Goal: Transaction & Acquisition: Purchase product/service

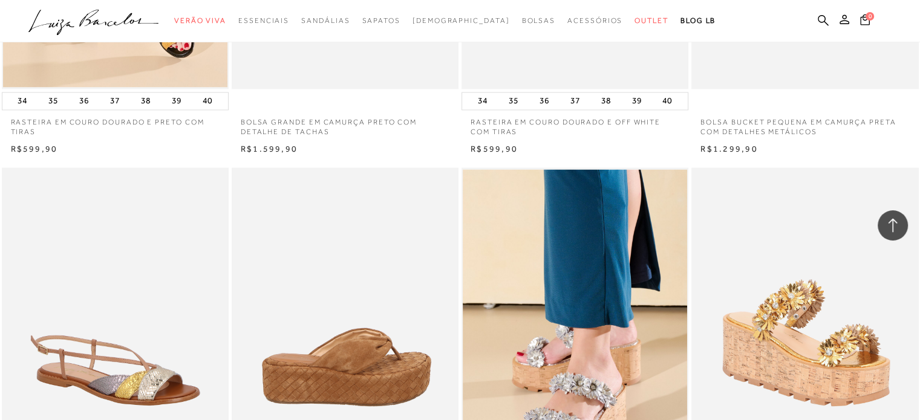
scroll to position [2003, 0]
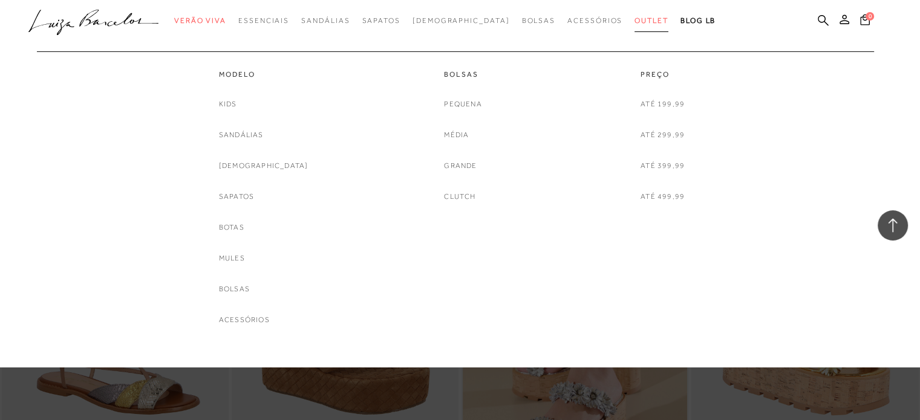
click at [634, 19] on span "Outlet" at bounding box center [651, 20] width 34 height 8
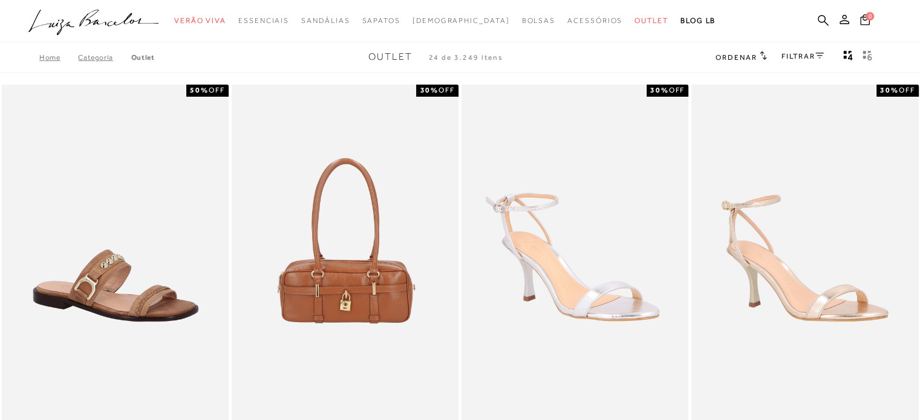
click at [795, 56] on link "FILTRAR" at bounding box center [802, 56] width 42 height 8
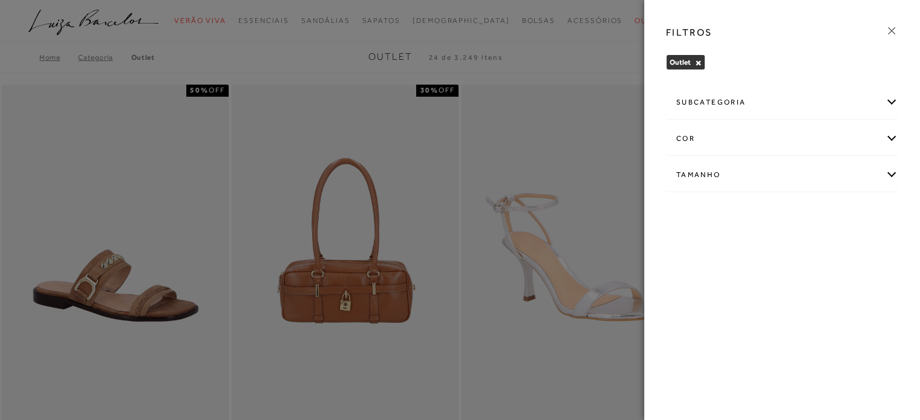
click at [894, 172] on div "Tamanho" at bounding box center [781, 175] width 231 height 32
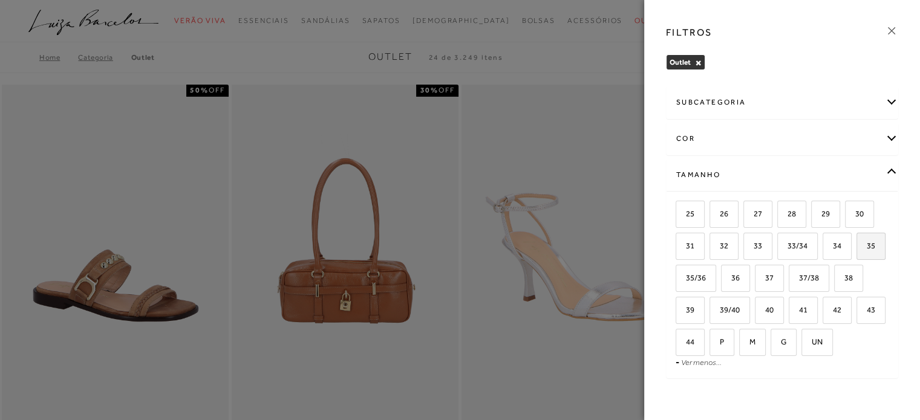
click at [857, 259] on label "35" at bounding box center [871, 246] width 28 height 26
click at [854, 254] on input "35" at bounding box center [860, 248] width 12 height 12
checkbox input "true"
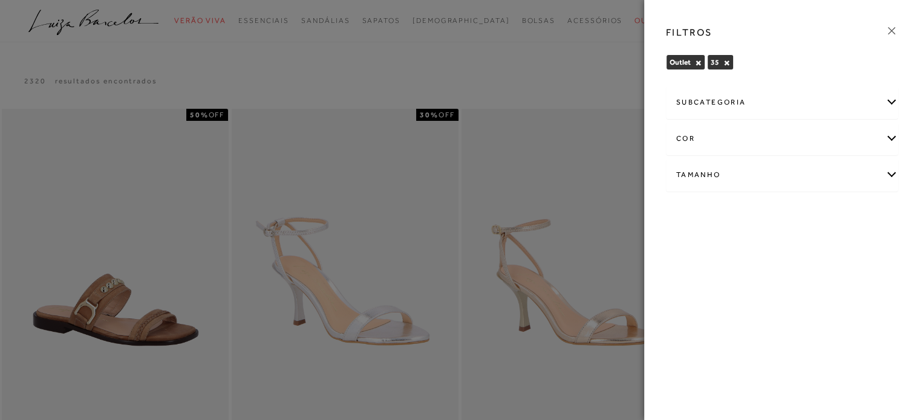
click at [893, 28] on icon at bounding box center [891, 30] width 13 height 13
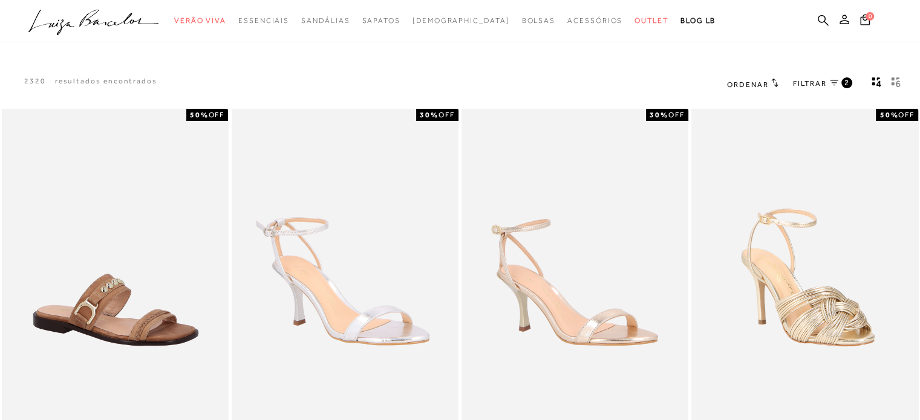
click at [818, 82] on span "FILTRAR" at bounding box center [810, 84] width 34 height 10
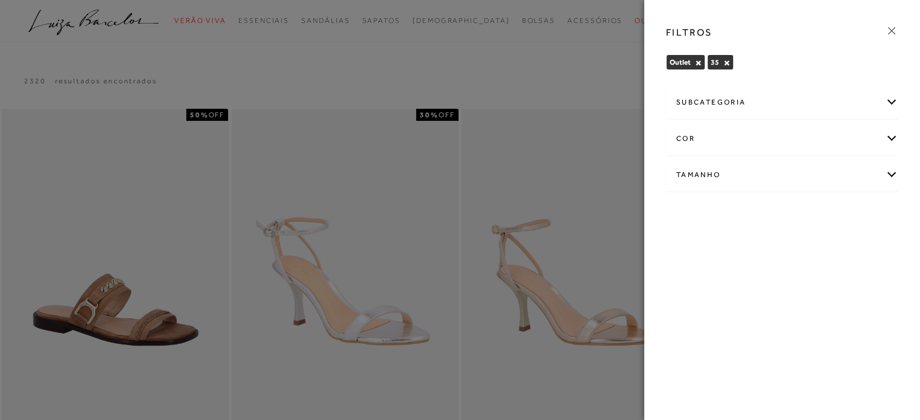
click at [819, 86] on div "subcategoria" at bounding box center [781, 102] width 231 height 32
click at [896, 38] on link at bounding box center [891, 32] width 13 height 17
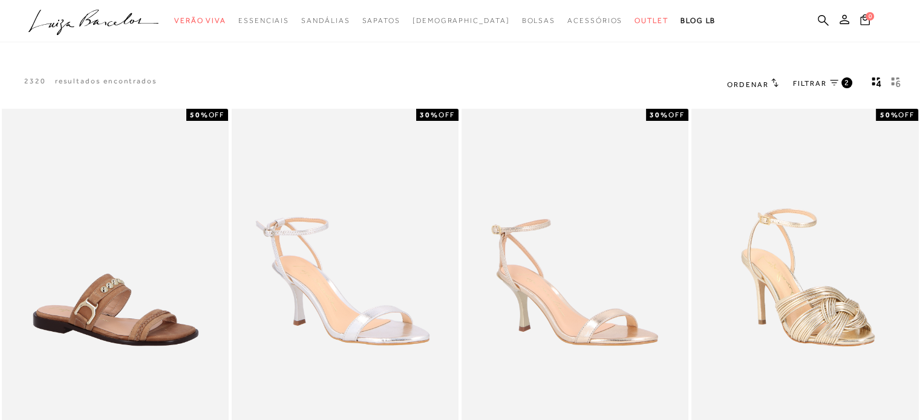
click at [764, 76] on div "Ordenar Ordenar por Padrão Lançamentos" at bounding box center [752, 84] width 51 height 16
click at [774, 86] on icon at bounding box center [774, 82] width 7 height 9
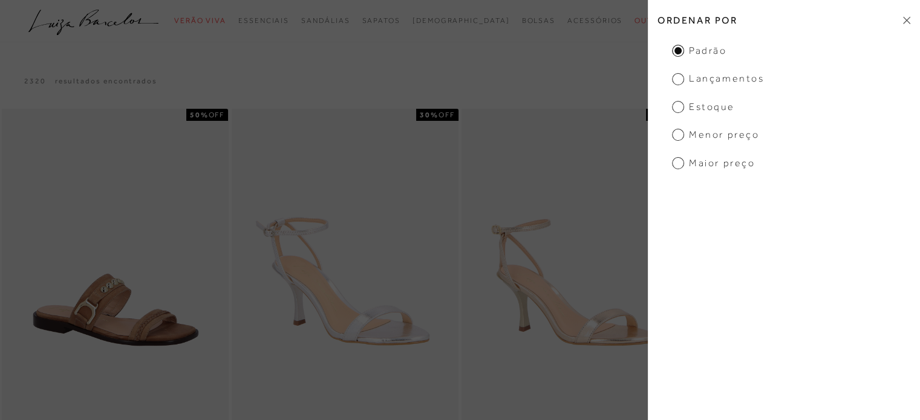
click at [681, 137] on span "Menor Preço" at bounding box center [715, 134] width 87 height 13
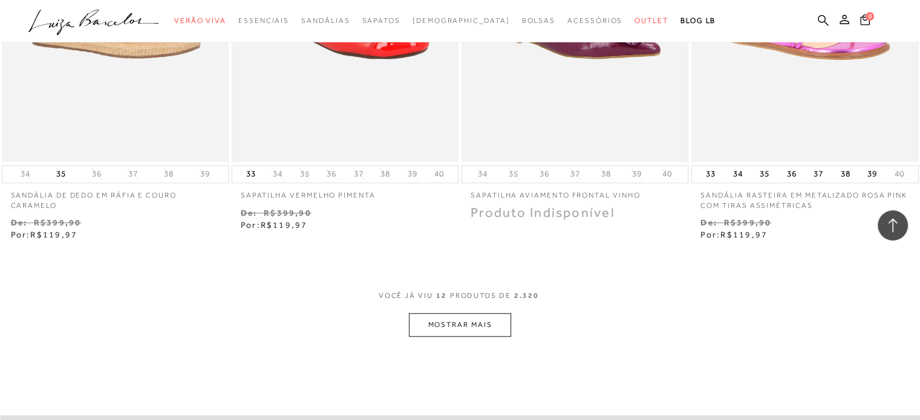
scroll to position [1149, 0]
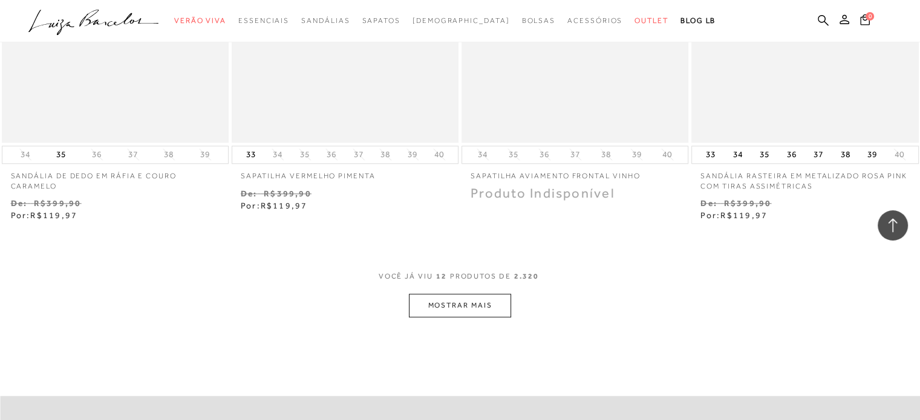
click at [476, 307] on button "MOSTRAR MAIS" at bounding box center [460, 306] width 102 height 24
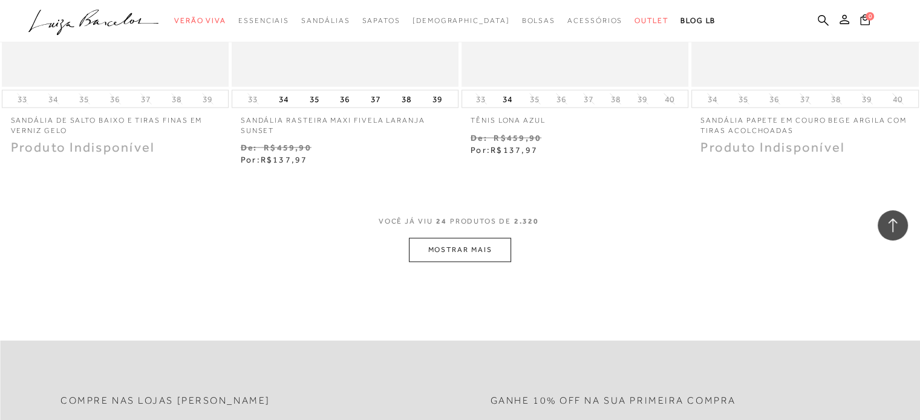
scroll to position [2479, 0]
click at [437, 248] on button "MOSTRAR MAIS" at bounding box center [460, 249] width 102 height 24
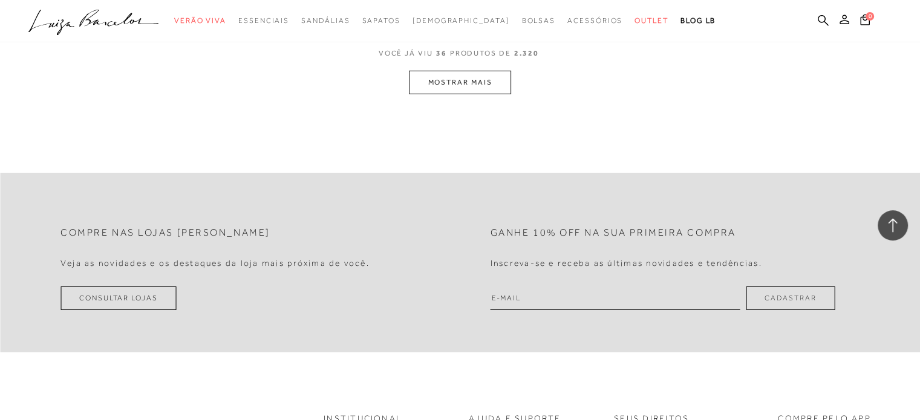
scroll to position [3628, 0]
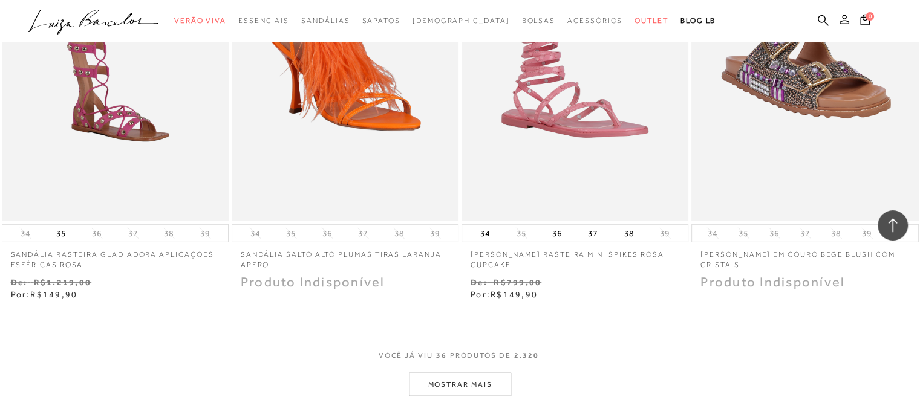
click at [444, 384] on button "MOSTRAR MAIS" at bounding box center [460, 385] width 102 height 24
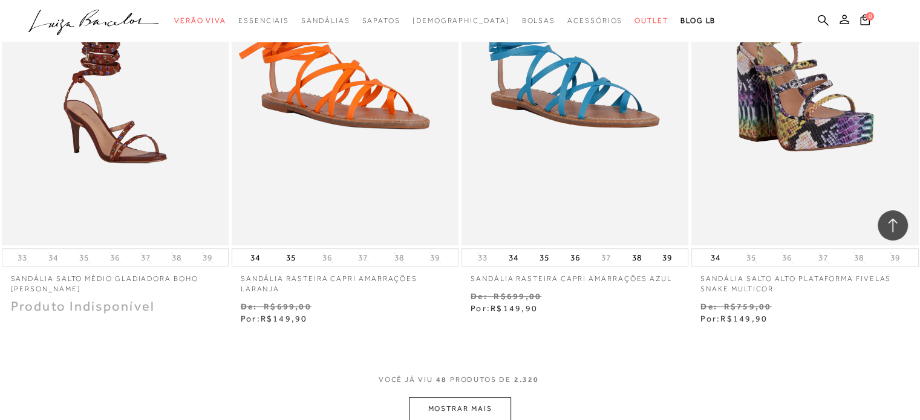
scroll to position [5019, 0]
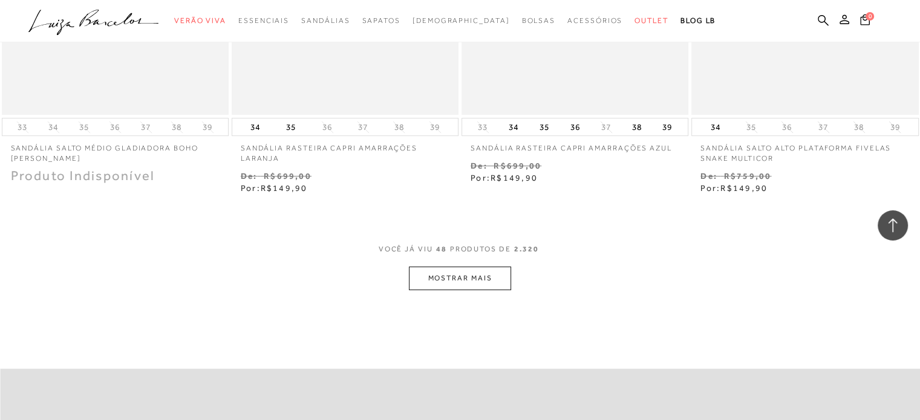
click at [485, 280] on button "MOSTRAR MAIS" at bounding box center [460, 279] width 102 height 24
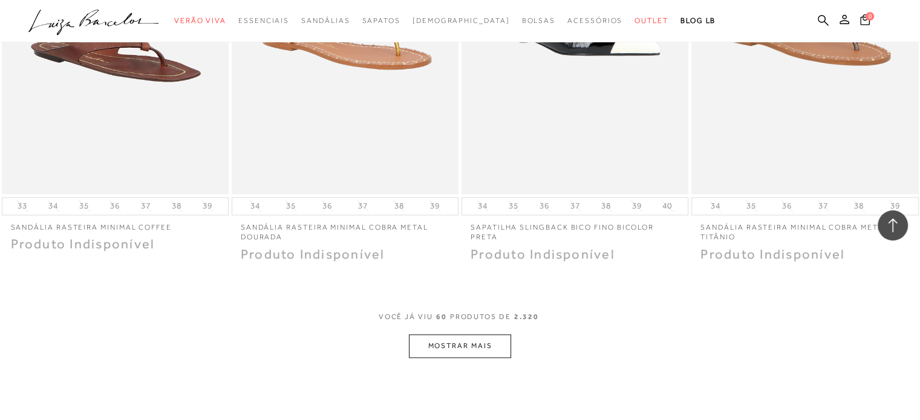
scroll to position [6289, 0]
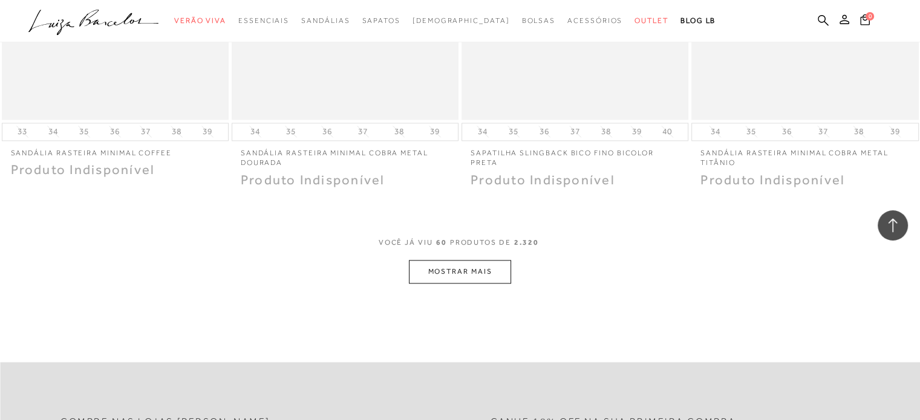
click at [477, 271] on button "MOSTRAR MAIS" at bounding box center [460, 272] width 102 height 24
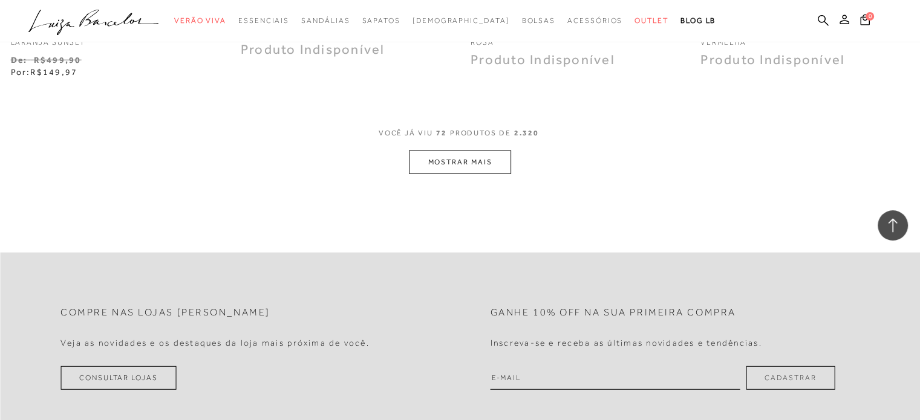
scroll to position [7680, 0]
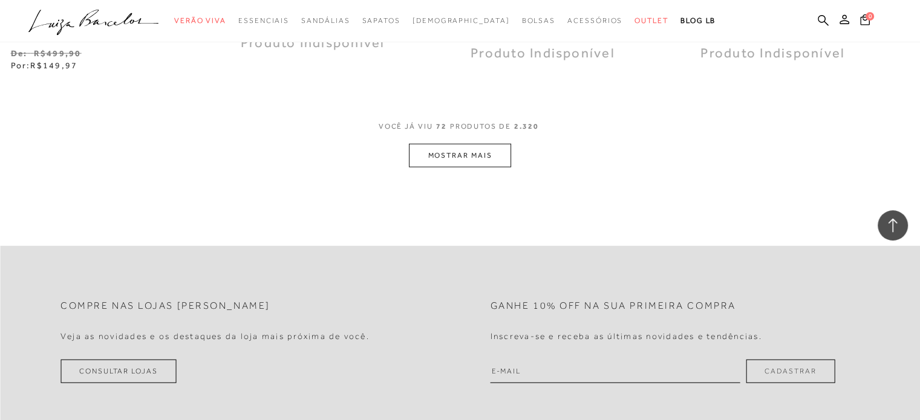
click at [451, 160] on button "MOSTRAR MAIS" at bounding box center [460, 156] width 102 height 24
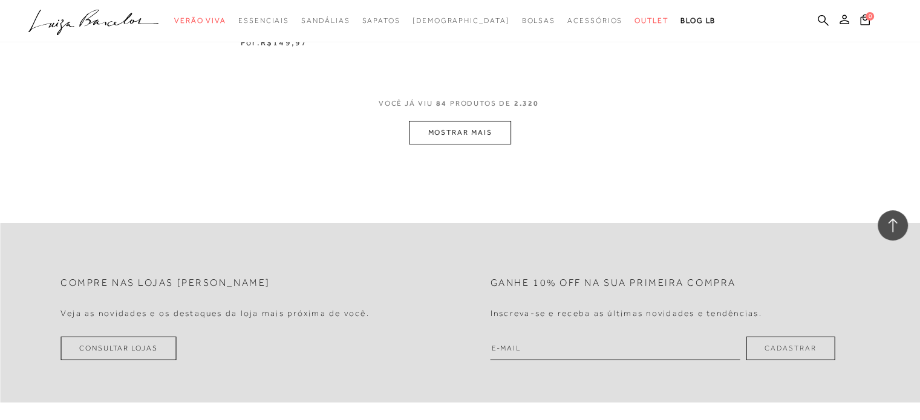
scroll to position [9010, 0]
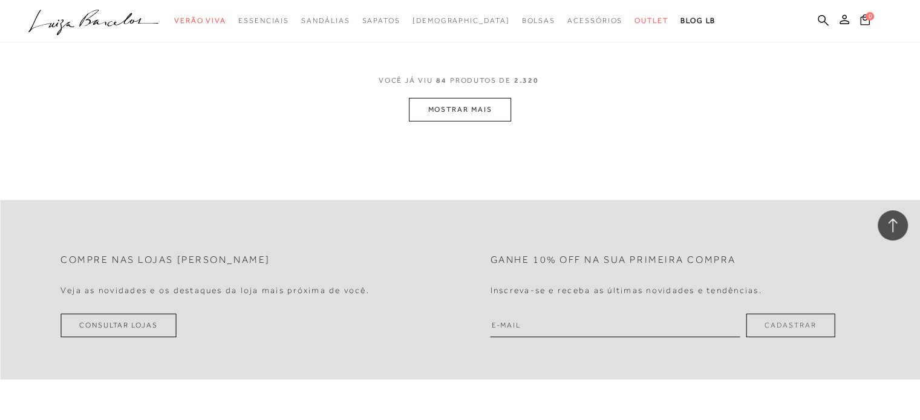
click at [455, 108] on button "MOSTRAR MAIS" at bounding box center [460, 110] width 102 height 24
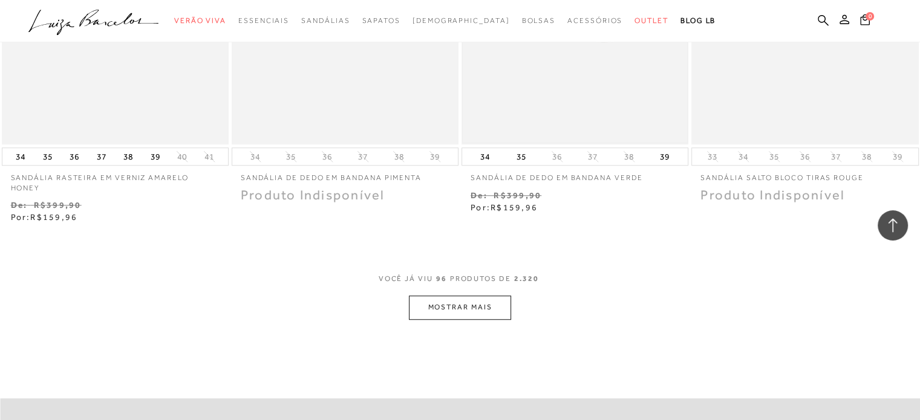
scroll to position [10099, 0]
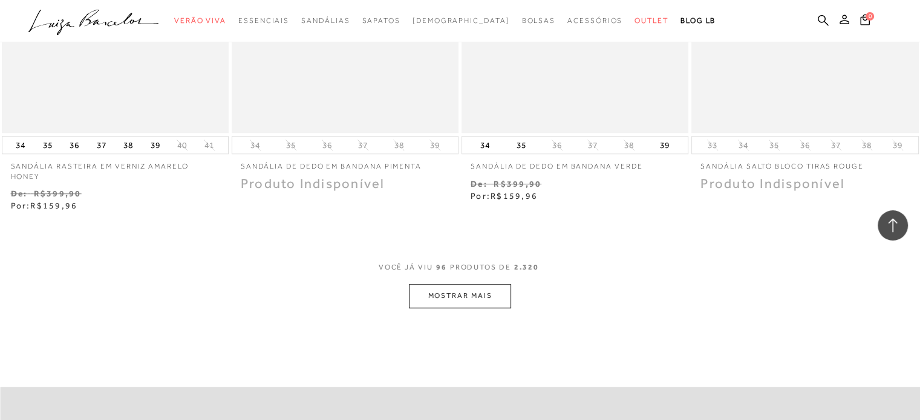
click at [440, 284] on button "MOSTRAR MAIS" at bounding box center [460, 296] width 102 height 24
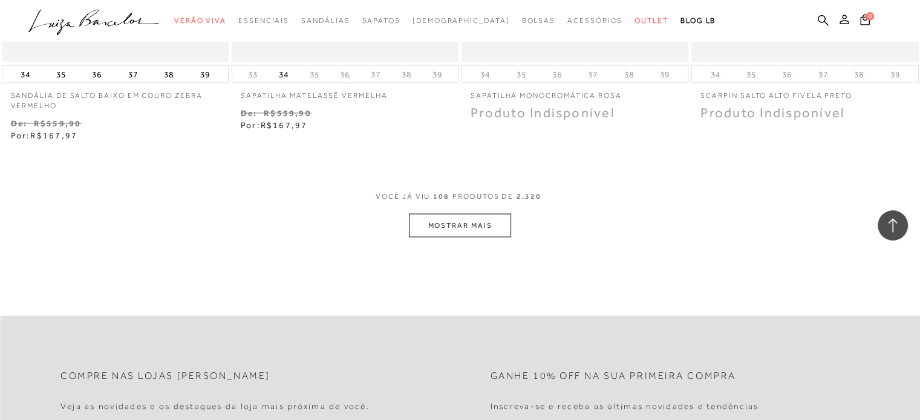
scroll to position [11489, 0]
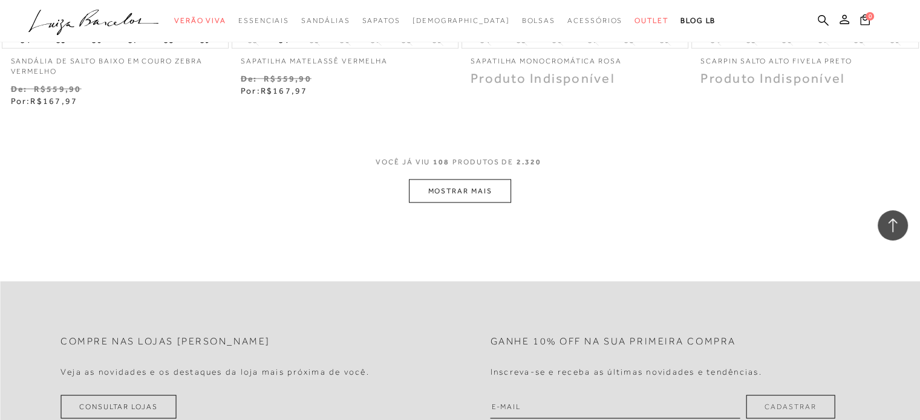
click at [479, 179] on button "MOSTRAR MAIS" at bounding box center [460, 191] width 102 height 24
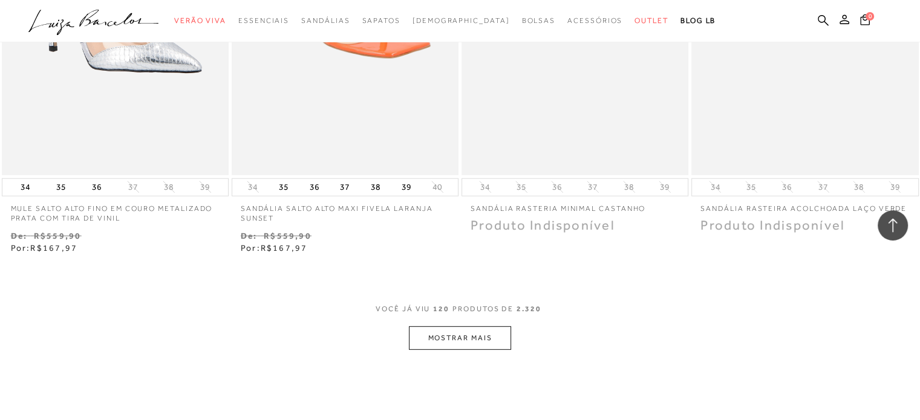
scroll to position [12638, 0]
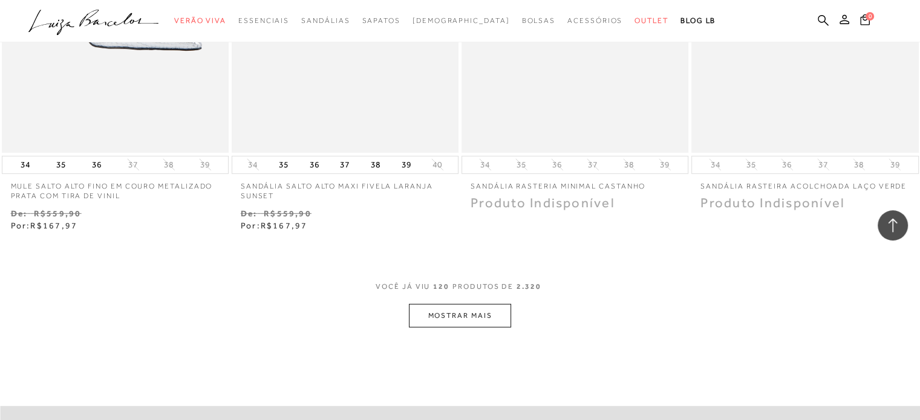
click at [461, 304] on button "MOSTRAR MAIS" at bounding box center [460, 316] width 102 height 24
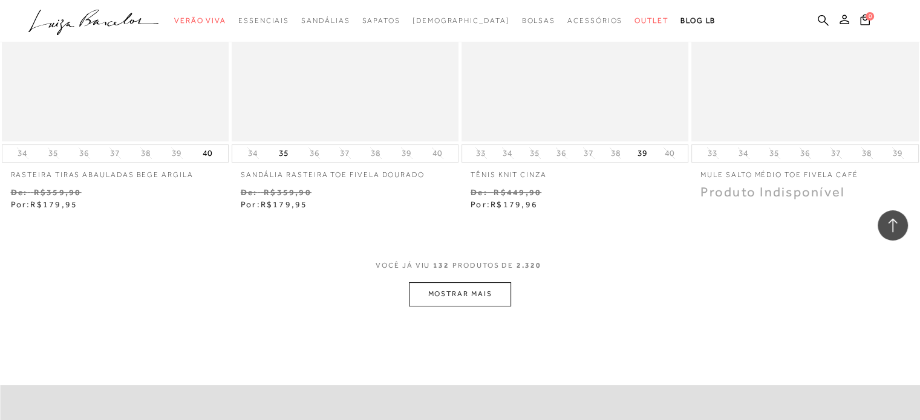
scroll to position [13969, 0]
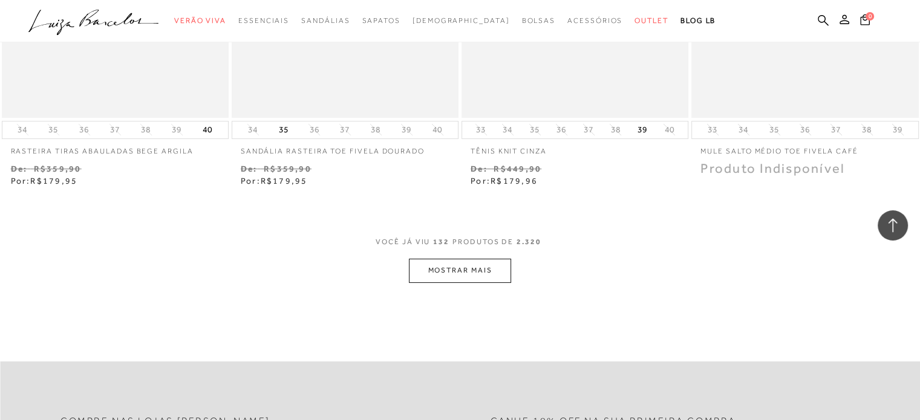
click at [447, 259] on button "MOSTRAR MAIS" at bounding box center [460, 271] width 102 height 24
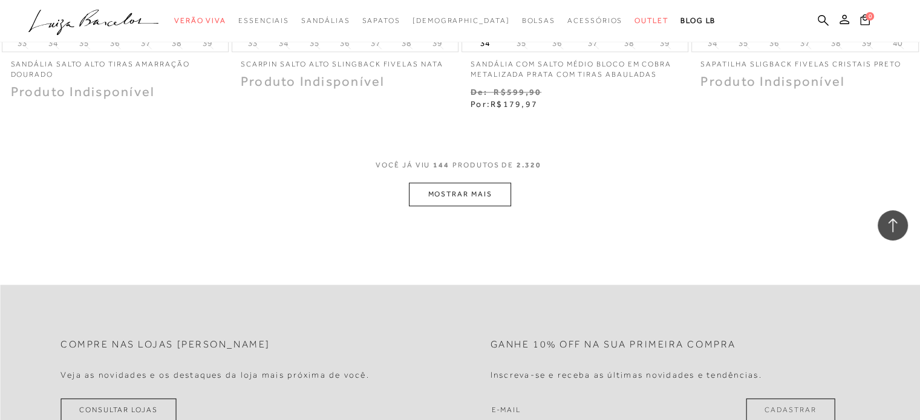
scroll to position [15359, 0]
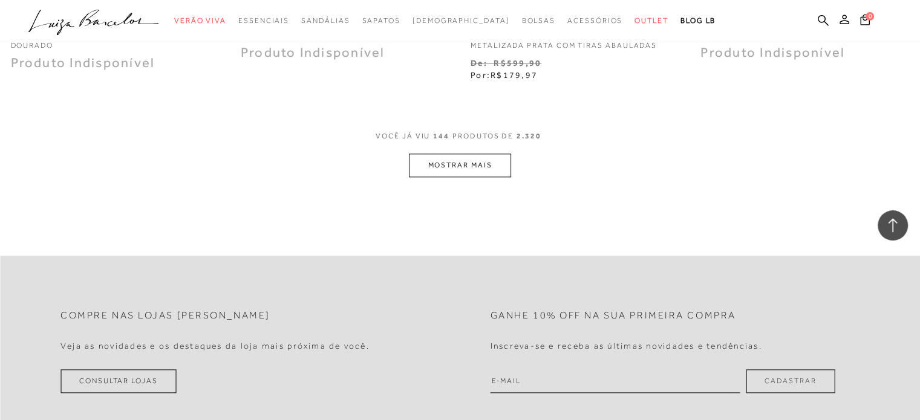
click at [493, 154] on button "MOSTRAR MAIS" at bounding box center [460, 166] width 102 height 24
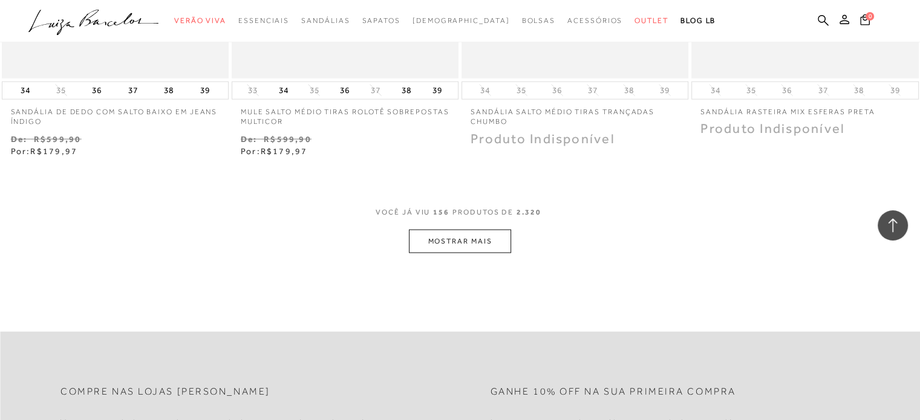
scroll to position [16569, 0]
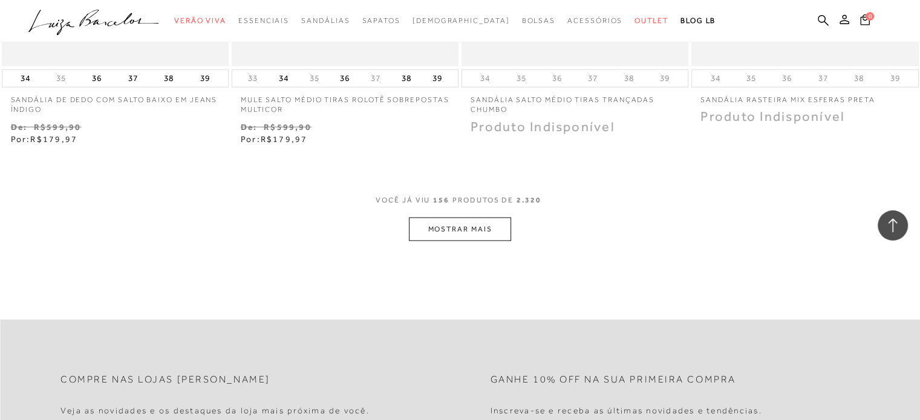
click at [459, 218] on button "MOSTRAR MAIS" at bounding box center [460, 230] width 102 height 24
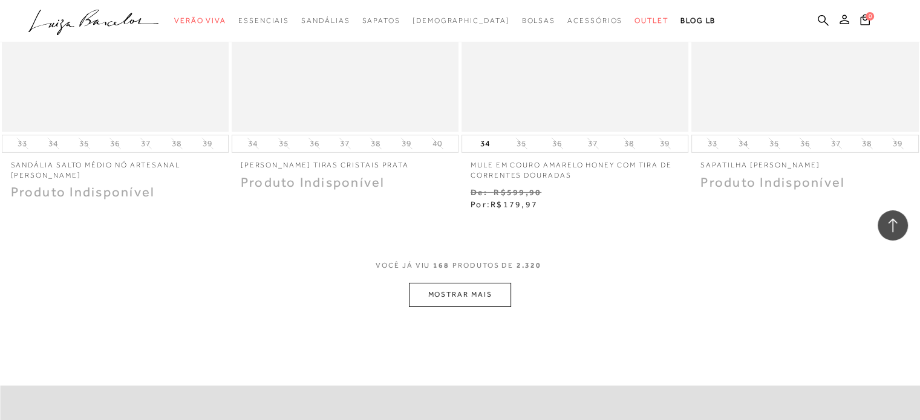
scroll to position [17839, 0]
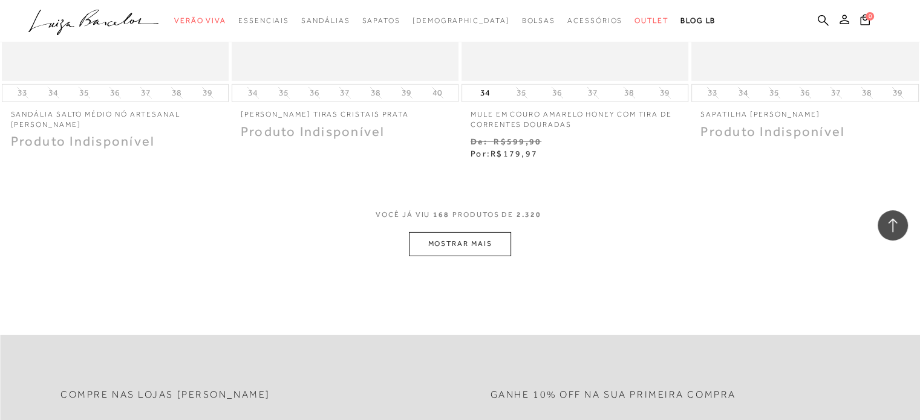
click at [451, 232] on button "MOSTRAR MAIS" at bounding box center [460, 244] width 102 height 24
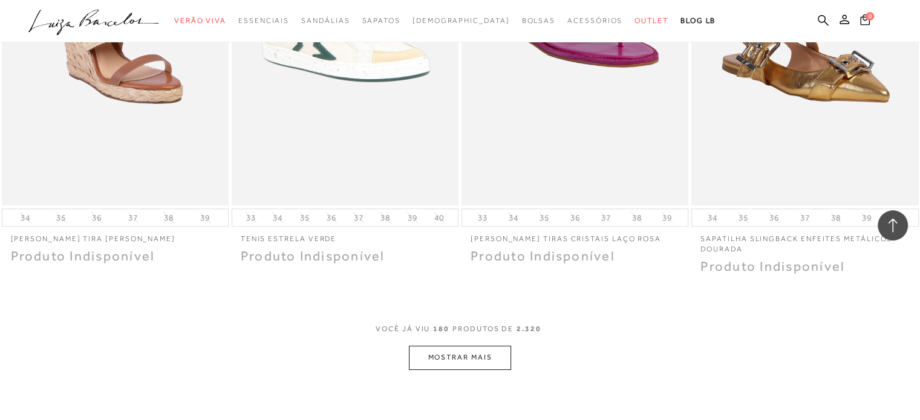
scroll to position [19109, 0]
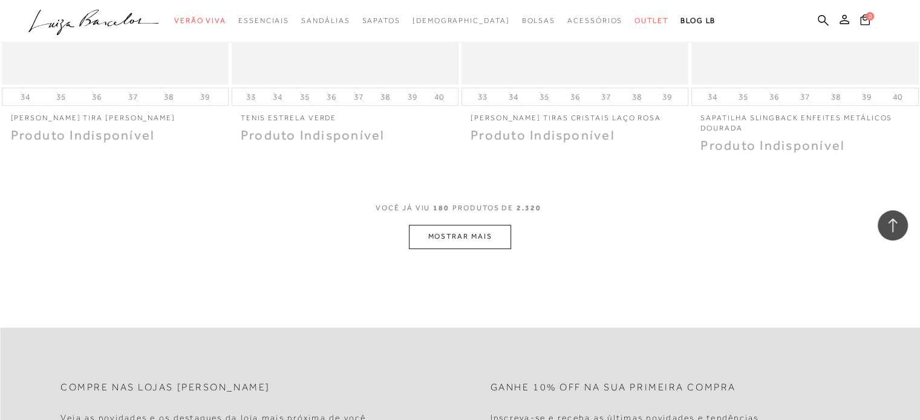
click at [496, 225] on button "MOSTRAR MAIS" at bounding box center [460, 237] width 102 height 24
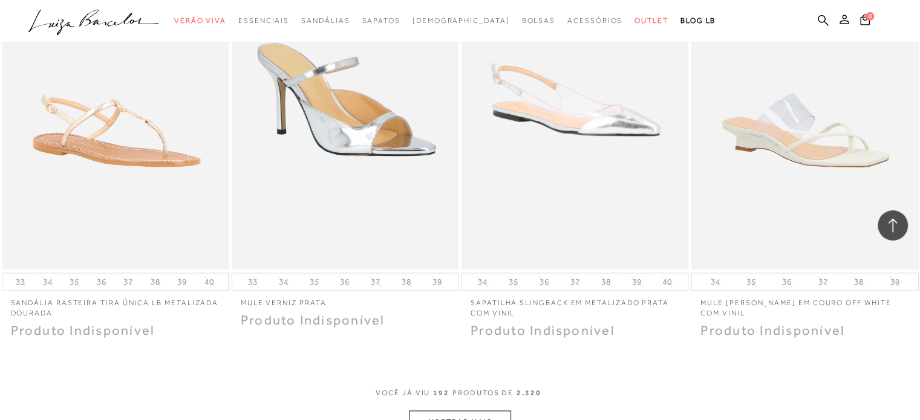
scroll to position [20258, 0]
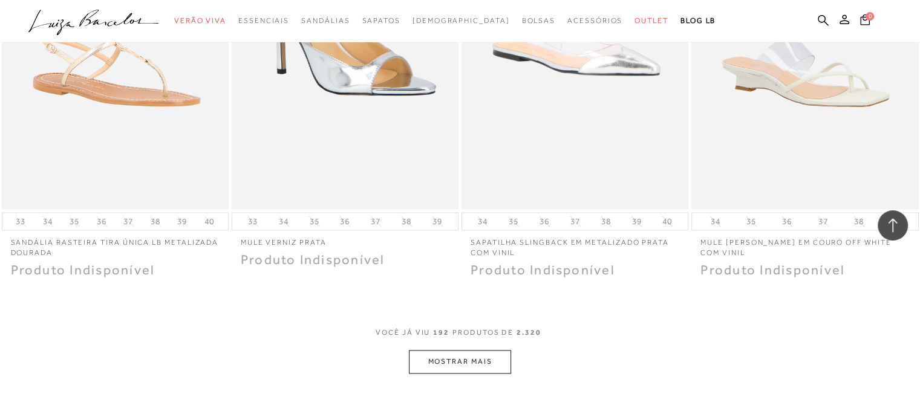
click at [440, 350] on button "MOSTRAR MAIS" at bounding box center [460, 362] width 102 height 24
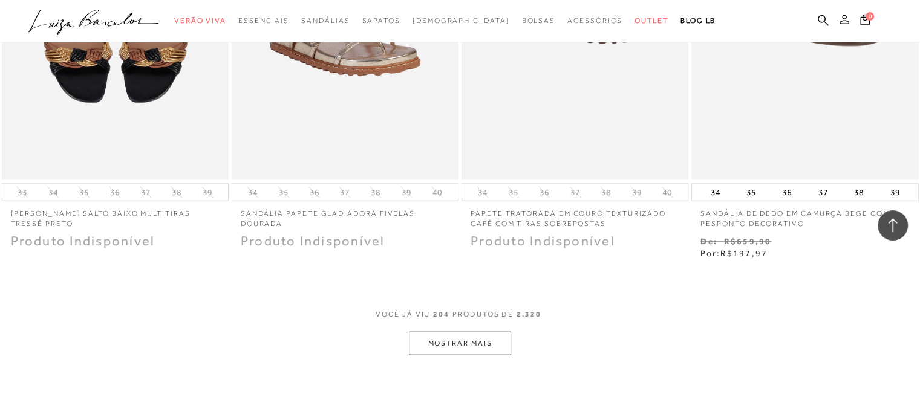
scroll to position [21588, 0]
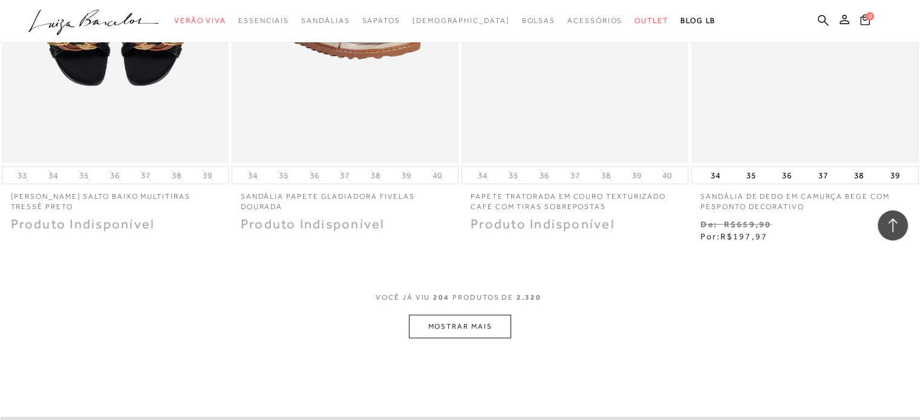
click at [481, 315] on button "MOSTRAR MAIS" at bounding box center [460, 327] width 102 height 24
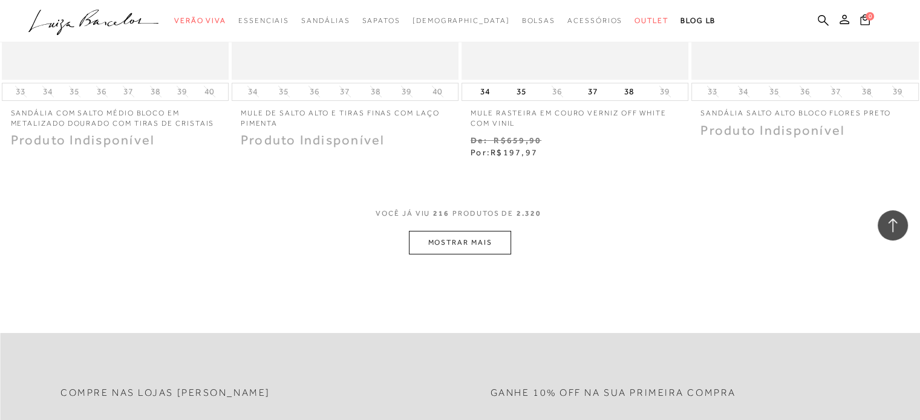
scroll to position [22979, 0]
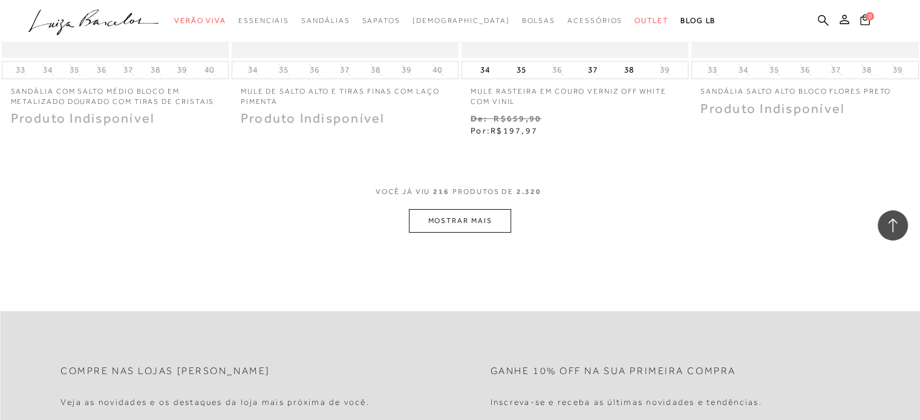
click at [443, 210] on button "MOSTRAR MAIS" at bounding box center [460, 221] width 102 height 24
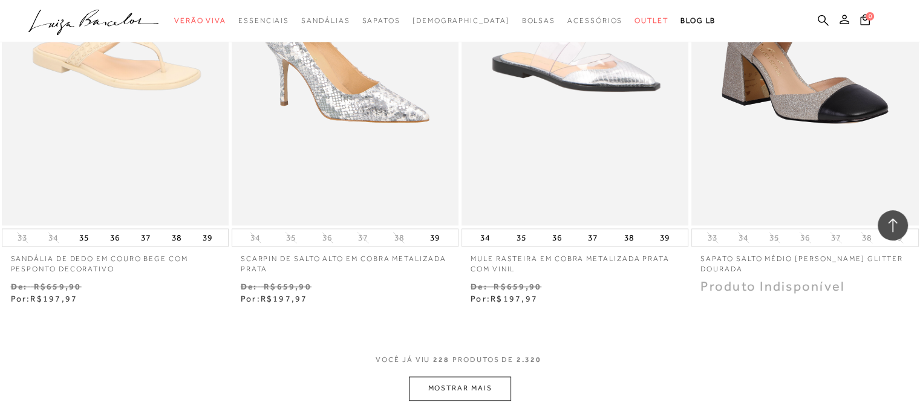
scroll to position [24128, 0]
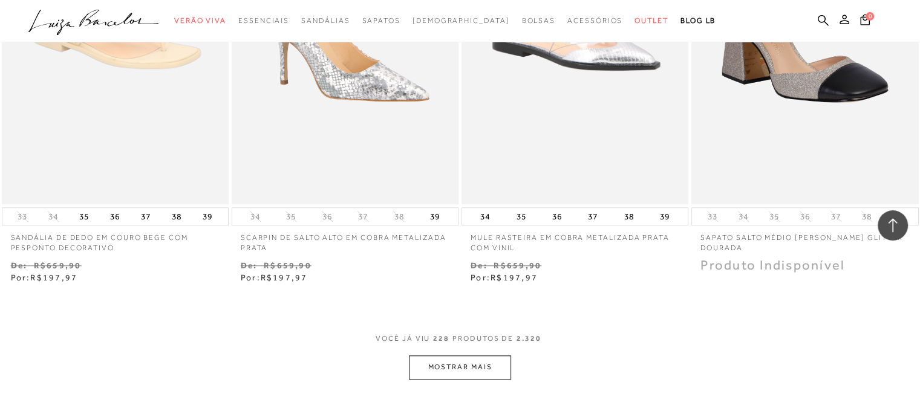
click at [440, 356] on button "MOSTRAR MAIS" at bounding box center [460, 368] width 102 height 24
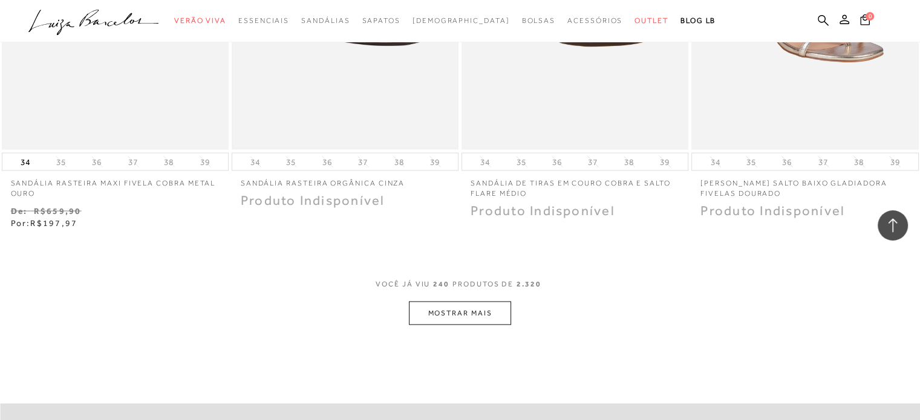
scroll to position [25518, 0]
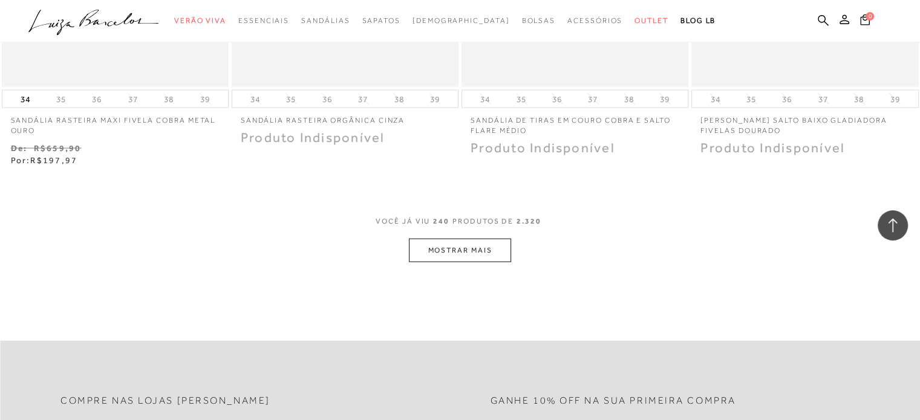
click at [432, 239] on button "MOSTRAR MAIS" at bounding box center [460, 251] width 102 height 24
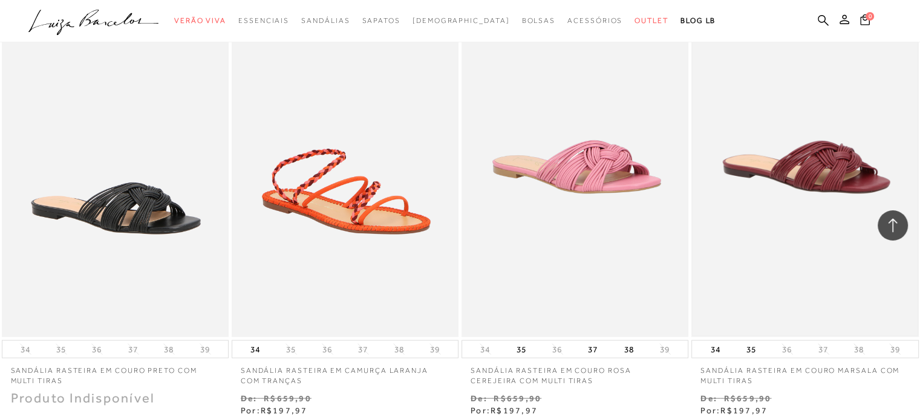
scroll to position [25760, 0]
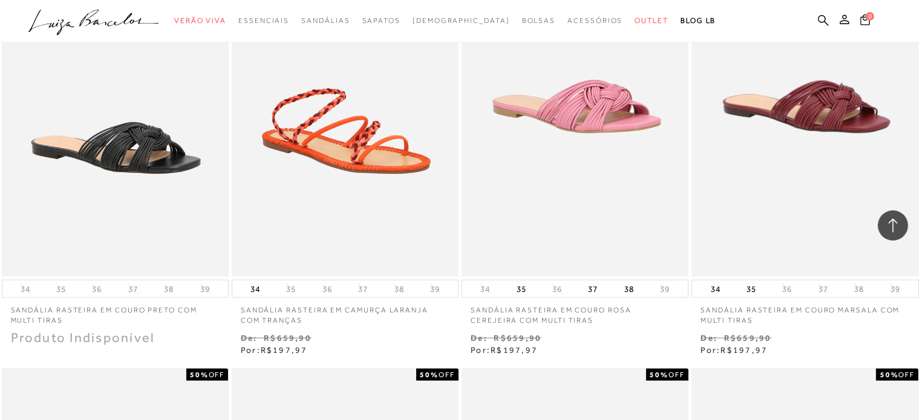
drag, startPoint x: 837, startPoint y: 91, endPoint x: 826, endPoint y: 106, distance: 18.1
click at [837, 92] on img at bounding box center [804, 106] width 224 height 337
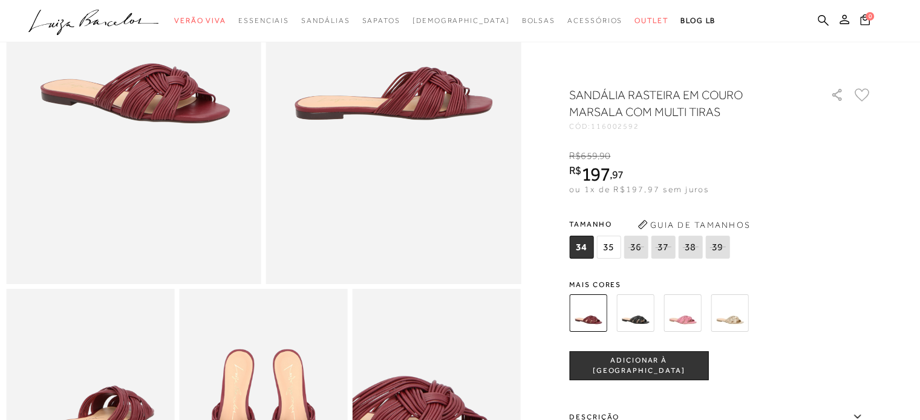
scroll to position [302, 0]
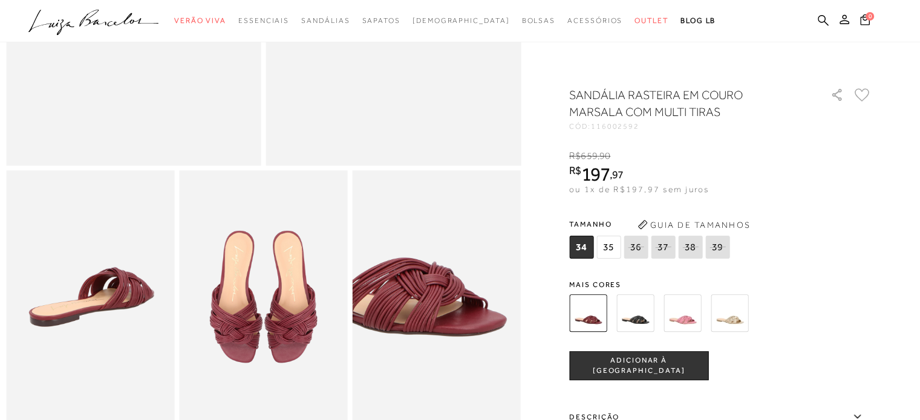
click at [302, 354] on img at bounding box center [263, 297] width 168 height 252
click at [634, 311] on img at bounding box center [634, 312] width 37 height 37
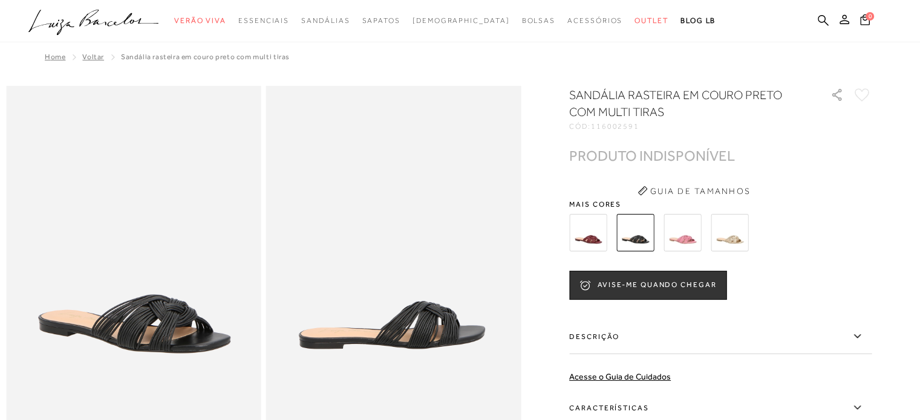
scroll to position [60, 0]
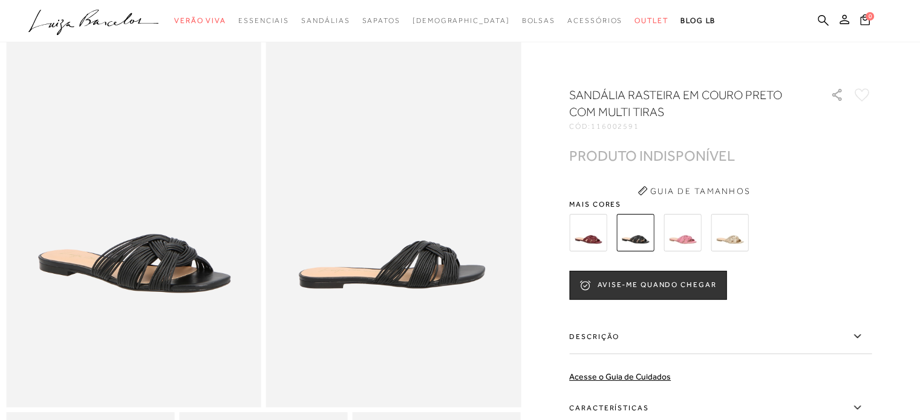
click at [728, 242] on img at bounding box center [729, 232] width 37 height 37
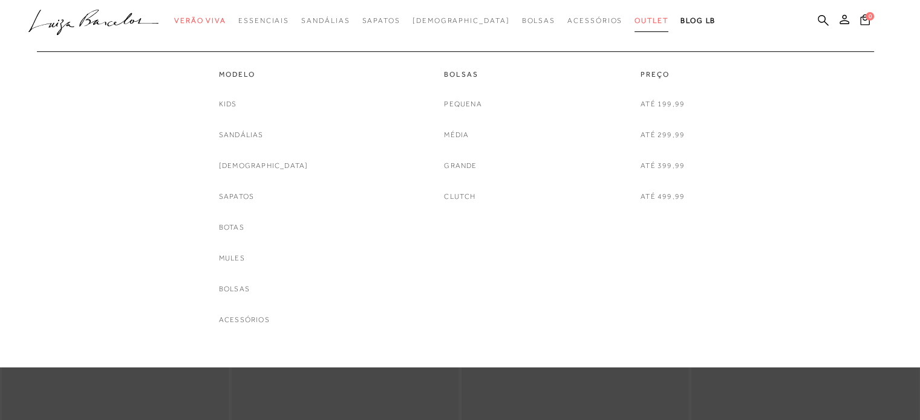
click at [634, 22] on span "Outlet" at bounding box center [651, 20] width 34 height 8
click at [264, 134] on link "Sandálias" at bounding box center [241, 135] width 45 height 13
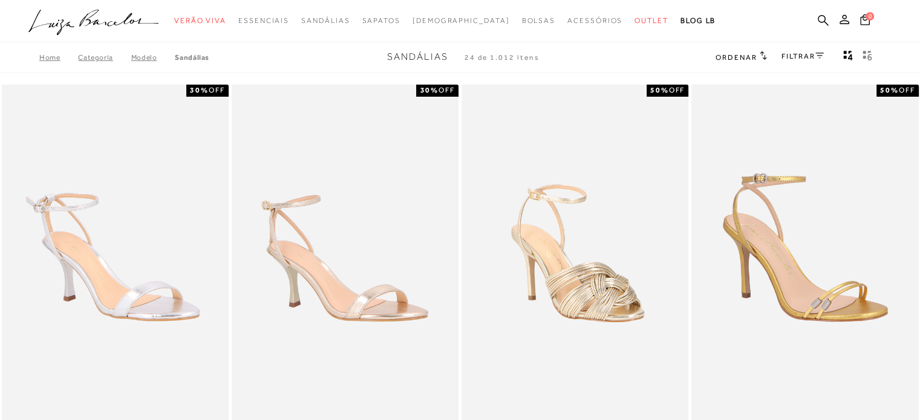
click at [818, 53] on icon at bounding box center [819, 56] width 8 height 6
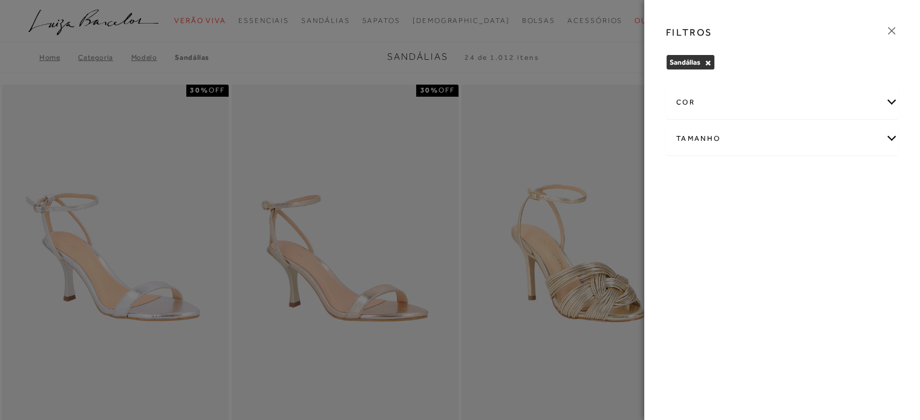
click at [890, 142] on div "Tamanho" at bounding box center [781, 139] width 231 height 32
click at [839, 205] on span "34" at bounding box center [833, 209] width 18 height 9
click at [833, 206] on input "34" at bounding box center [827, 212] width 12 height 12
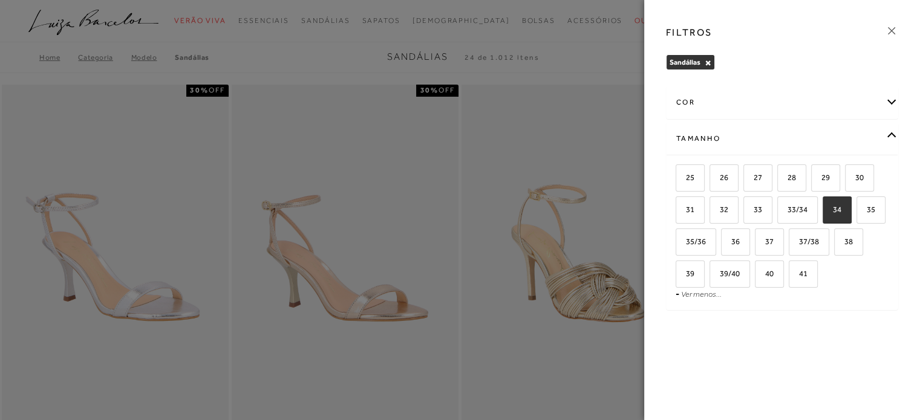
checkbox input "true"
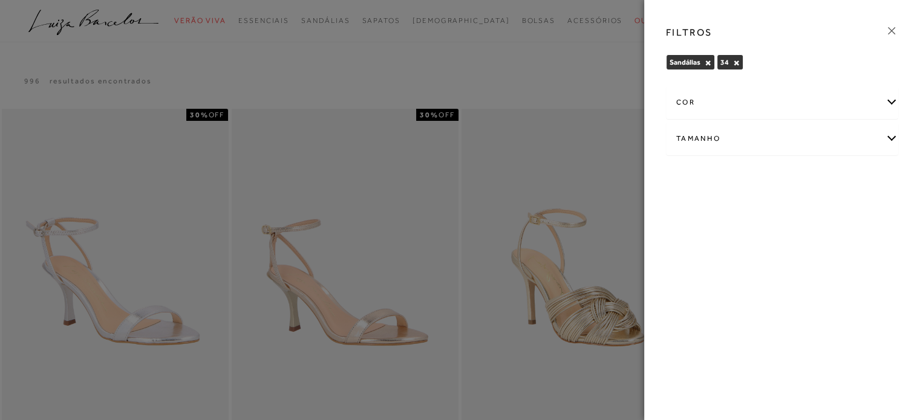
click at [886, 133] on div "Tamanho" at bounding box center [781, 139] width 231 height 32
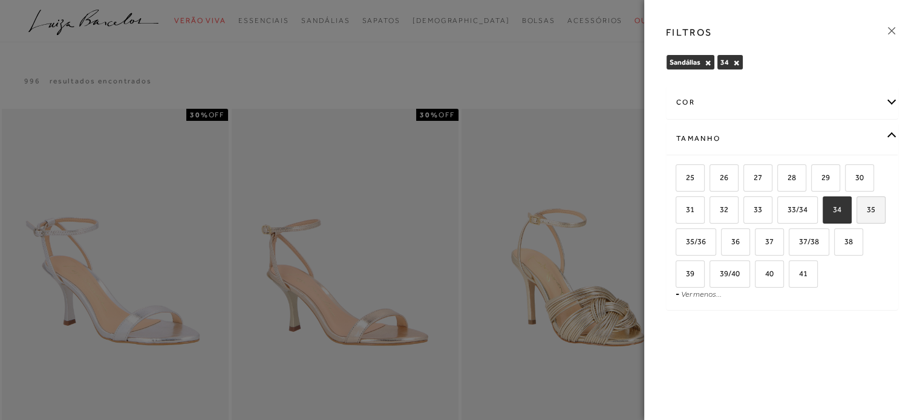
click at [869, 210] on span "35" at bounding box center [866, 209] width 18 height 9
click at [867, 210] on input "35" at bounding box center [860, 212] width 12 height 12
checkbox input "true"
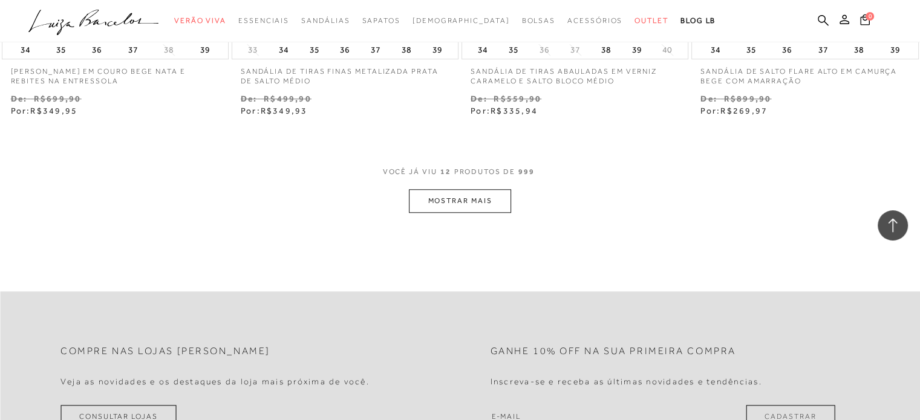
scroll to position [1391, 0]
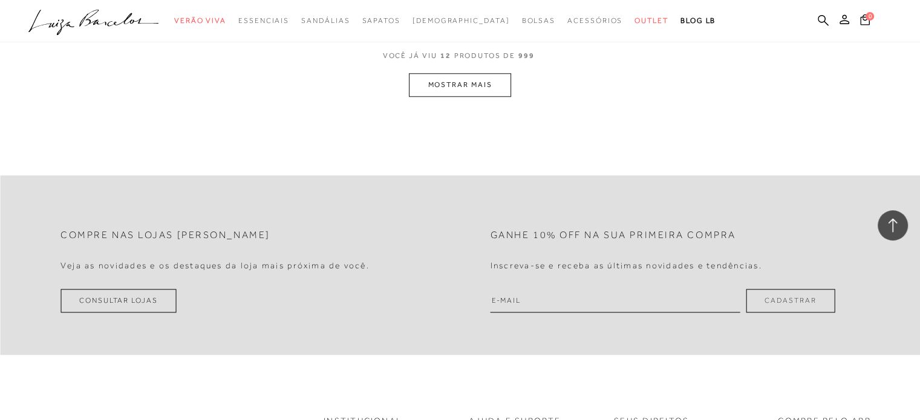
click at [466, 89] on button "MOSTRAR MAIS" at bounding box center [460, 85] width 102 height 24
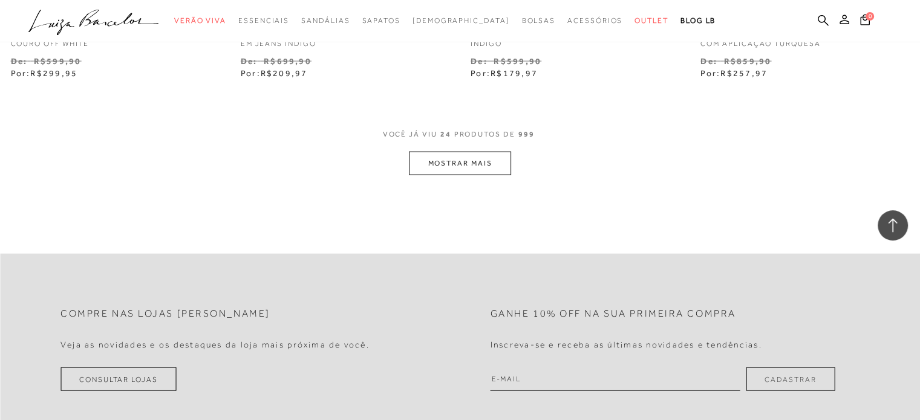
scroll to position [2661, 0]
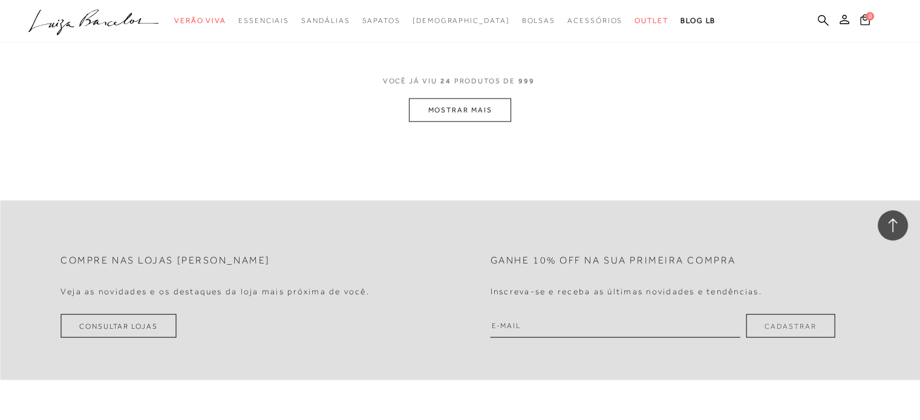
click at [441, 108] on button "MOSTRAR MAIS" at bounding box center [460, 111] width 102 height 24
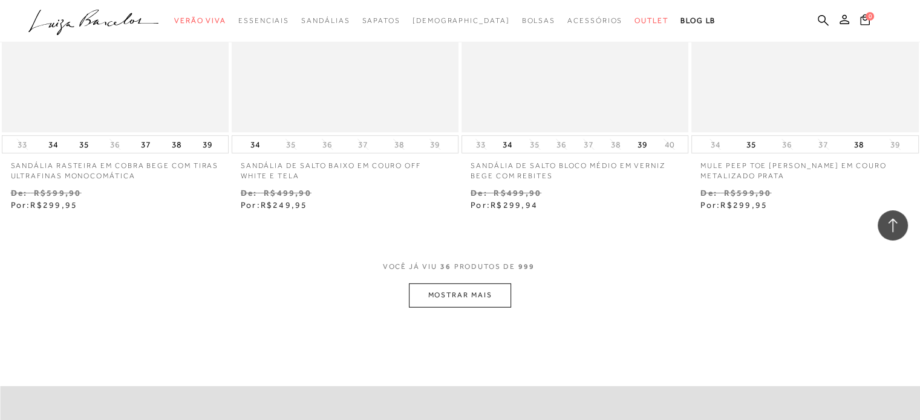
scroll to position [3810, 0]
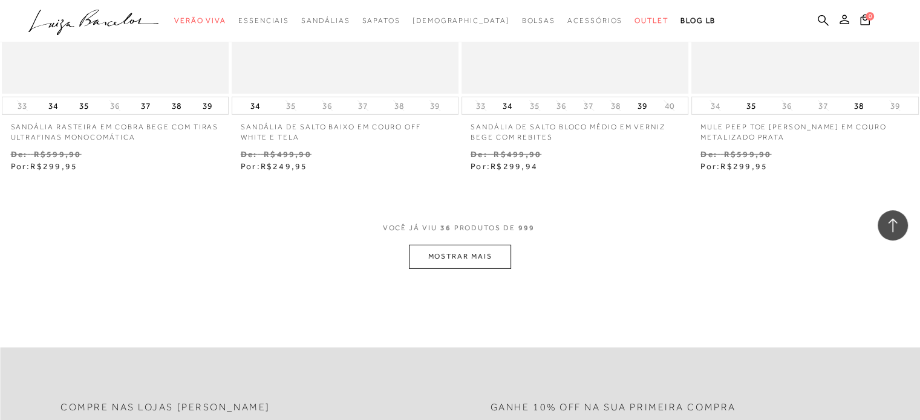
click at [475, 262] on button "MOSTRAR MAIS" at bounding box center [460, 257] width 102 height 24
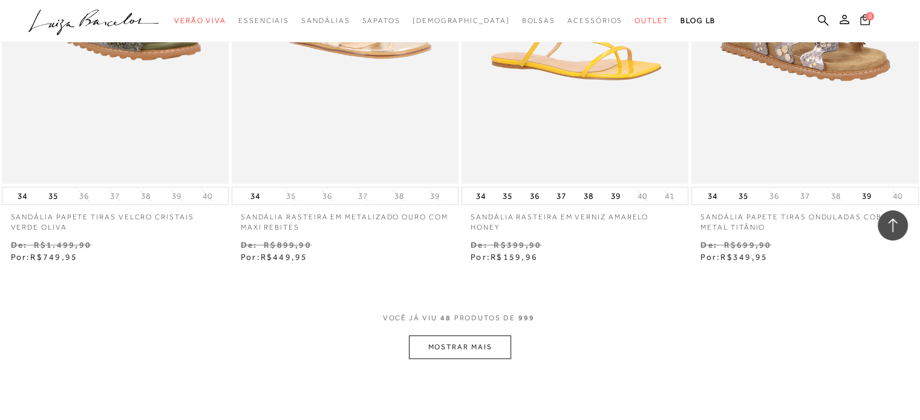
scroll to position [5079, 0]
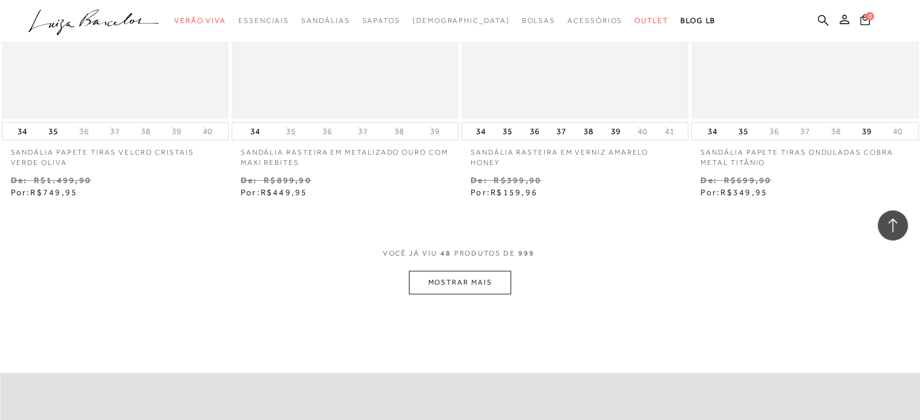
click at [455, 284] on button "MOSTRAR MAIS" at bounding box center [460, 283] width 102 height 24
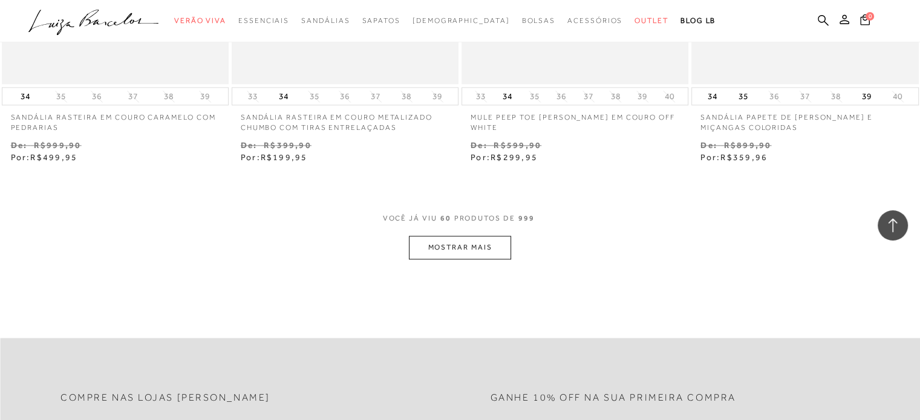
click at [493, 246] on button "MOSTRAR MAIS" at bounding box center [460, 248] width 102 height 24
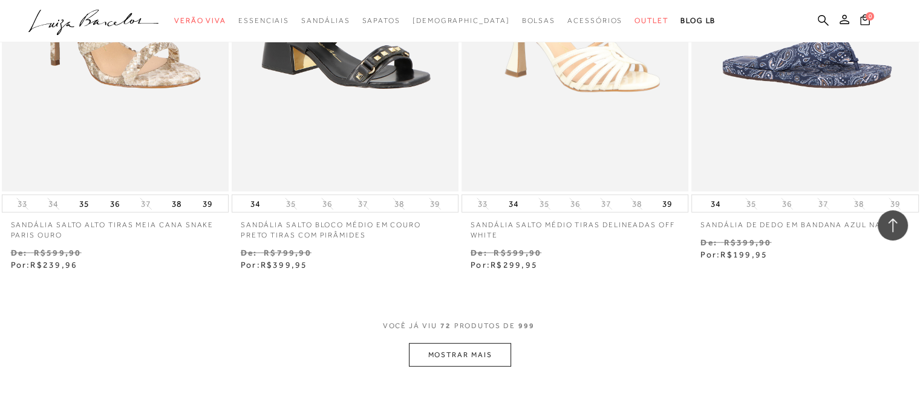
scroll to position [7619, 0]
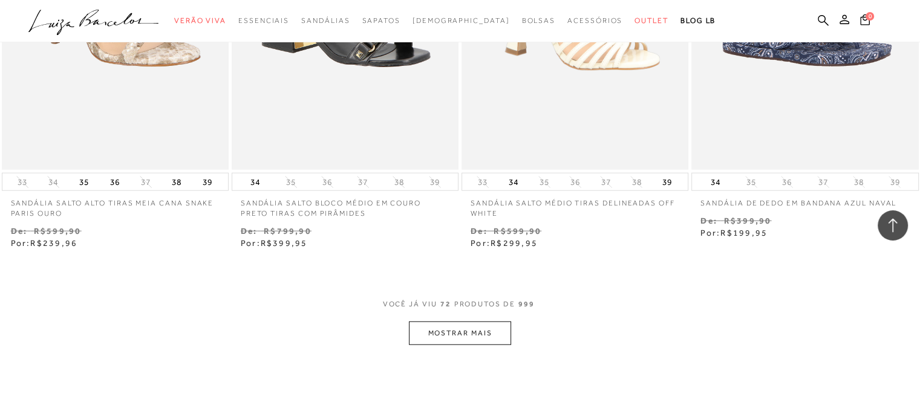
click at [442, 326] on button "MOSTRAR MAIS" at bounding box center [460, 334] width 102 height 24
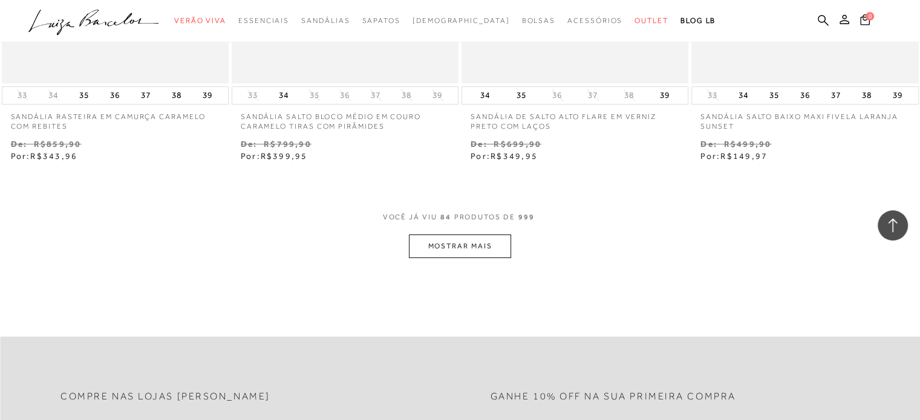
scroll to position [9010, 0]
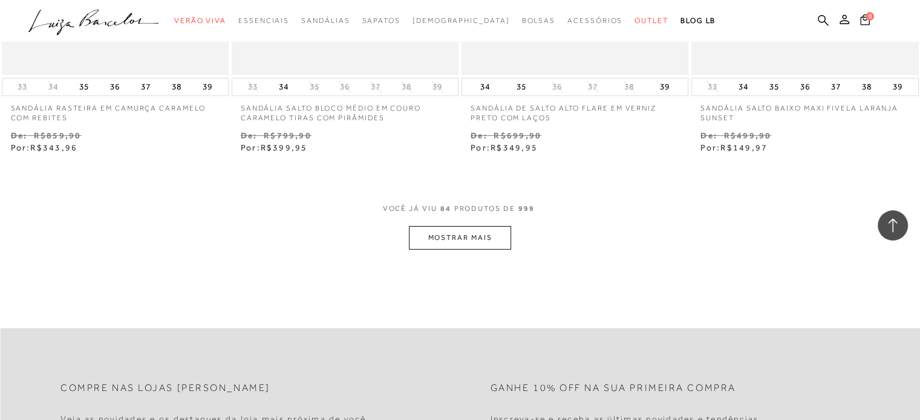
click at [469, 242] on button "MOSTRAR MAIS" at bounding box center [460, 238] width 102 height 24
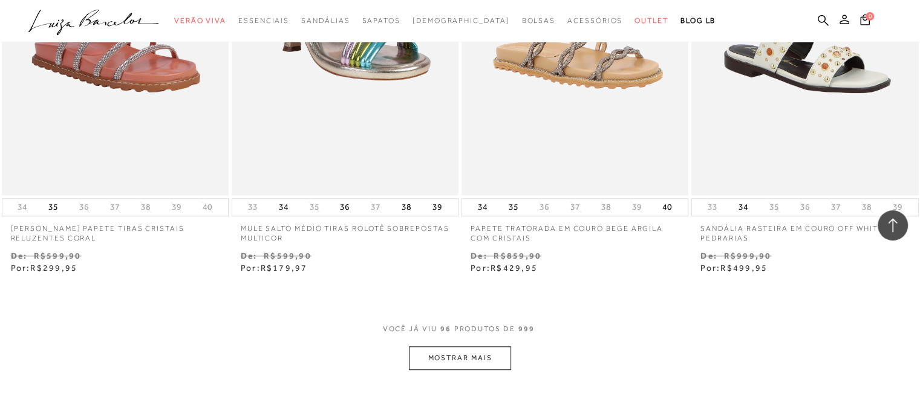
scroll to position [10219, 0]
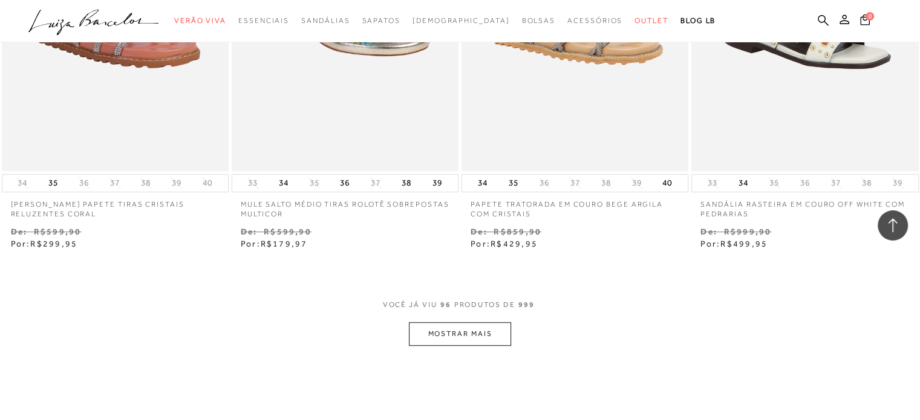
click at [496, 322] on button "MOSTRAR MAIS" at bounding box center [460, 334] width 102 height 24
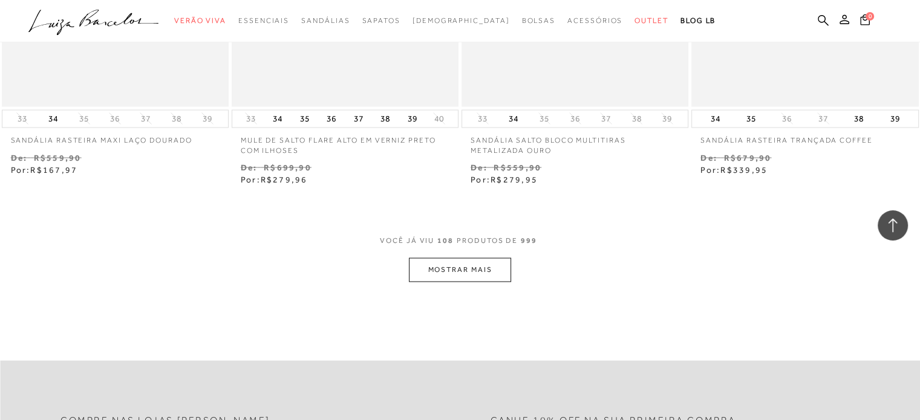
scroll to position [11610, 0]
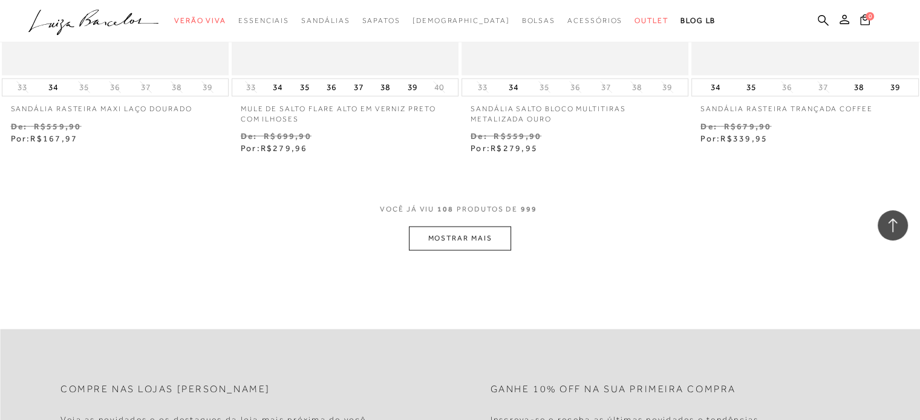
click at [475, 227] on button "MOSTRAR MAIS" at bounding box center [460, 239] width 102 height 24
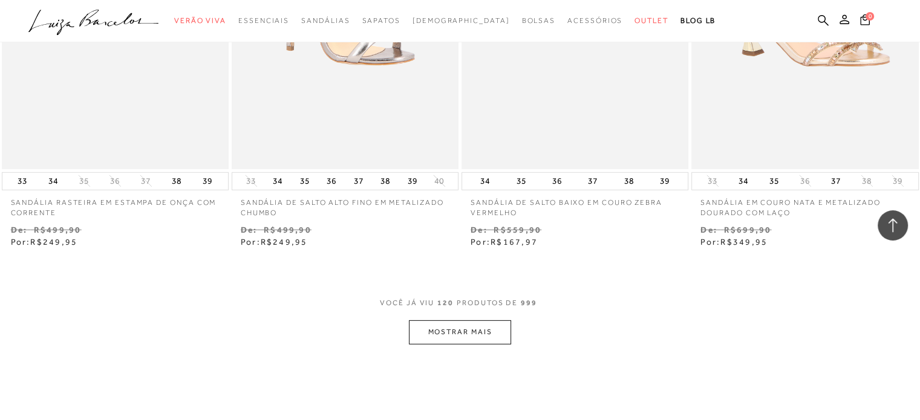
scroll to position [12880, 0]
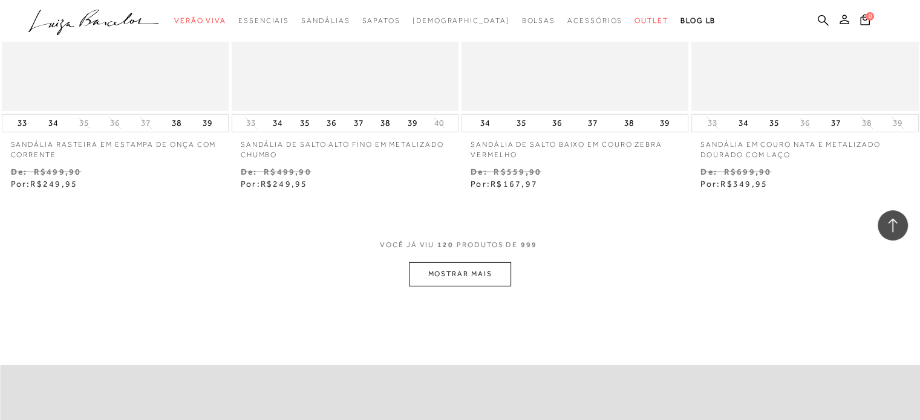
click at [446, 275] on button "MOSTRAR MAIS" at bounding box center [460, 274] width 102 height 24
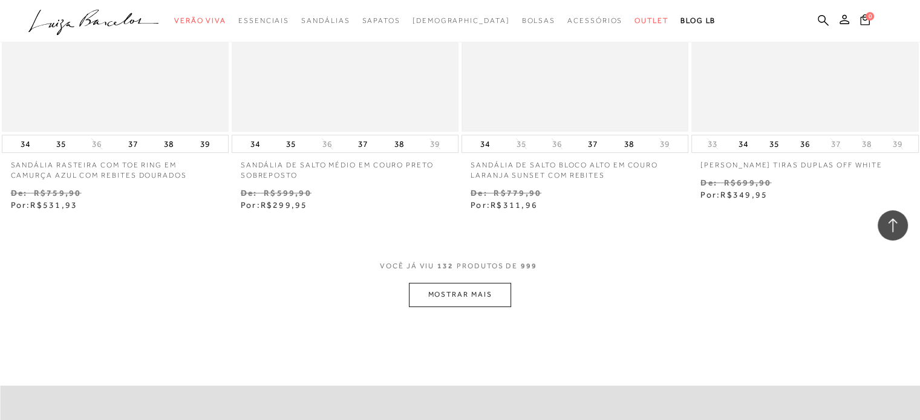
scroll to position [14211, 0]
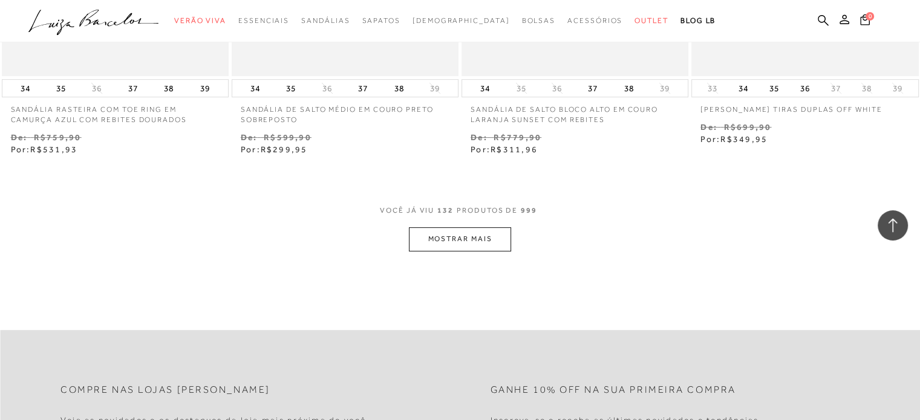
click at [454, 227] on button "MOSTRAR MAIS" at bounding box center [460, 239] width 102 height 24
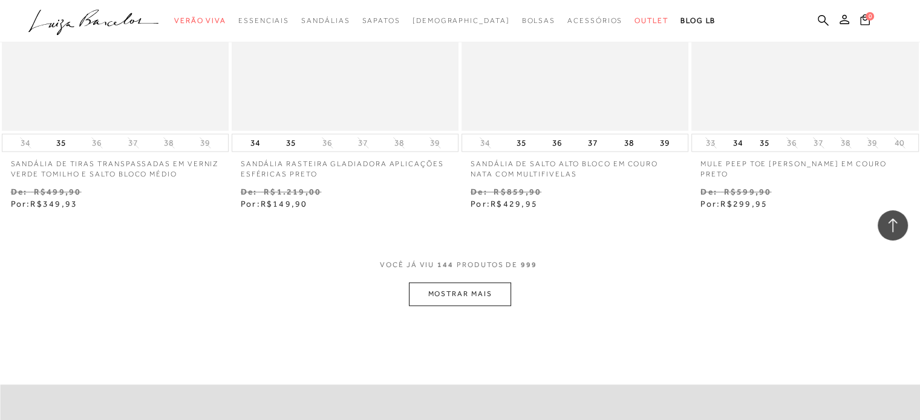
scroll to position [15541, 0]
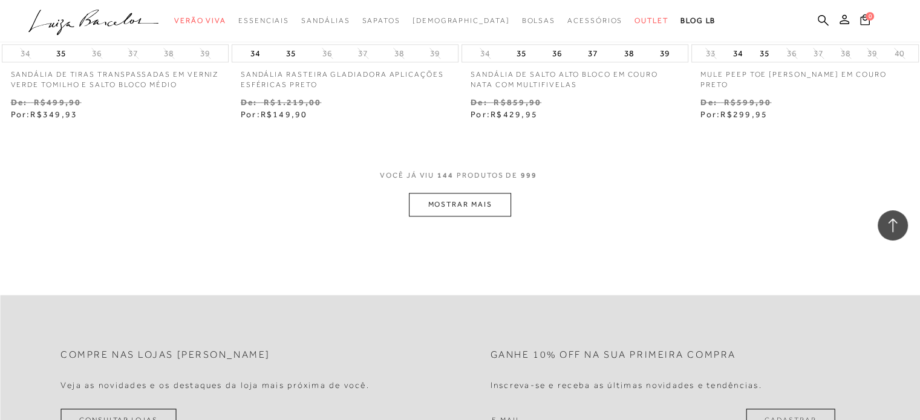
click at [467, 193] on button "MOSTRAR MAIS" at bounding box center [460, 205] width 102 height 24
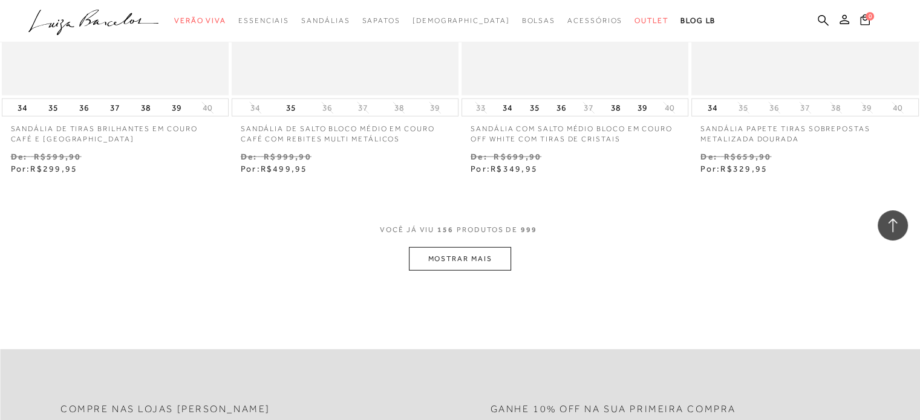
scroll to position [16811, 0]
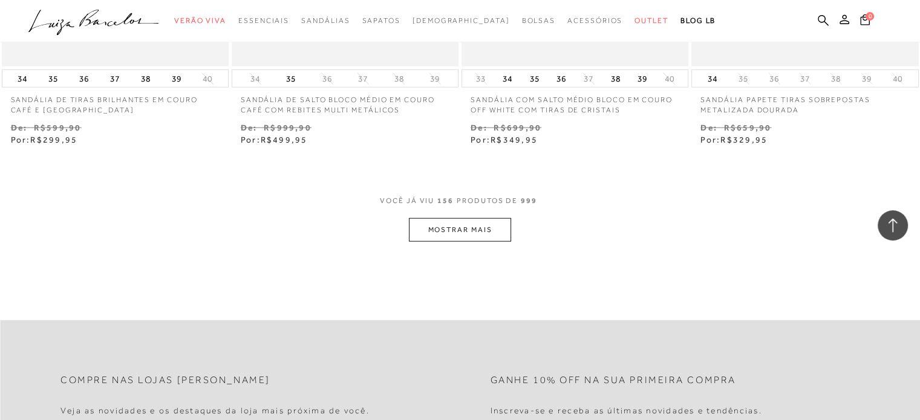
click at [444, 218] on button "MOSTRAR MAIS" at bounding box center [460, 230] width 102 height 24
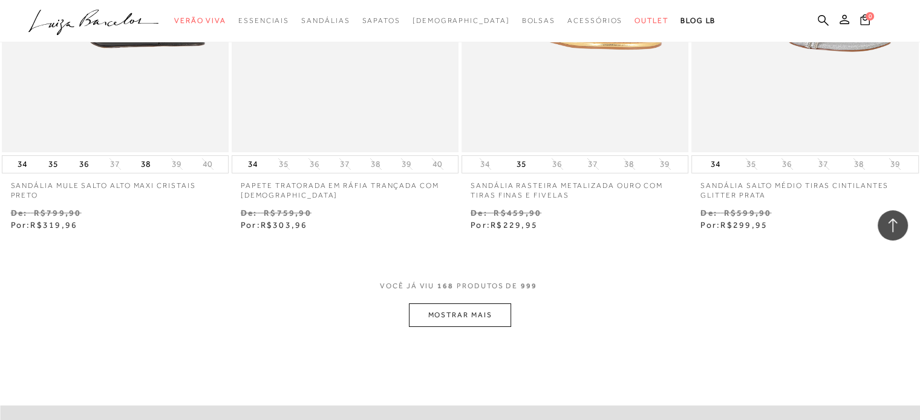
scroll to position [18081, 0]
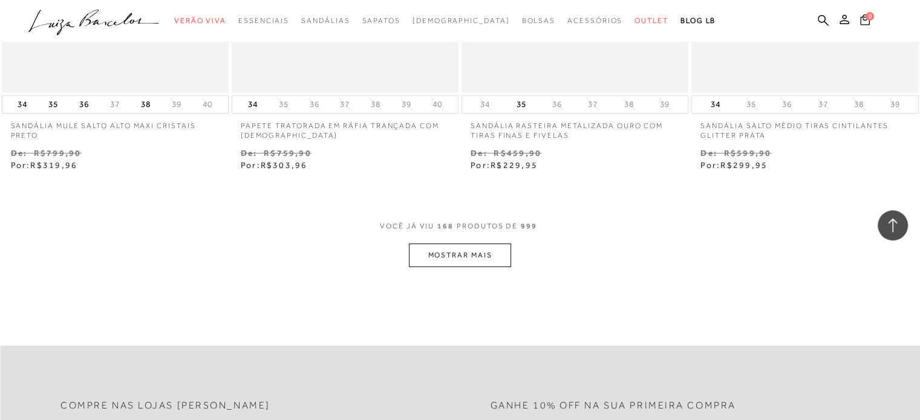
click at [466, 248] on button "MOSTRAR MAIS" at bounding box center [460, 256] width 102 height 24
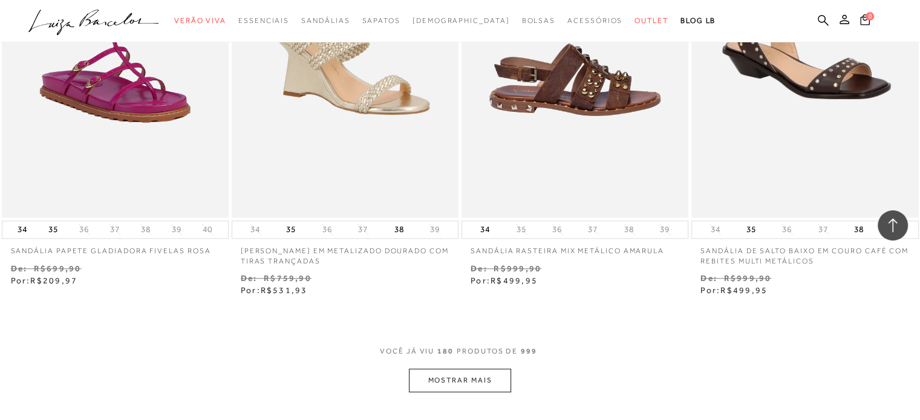
scroll to position [19230, 0]
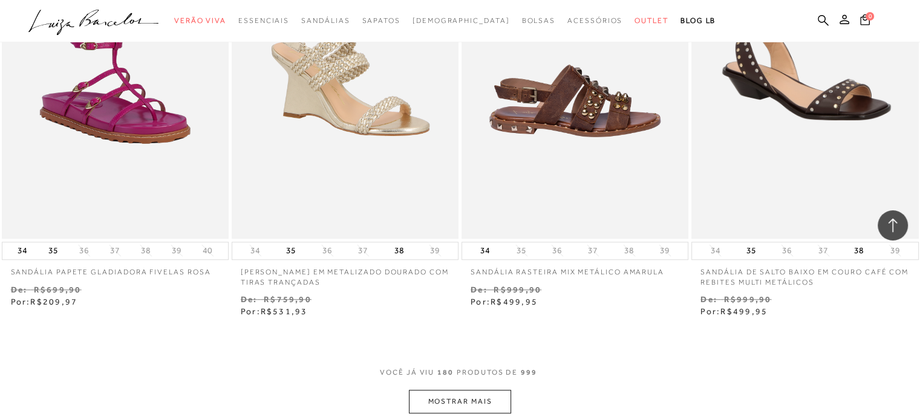
click at [443, 393] on button "MOSTRAR MAIS" at bounding box center [460, 402] width 102 height 24
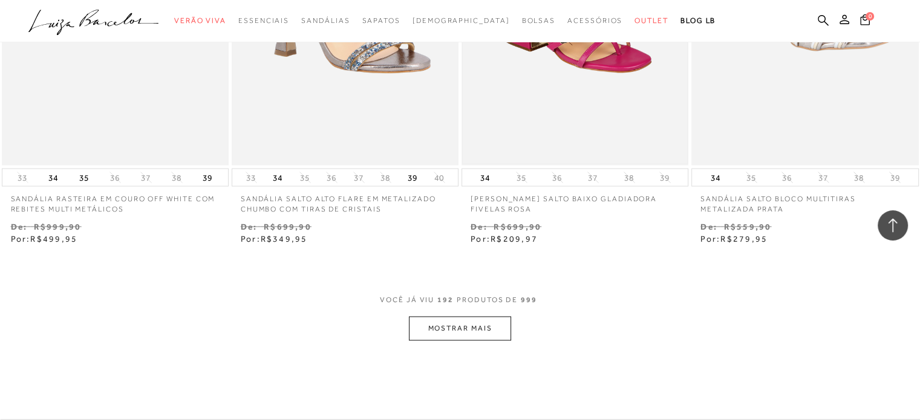
scroll to position [20620, 0]
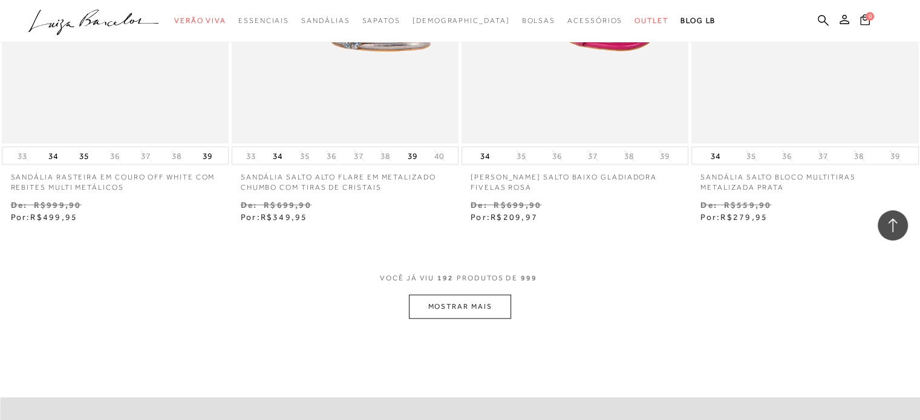
click at [440, 299] on button "MOSTRAR MAIS" at bounding box center [460, 306] width 102 height 24
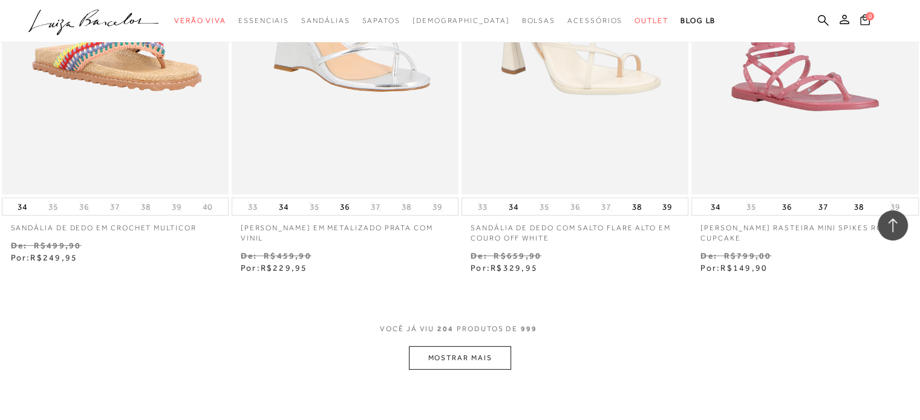
scroll to position [22011, 0]
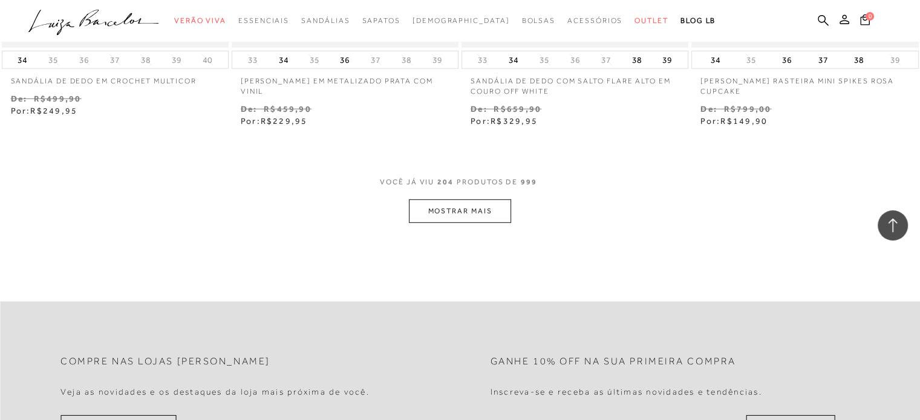
click at [493, 200] on button "MOSTRAR MAIS" at bounding box center [460, 212] width 102 height 24
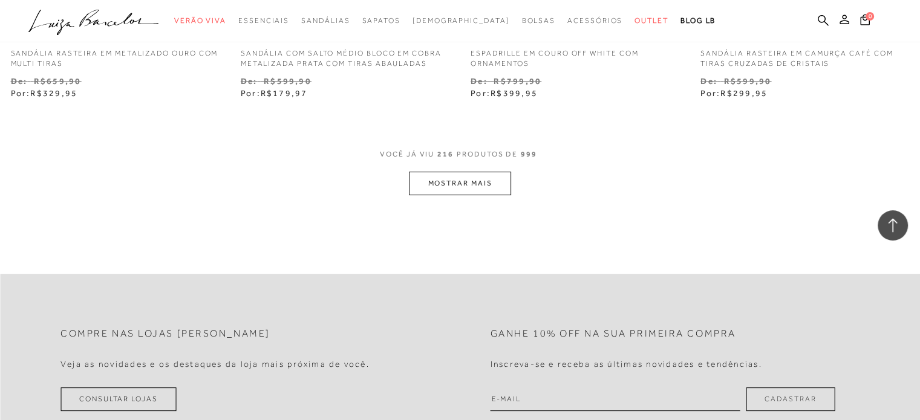
scroll to position [23342, 0]
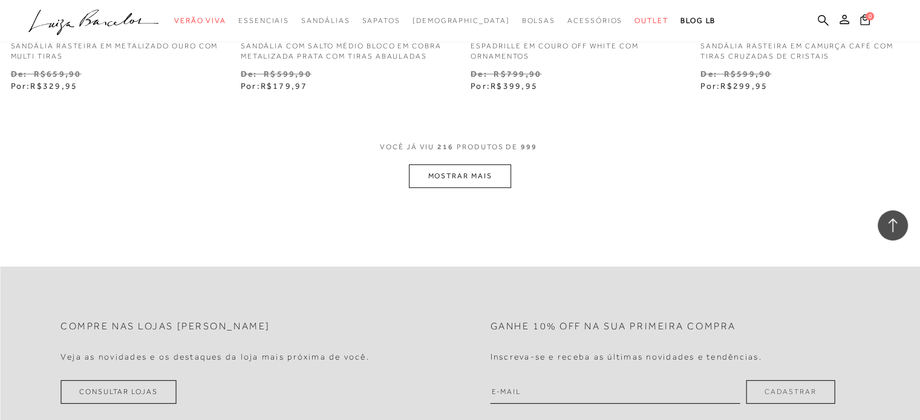
click at [480, 164] on button "MOSTRAR MAIS" at bounding box center [460, 176] width 102 height 24
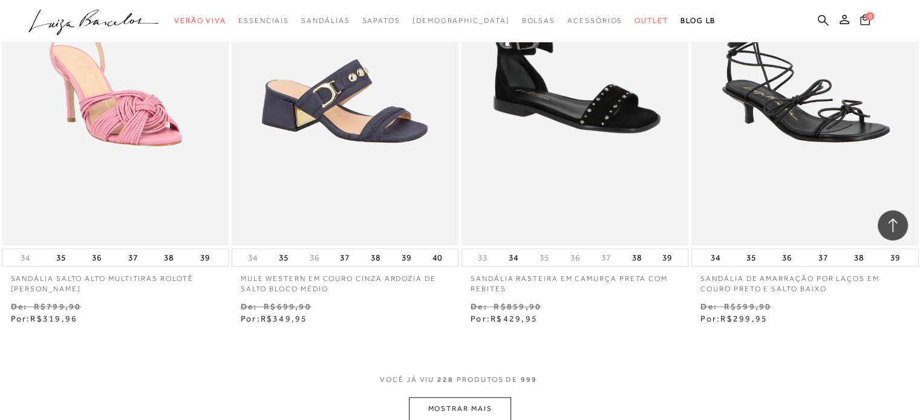
scroll to position [24611, 0]
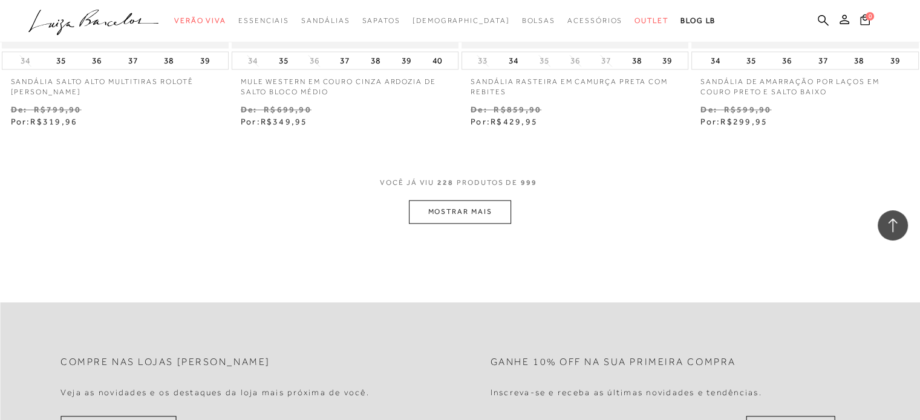
click at [460, 200] on button "MOSTRAR MAIS" at bounding box center [460, 212] width 102 height 24
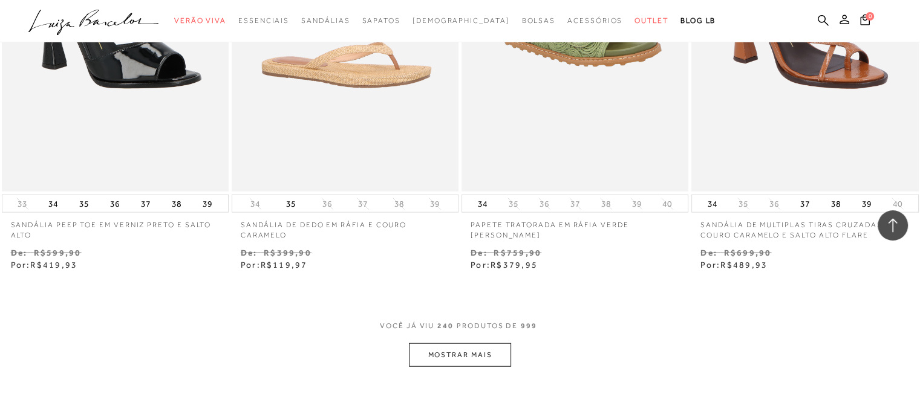
scroll to position [25821, 0]
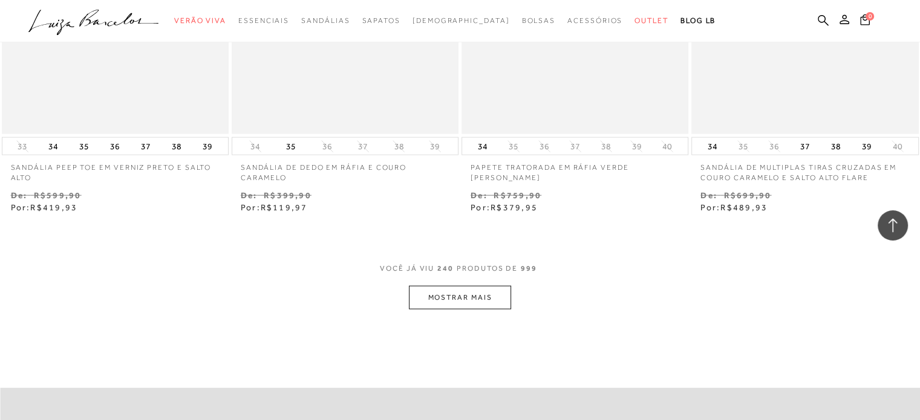
click at [441, 286] on button "MOSTRAR MAIS" at bounding box center [460, 298] width 102 height 24
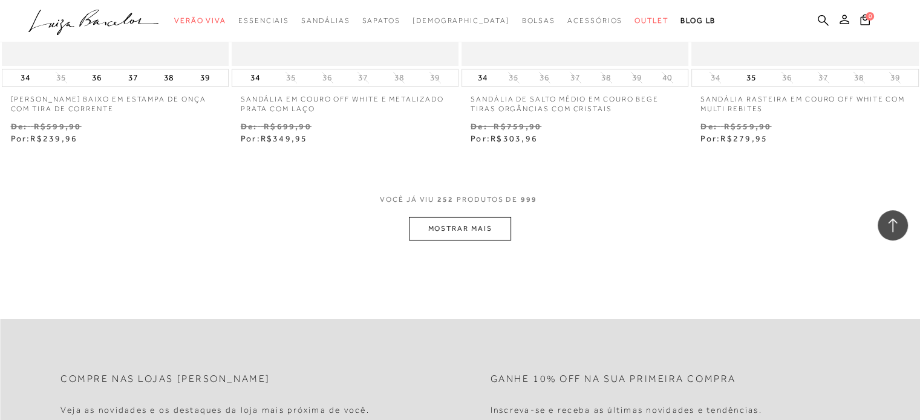
scroll to position [27212, 0]
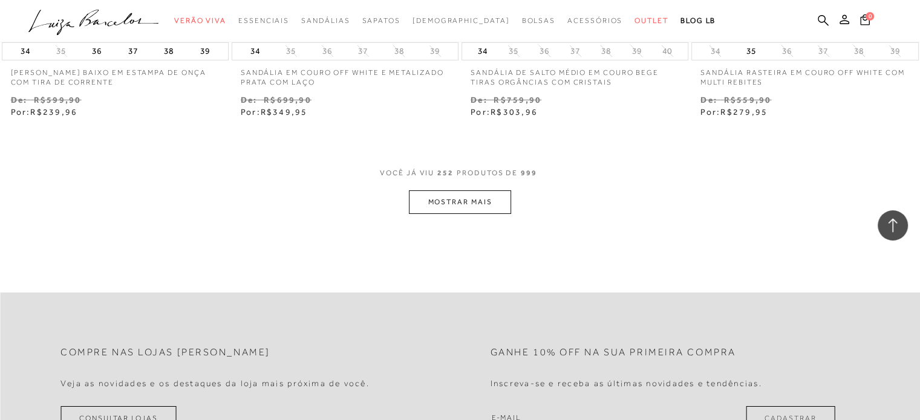
click at [470, 190] on button "MOSTRAR MAIS" at bounding box center [460, 202] width 102 height 24
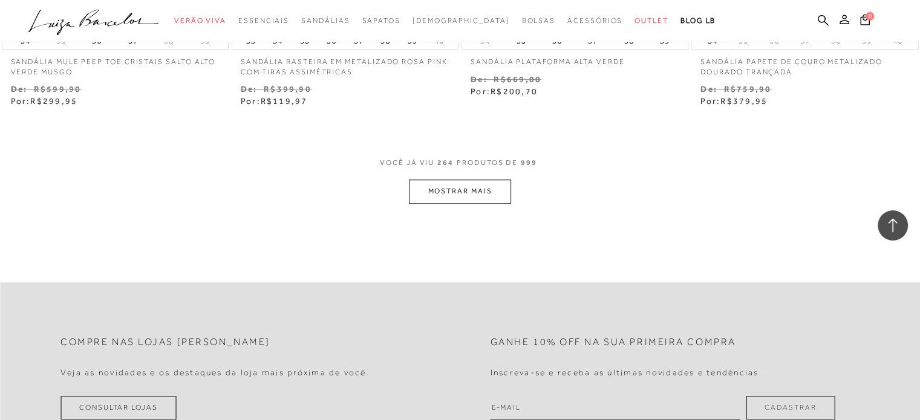
scroll to position [28542, 0]
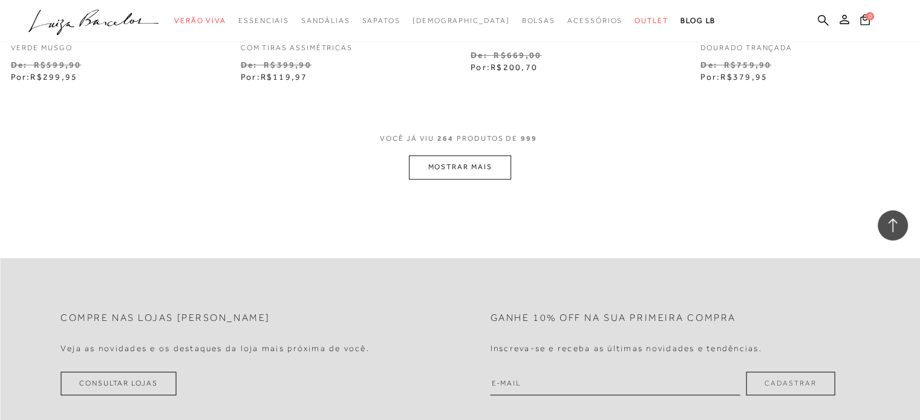
click at [464, 155] on button "MOSTRAR MAIS" at bounding box center [460, 167] width 102 height 24
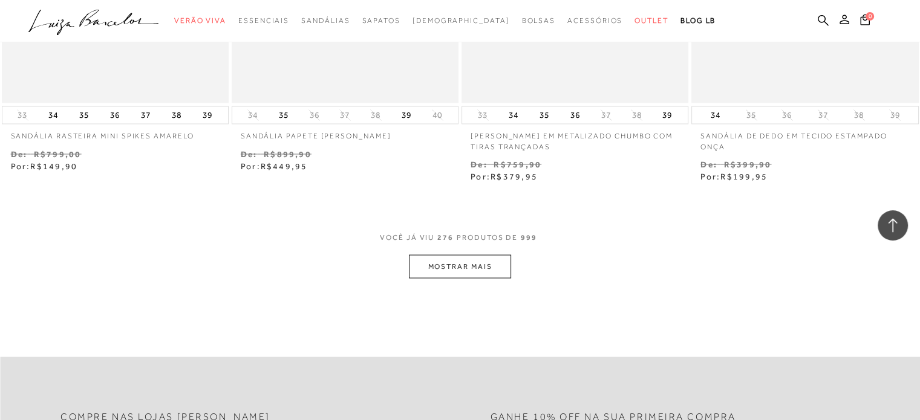
scroll to position [29812, 0]
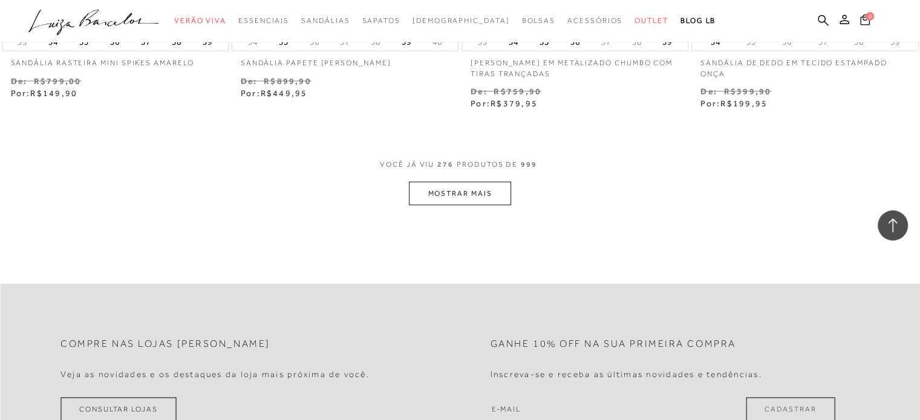
click at [455, 181] on button "MOSTRAR MAIS" at bounding box center [460, 193] width 102 height 24
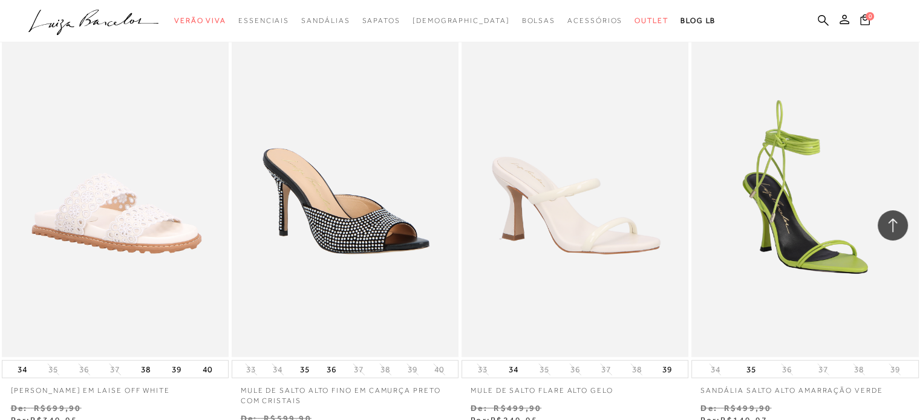
scroll to position [31082, 0]
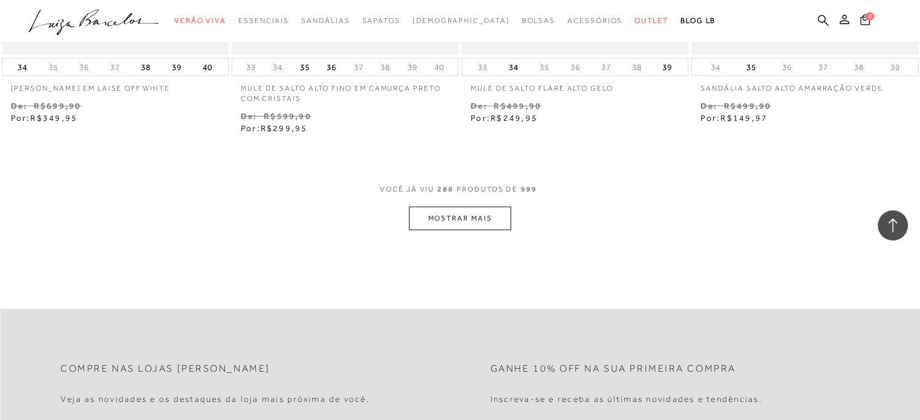
click at [440, 207] on button "MOSTRAR MAIS" at bounding box center [460, 219] width 102 height 24
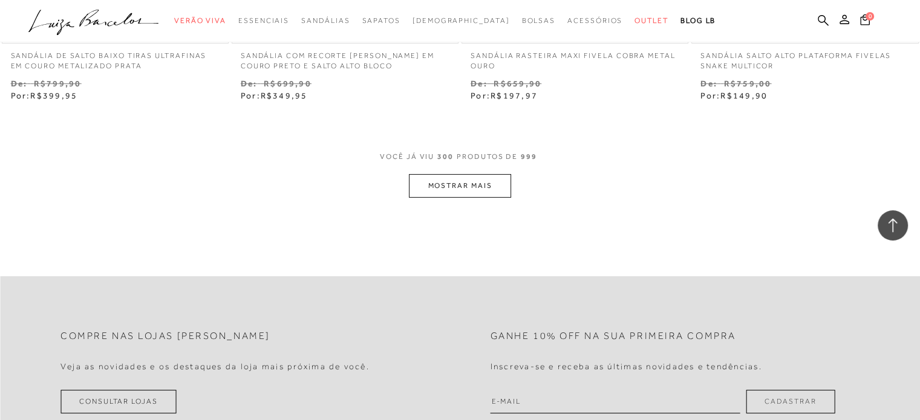
scroll to position [32473, 0]
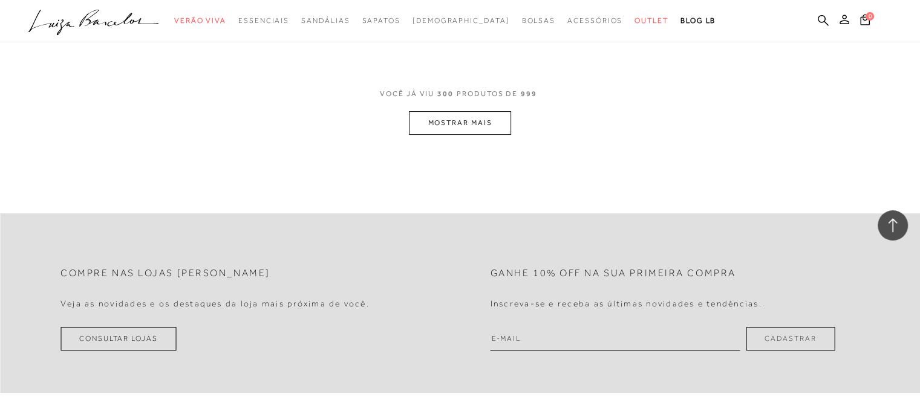
click at [430, 111] on button "MOSTRAR MAIS" at bounding box center [460, 123] width 102 height 24
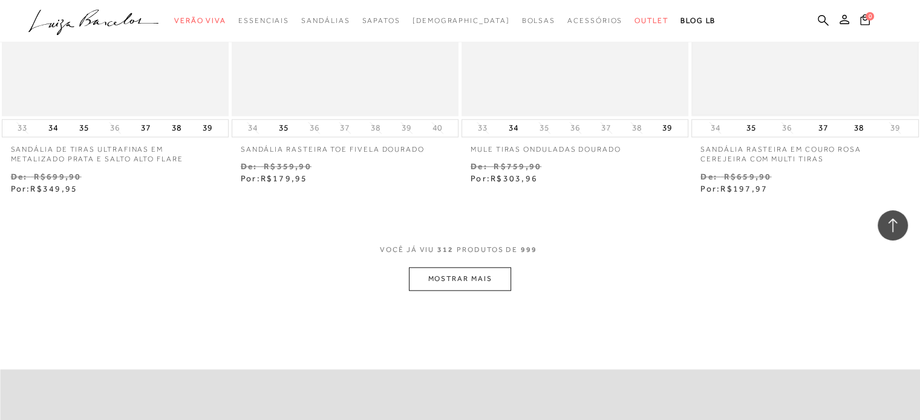
scroll to position [33621, 0]
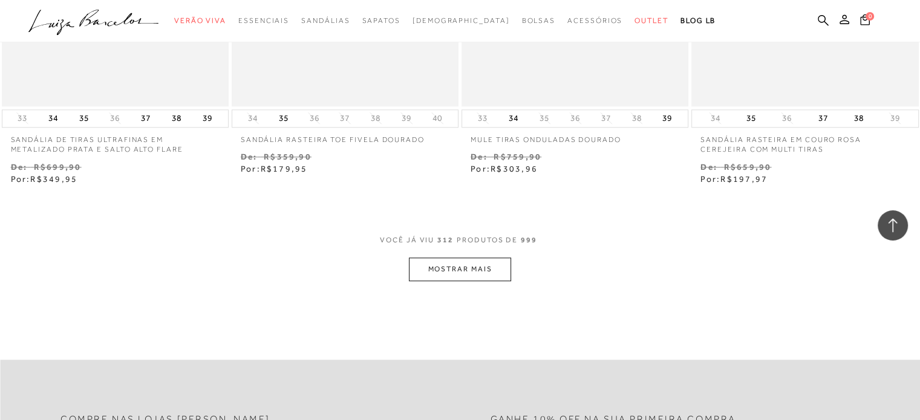
click at [491, 258] on button "MOSTRAR MAIS" at bounding box center [460, 270] width 102 height 24
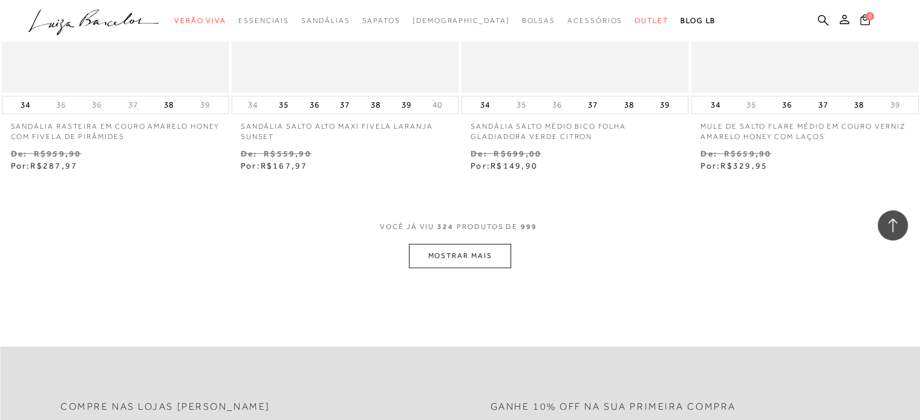
scroll to position [34952, 0]
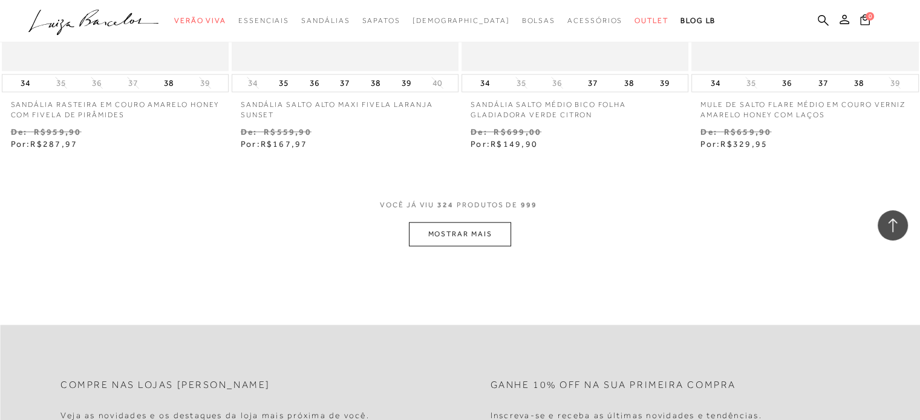
click at [479, 223] on button "MOSTRAR MAIS" at bounding box center [460, 235] width 102 height 24
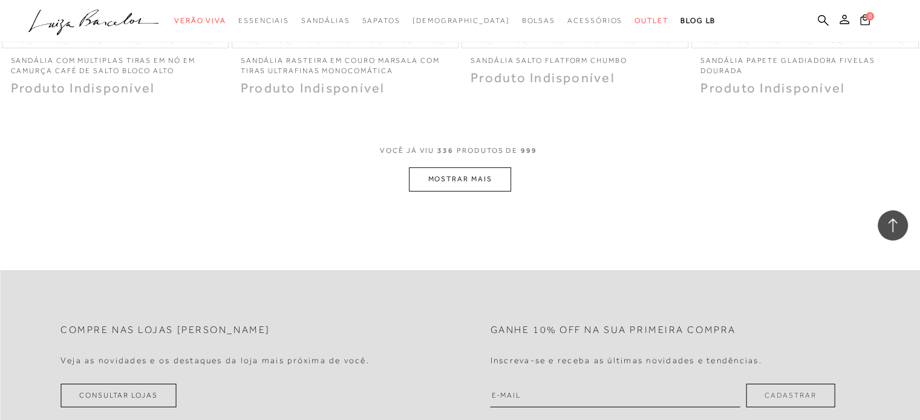
scroll to position [36282, 0]
click at [480, 166] on button "MOSTRAR MAIS" at bounding box center [460, 178] width 102 height 24
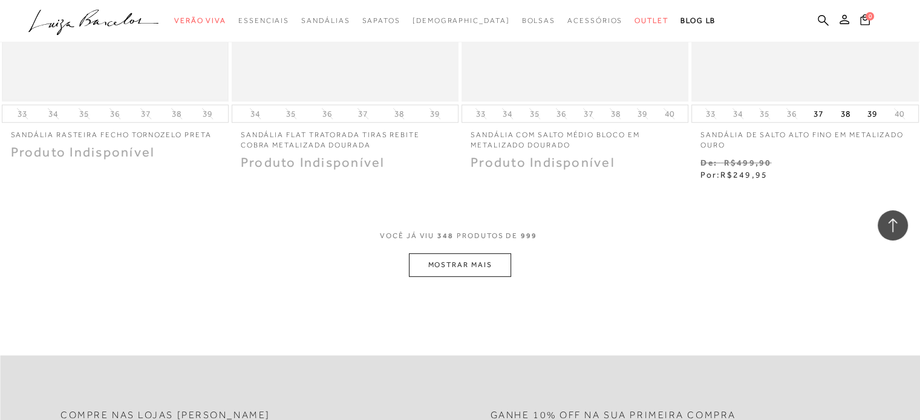
scroll to position [37492, 0]
click at [465, 252] on button "MOSTRAR MAIS" at bounding box center [460, 264] width 102 height 24
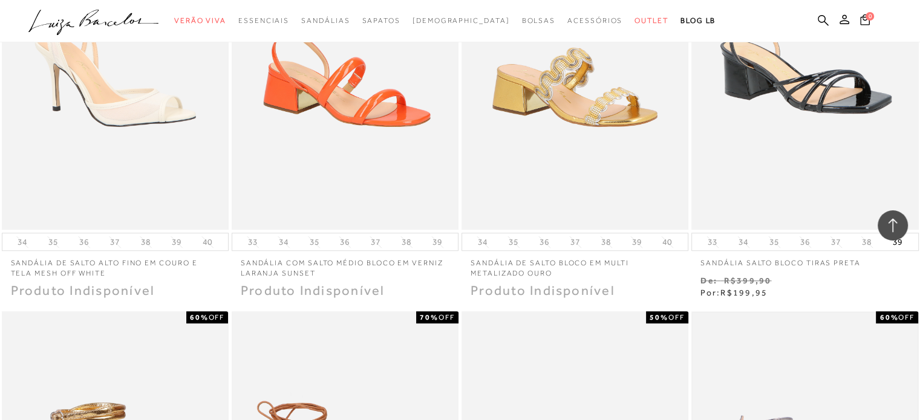
scroll to position [37673, 0]
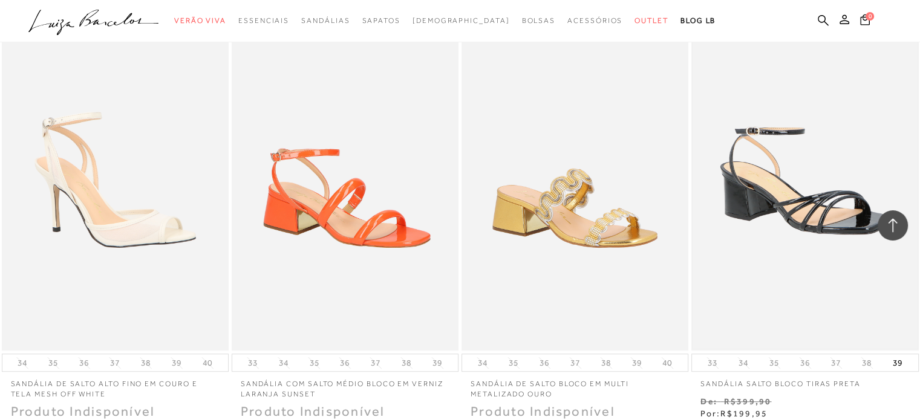
click at [848, 284] on img at bounding box center [804, 180] width 224 height 337
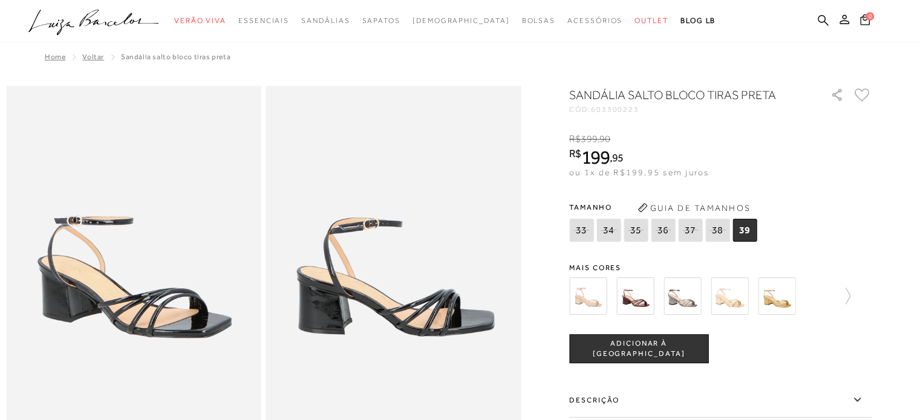
click at [775, 305] on img at bounding box center [776, 296] width 37 height 37
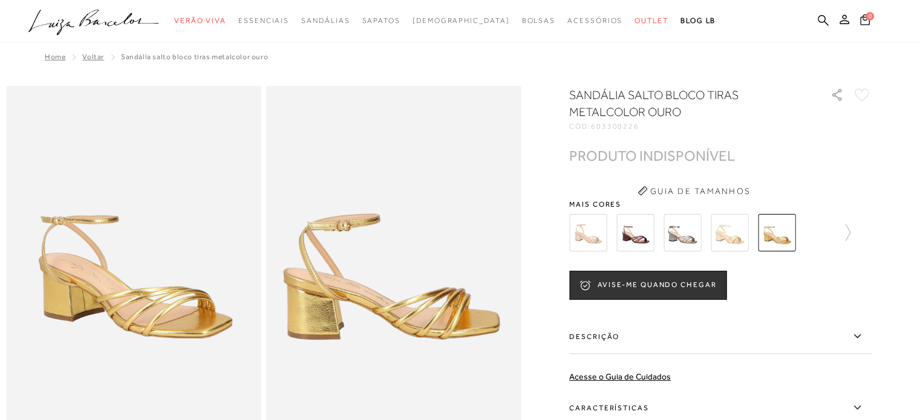
click at [726, 243] on img at bounding box center [729, 232] width 37 height 37
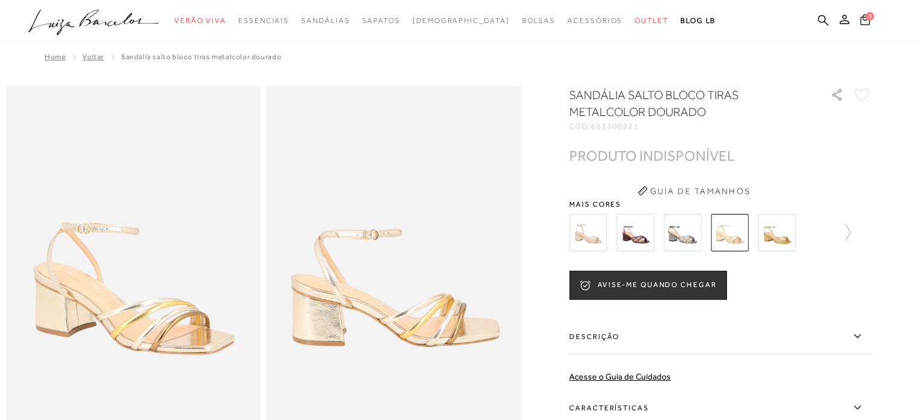
click at [689, 239] on img at bounding box center [681, 232] width 37 height 37
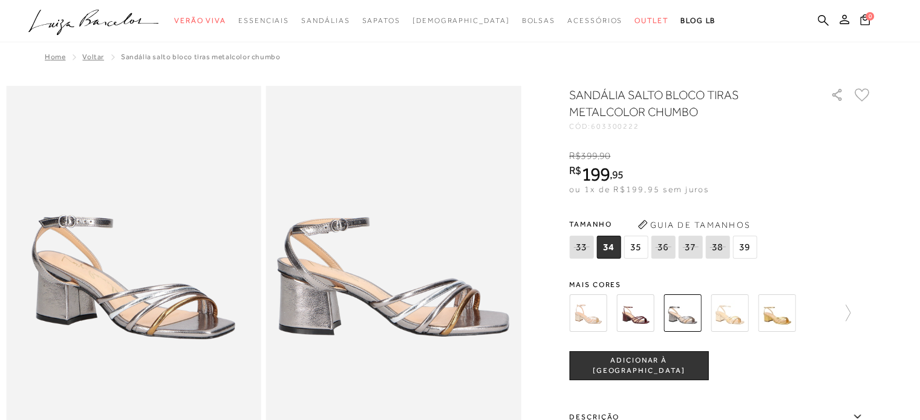
click at [595, 318] on img at bounding box center [587, 312] width 37 height 37
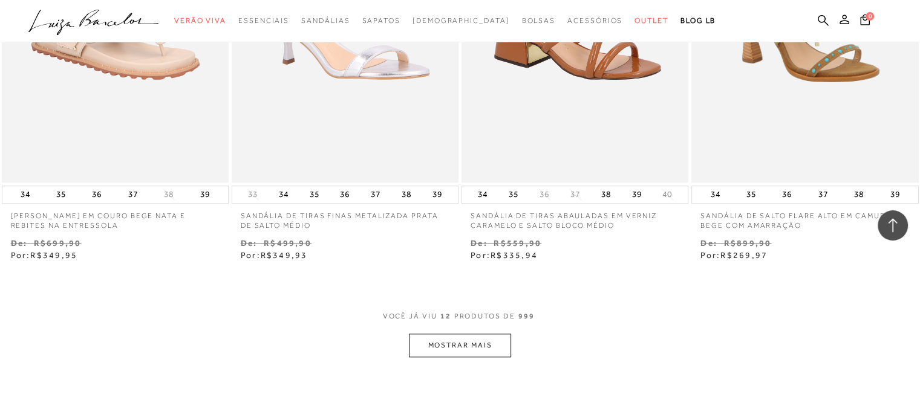
scroll to position [1179, 0]
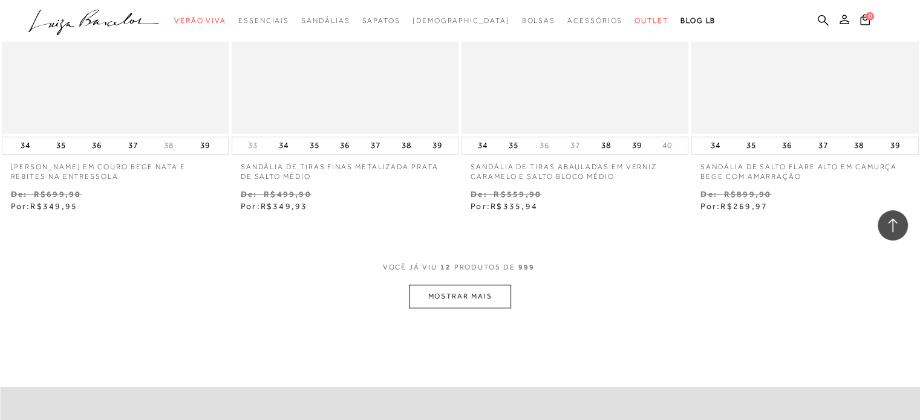
click at [440, 302] on button "MOSTRAR MAIS" at bounding box center [460, 297] width 102 height 24
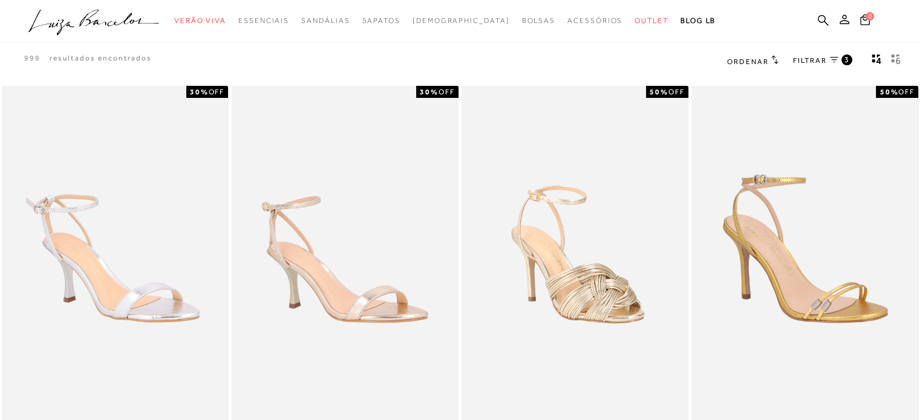
scroll to position [0, 0]
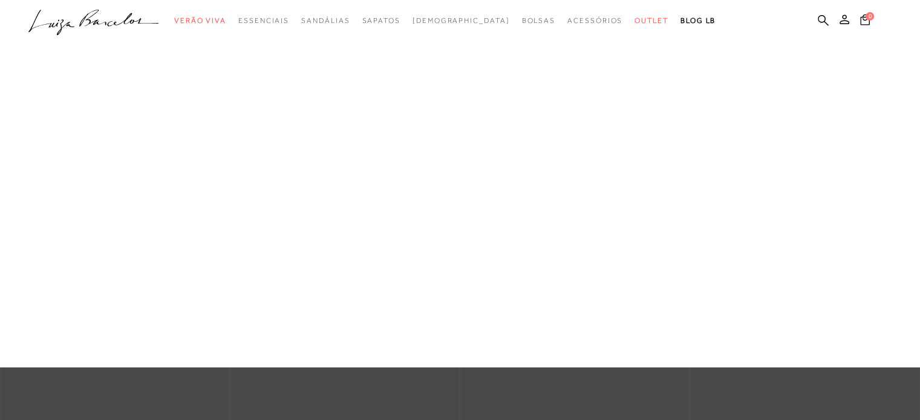
click at [627, 38] on div at bounding box center [460, 183] width 920 height 367
click at [634, 22] on span "Outlet" at bounding box center [651, 20] width 34 height 8
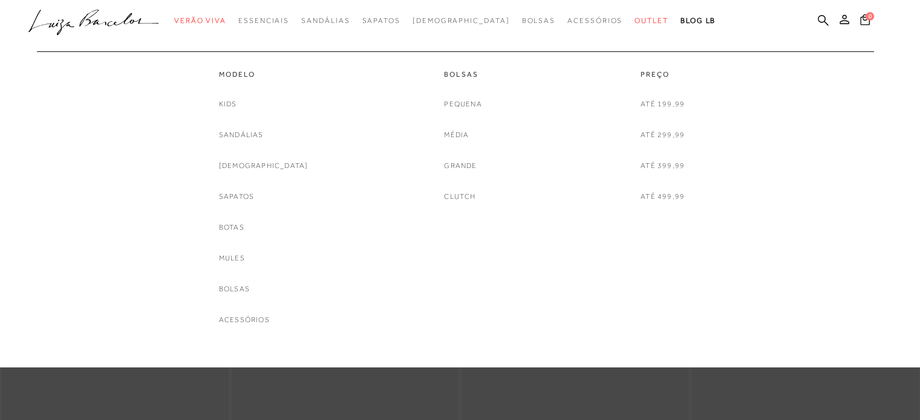
click at [268, 165] on link "[DEMOGRAPHIC_DATA]" at bounding box center [263, 166] width 89 height 13
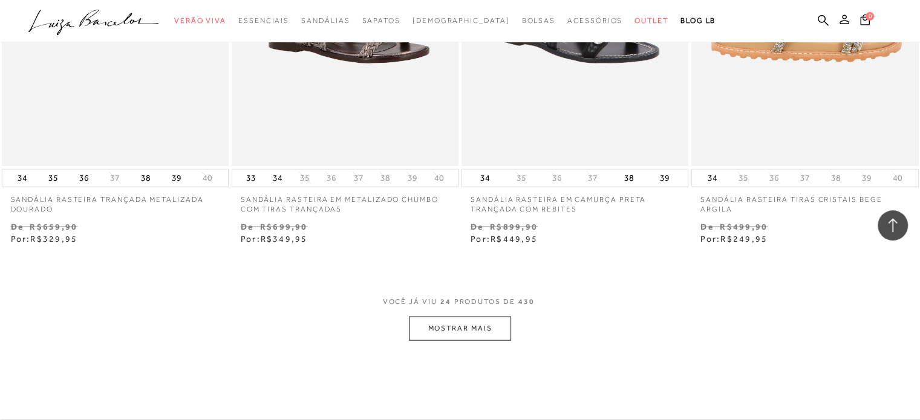
scroll to position [2419, 0]
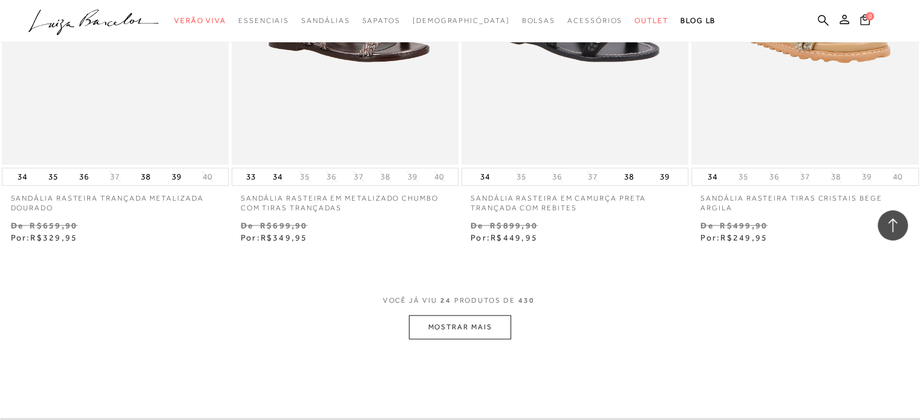
click at [485, 319] on button "MOSTRAR MAIS" at bounding box center [460, 328] width 102 height 24
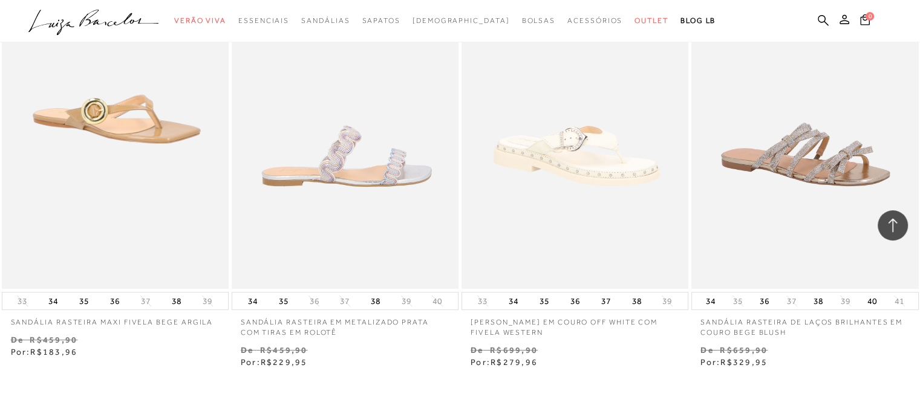
scroll to position [4898, 0]
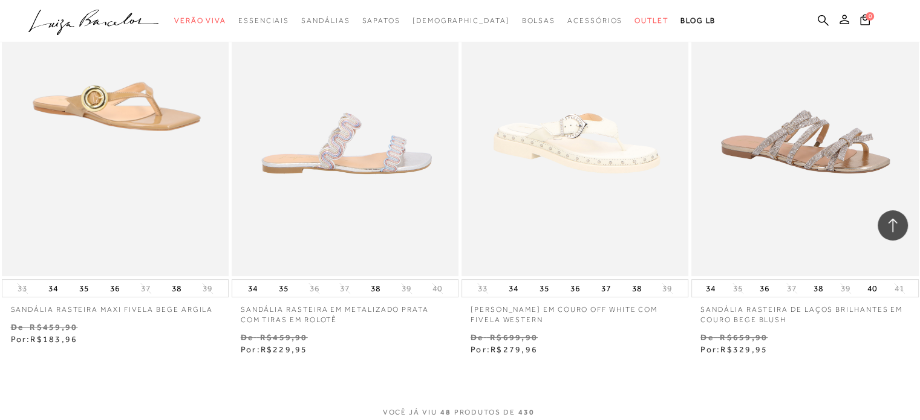
click at [360, 239] on img at bounding box center [346, 106] width 226 height 340
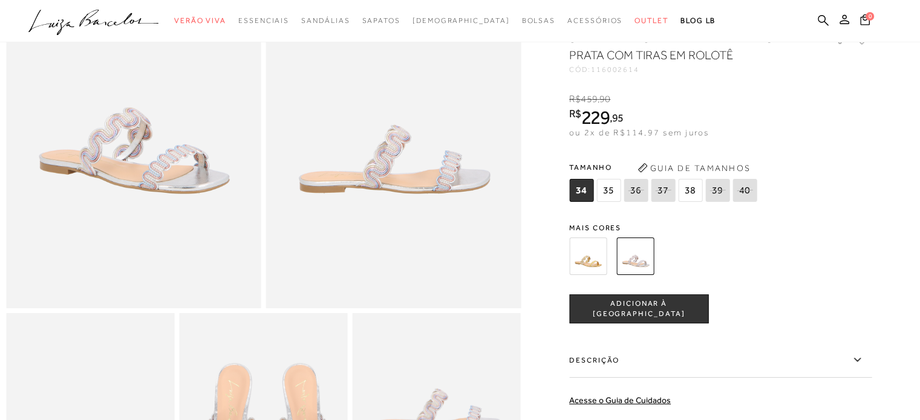
scroll to position [181, 0]
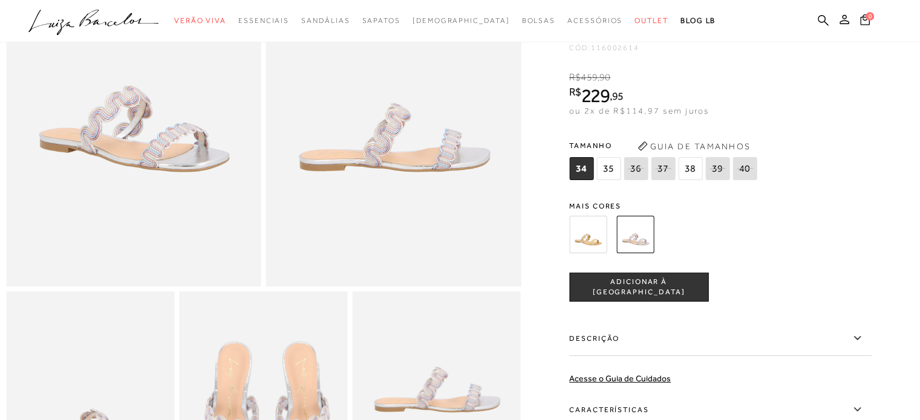
click at [597, 249] on img at bounding box center [587, 234] width 37 height 37
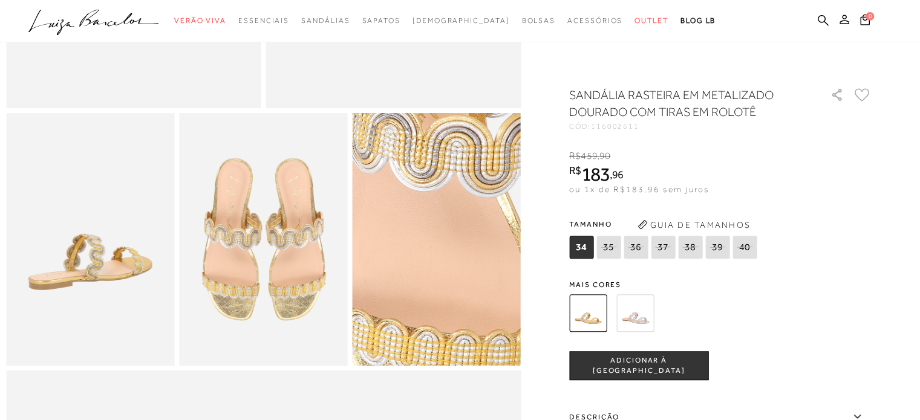
scroll to position [423, 0]
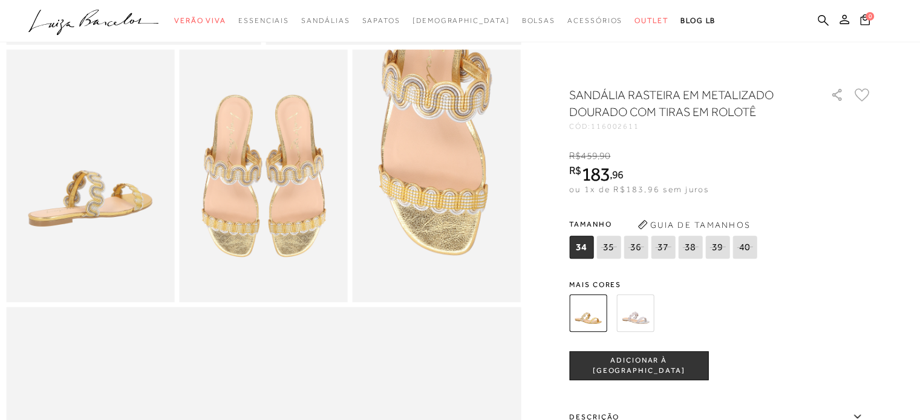
scroll to position [181, 0]
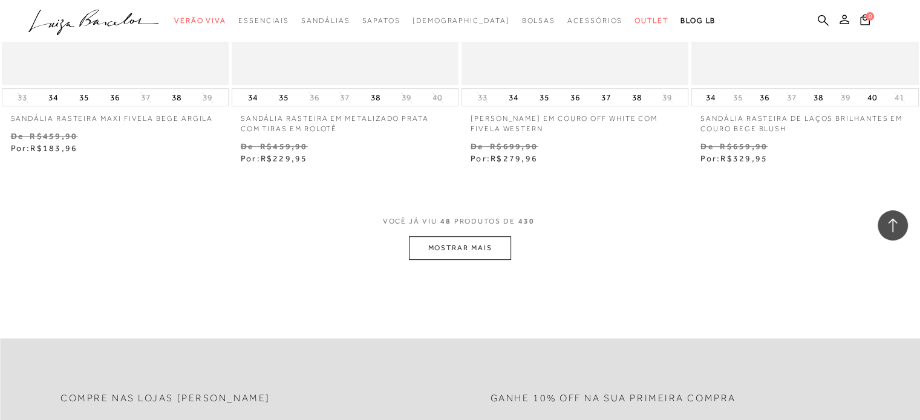
scroll to position [5140, 0]
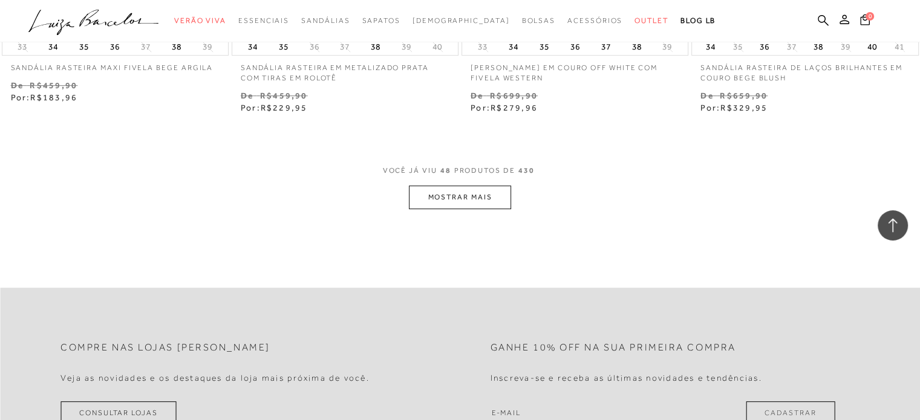
click at [472, 195] on button "MOSTRAR MAIS" at bounding box center [460, 198] width 102 height 24
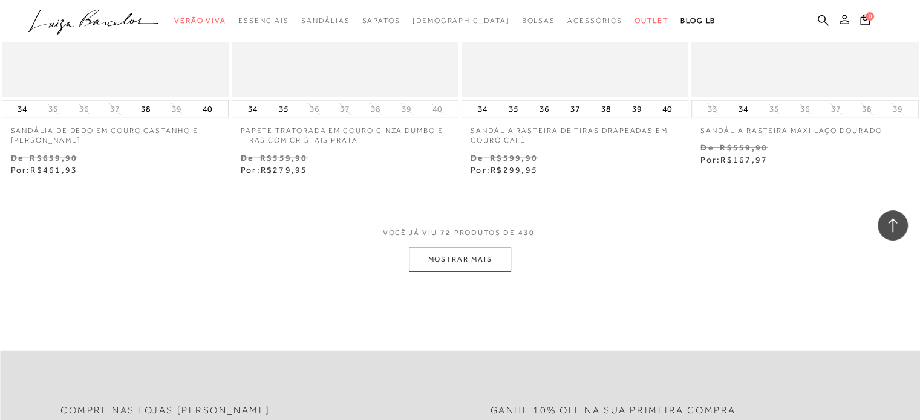
scroll to position [7680, 0]
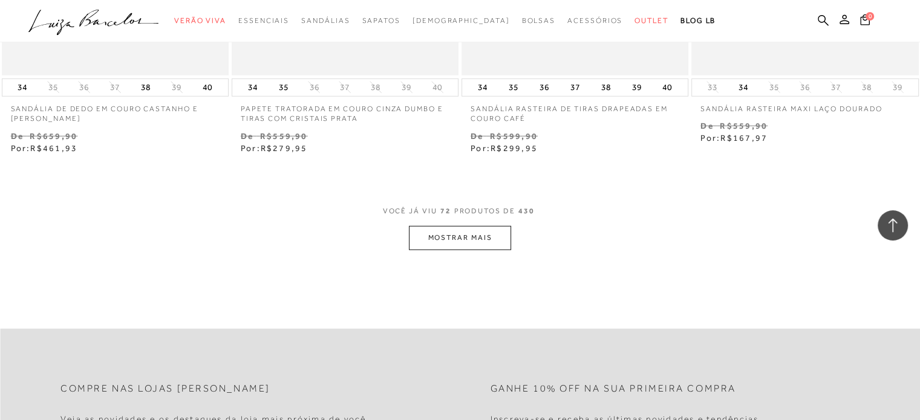
click at [455, 233] on button "MOSTRAR MAIS" at bounding box center [460, 238] width 102 height 24
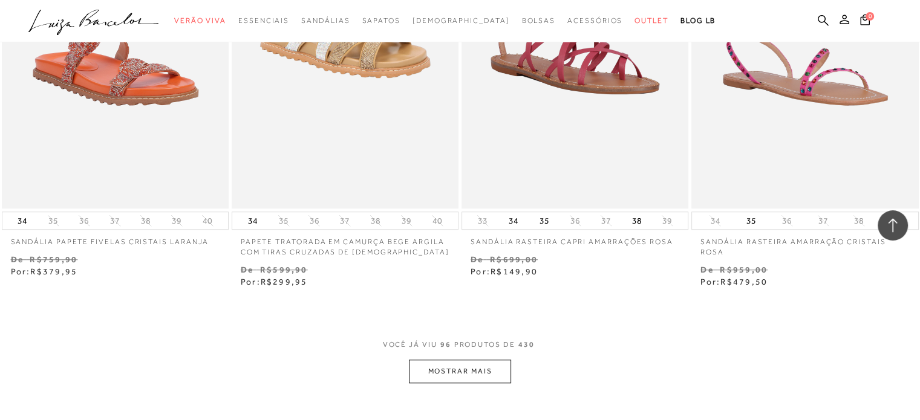
scroll to position [10219, 0]
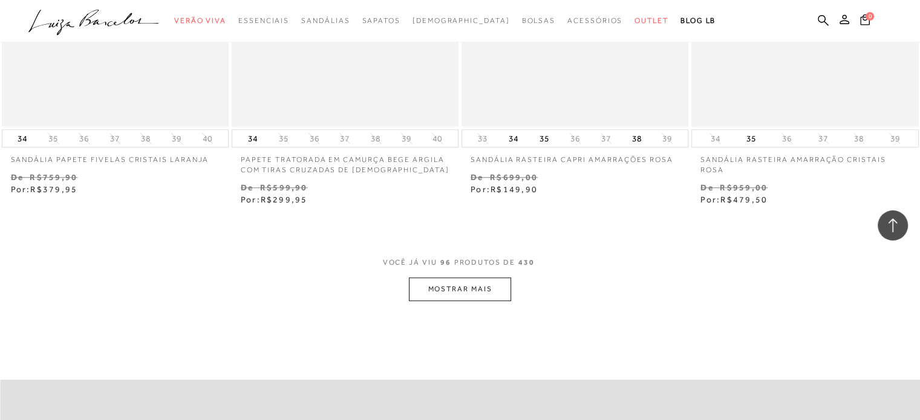
click at [472, 286] on button "MOSTRAR MAIS" at bounding box center [460, 290] width 102 height 24
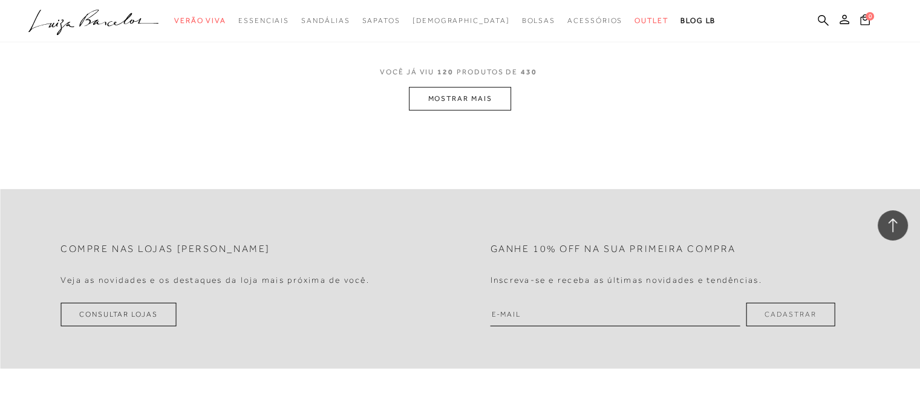
scroll to position [13001, 0]
click at [478, 96] on button "MOSTRAR MAIS" at bounding box center [460, 98] width 102 height 24
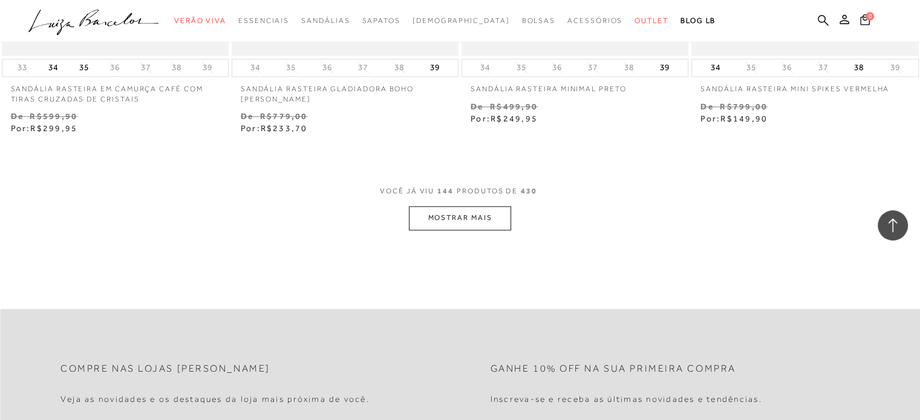
scroll to position [15420, 0]
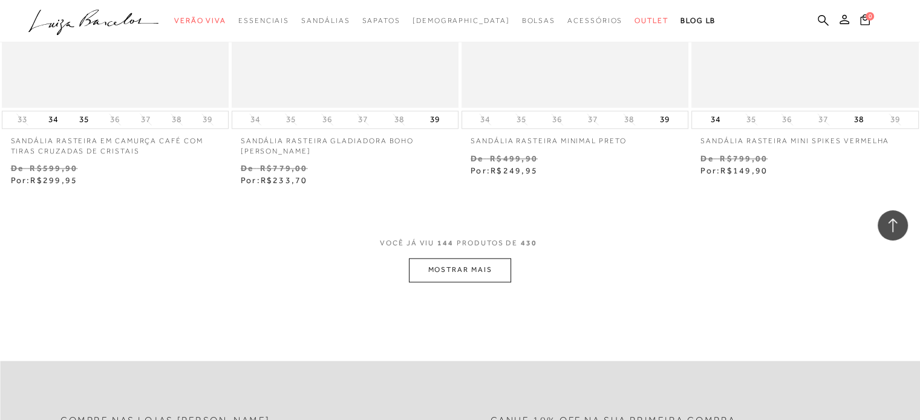
click at [473, 271] on button "MOSTRAR MAIS" at bounding box center [460, 270] width 102 height 24
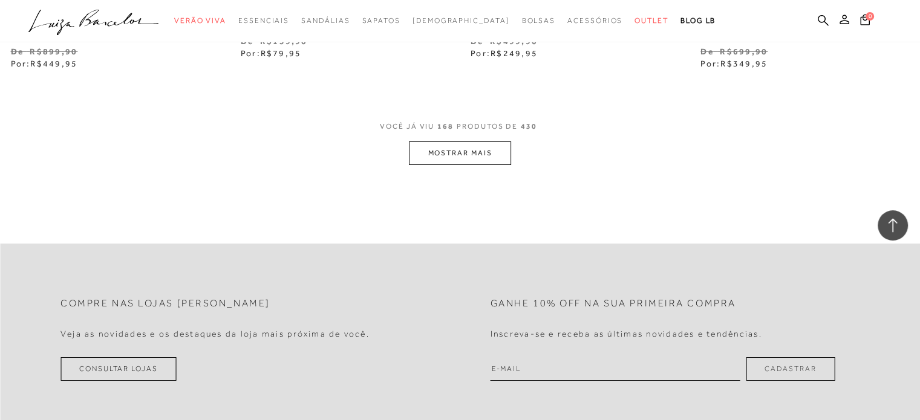
scroll to position [18141, 0]
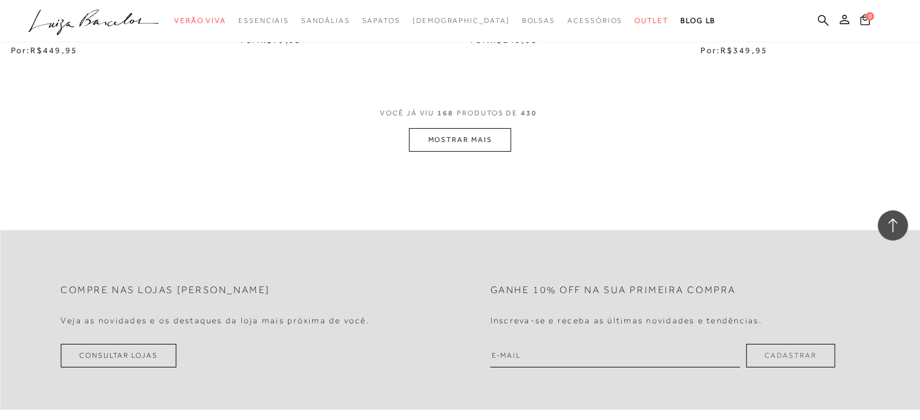
click at [435, 137] on button "MOSTRAR MAIS" at bounding box center [460, 140] width 102 height 24
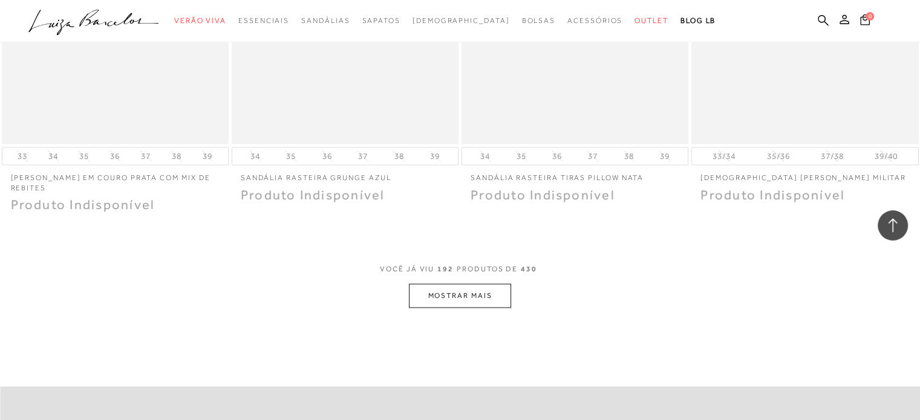
scroll to position [20560, 0]
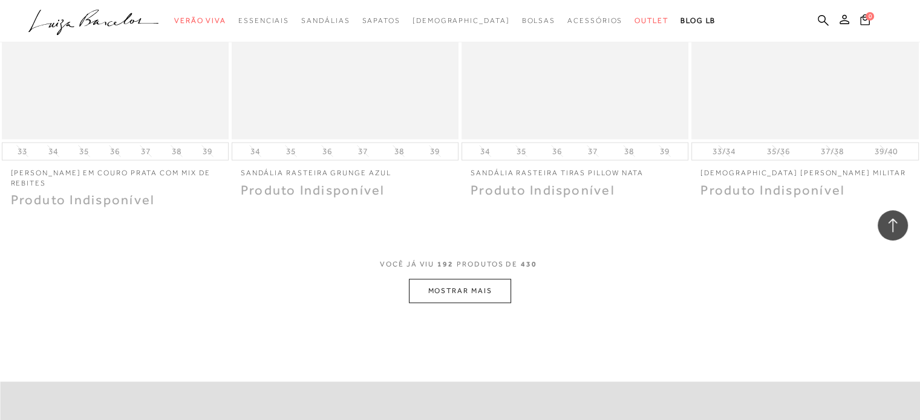
click at [444, 279] on button "MOSTRAR MAIS" at bounding box center [460, 291] width 102 height 24
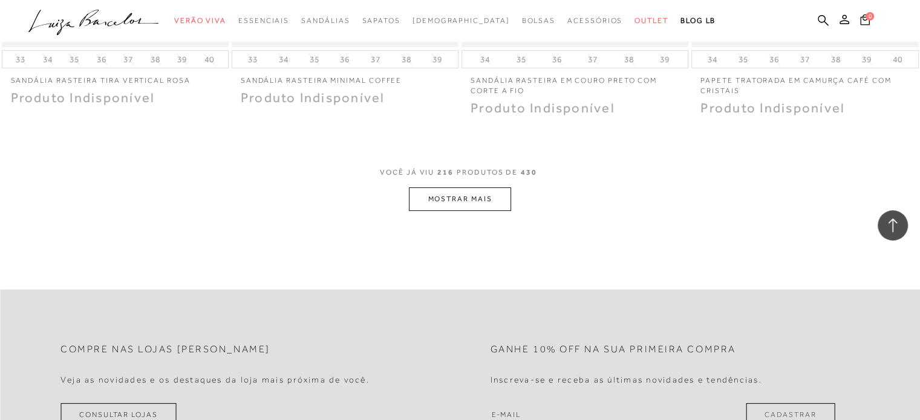
scroll to position [23221, 0]
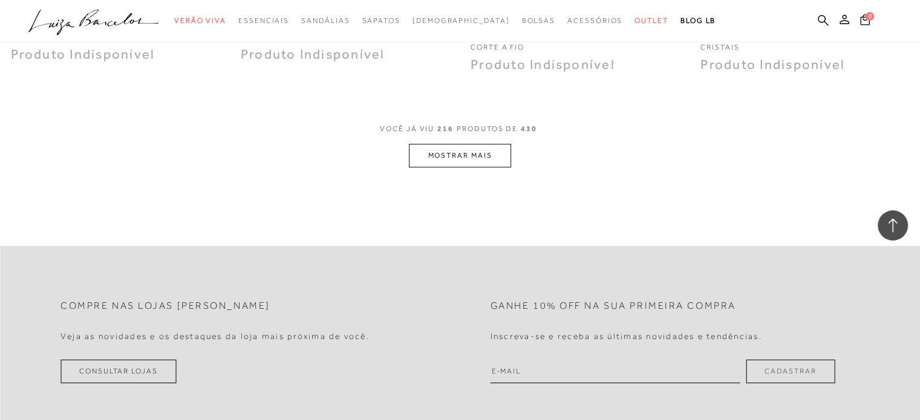
click at [484, 150] on button "MOSTRAR MAIS" at bounding box center [460, 156] width 102 height 24
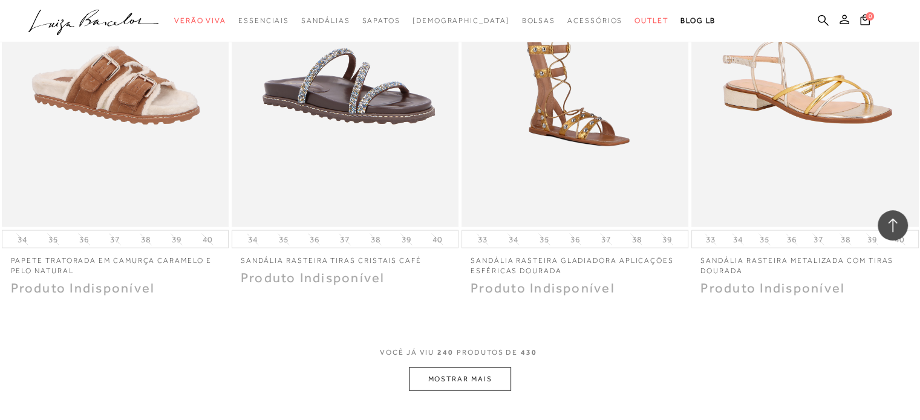
scroll to position [25700, 0]
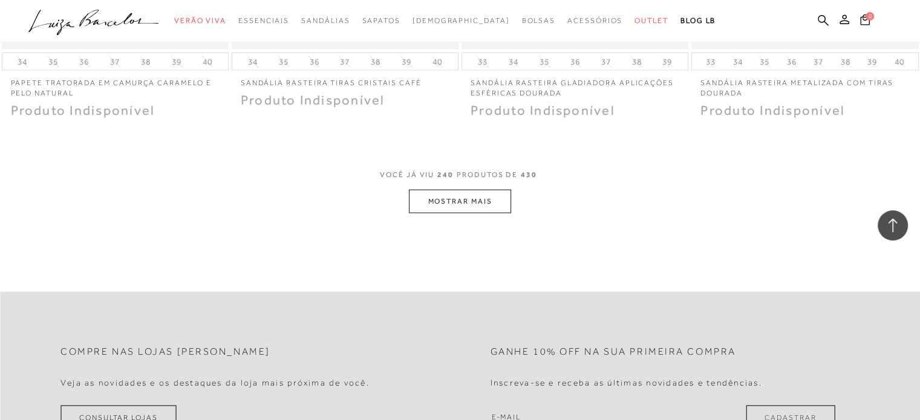
click at [469, 198] on button "MOSTRAR MAIS" at bounding box center [460, 202] width 102 height 24
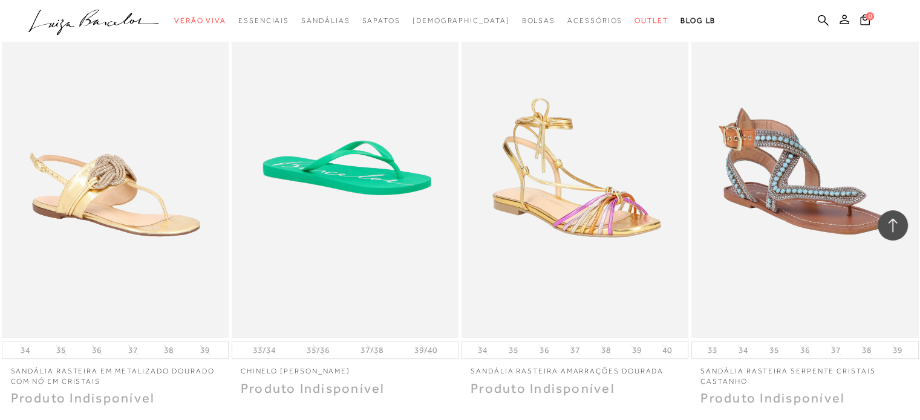
scroll to position [28179, 0]
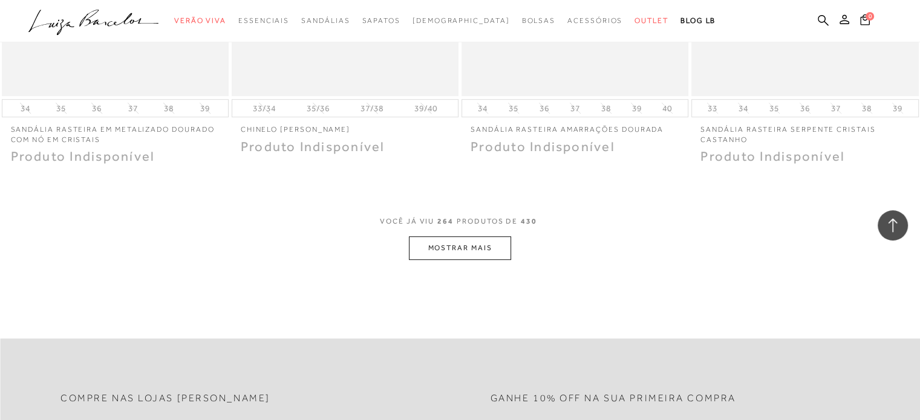
click at [448, 236] on button "MOSTRAR MAIS" at bounding box center [460, 248] width 102 height 24
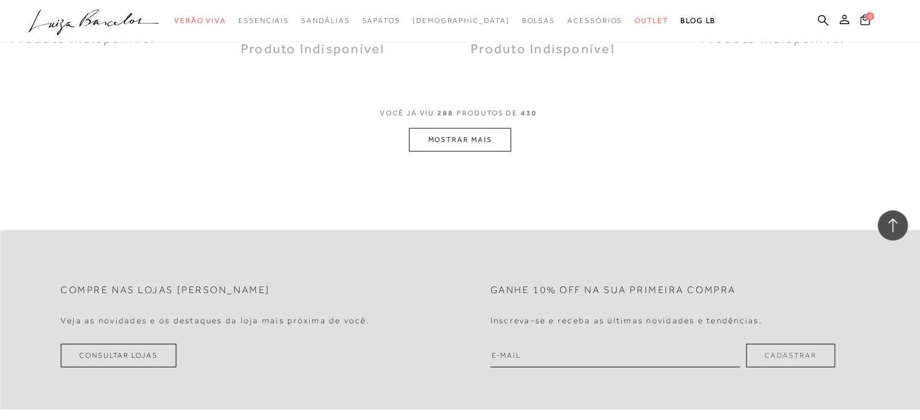
scroll to position [30814, 0]
click at [480, 127] on button "MOSTRAR MAIS" at bounding box center [460, 139] width 102 height 24
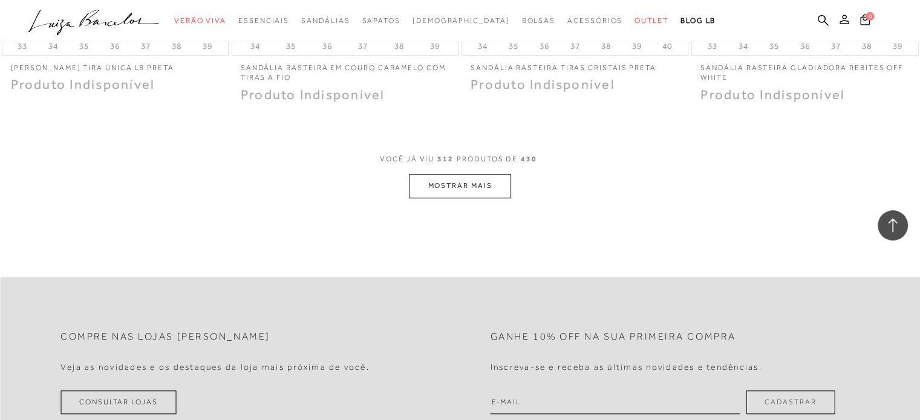
scroll to position [33293, 0]
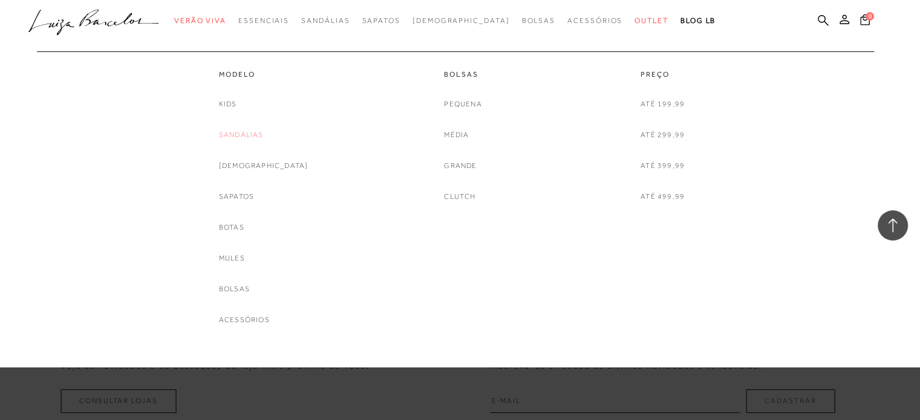
click at [249, 137] on link "Sandálias" at bounding box center [241, 135] width 45 height 13
click at [665, 136] on link "Até 299,99" at bounding box center [662, 135] width 44 height 13
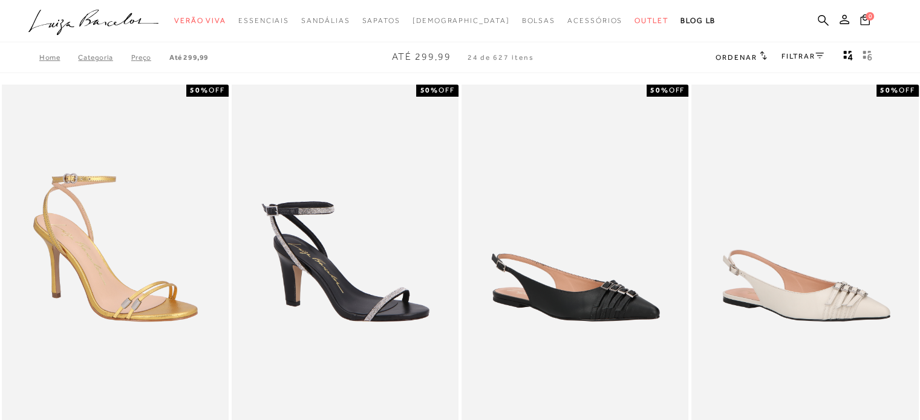
click at [820, 57] on icon at bounding box center [819, 56] width 8 height 6
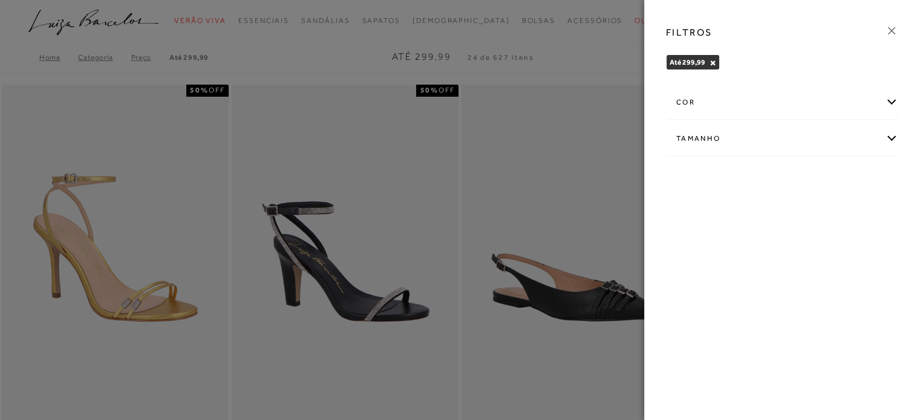
click at [888, 137] on div "Tamanho" at bounding box center [781, 139] width 231 height 32
click at [824, 205] on span "35" at bounding box center [821, 209] width 18 height 9
click at [821, 206] on input "35" at bounding box center [815, 212] width 12 height 12
checkbox input "true"
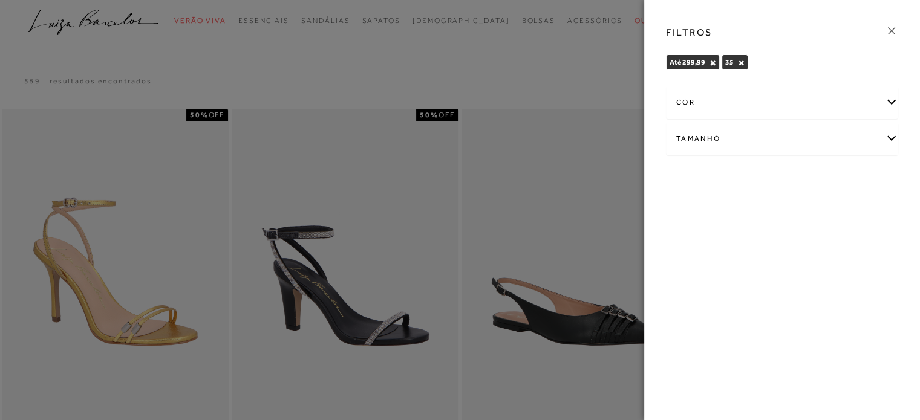
click at [521, 58] on div at bounding box center [460, 210] width 920 height 420
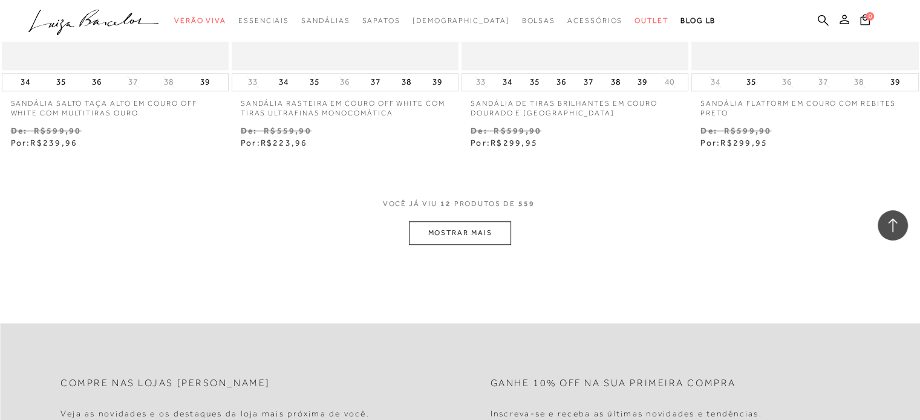
scroll to position [1270, 0]
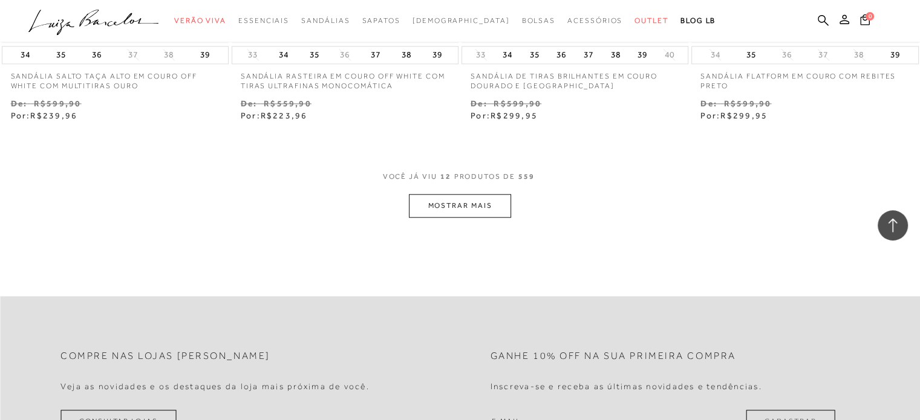
click at [470, 208] on button "MOSTRAR MAIS" at bounding box center [460, 206] width 102 height 24
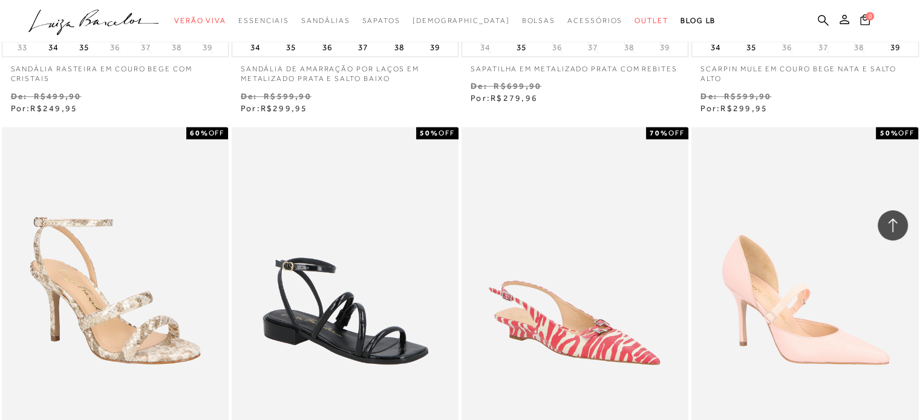
scroll to position [1814, 0]
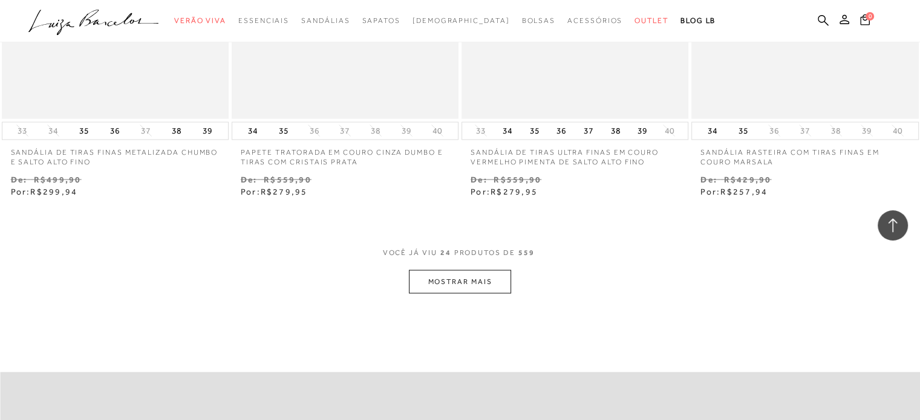
scroll to position [2661, 0]
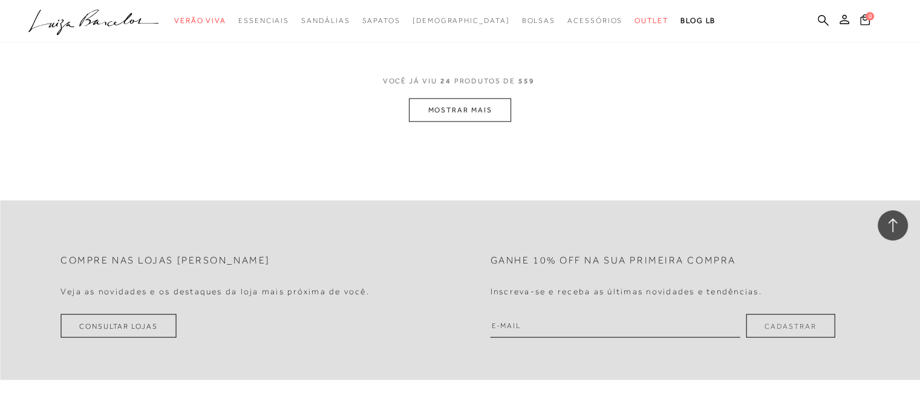
click at [476, 112] on button "MOSTRAR MAIS" at bounding box center [460, 111] width 102 height 24
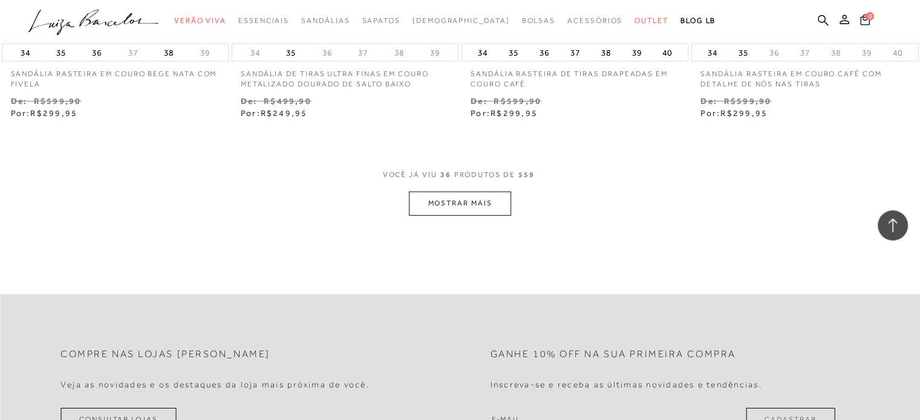
scroll to position [3870, 0]
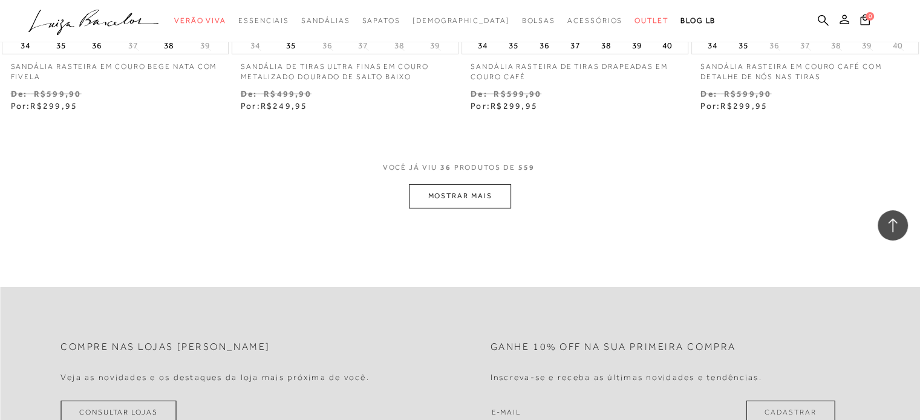
click at [438, 190] on button "MOSTRAR MAIS" at bounding box center [460, 196] width 102 height 24
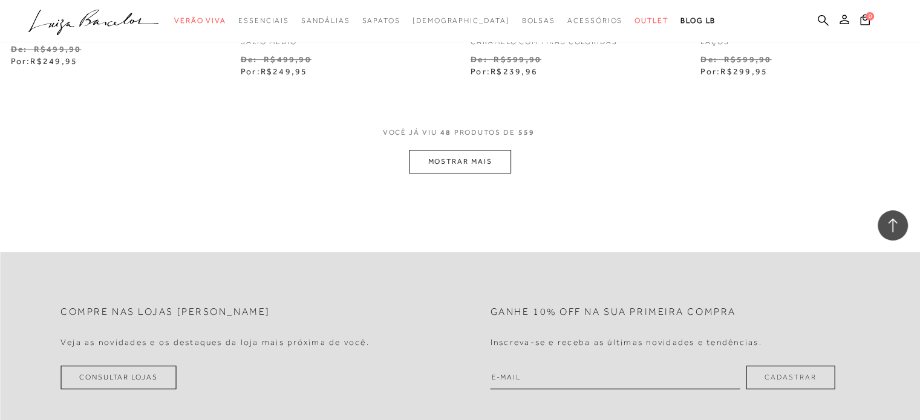
scroll to position [5261, 0]
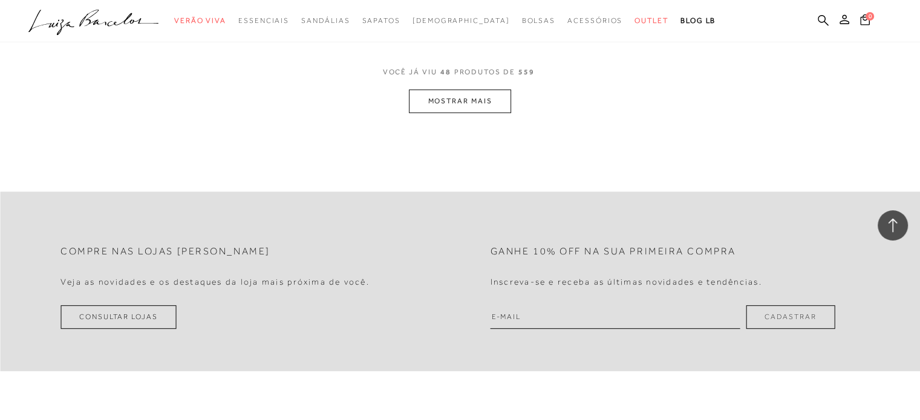
click at [461, 103] on button "MOSTRAR MAIS" at bounding box center [460, 101] width 102 height 24
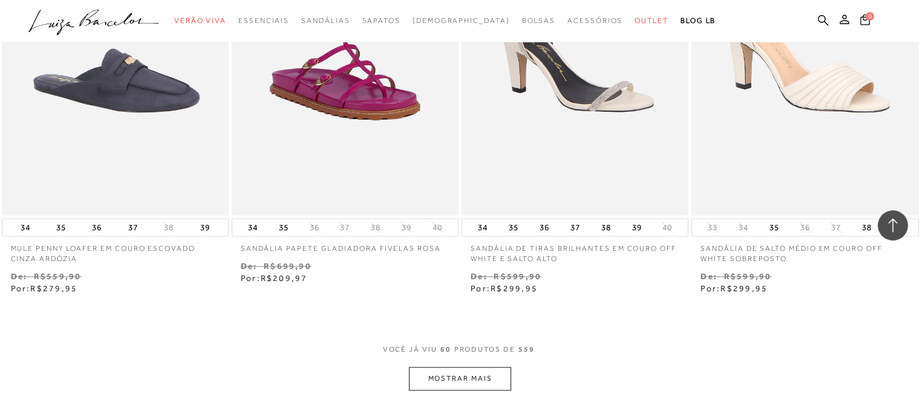
scroll to position [6470, 0]
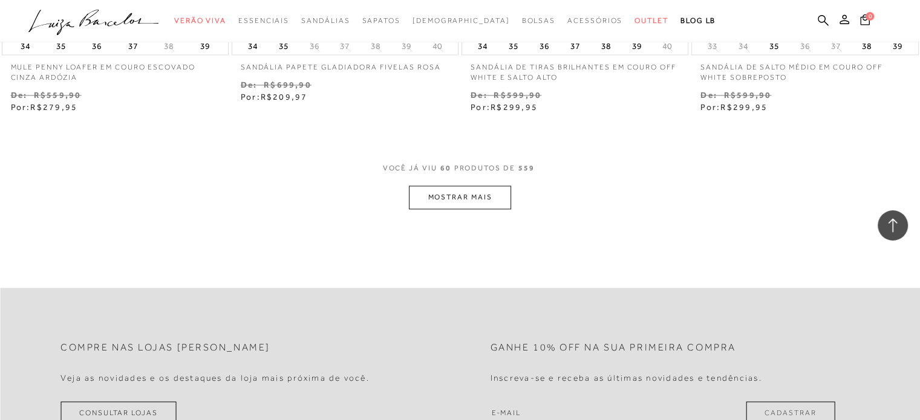
click at [492, 187] on button "MOSTRAR MAIS" at bounding box center [460, 198] width 102 height 24
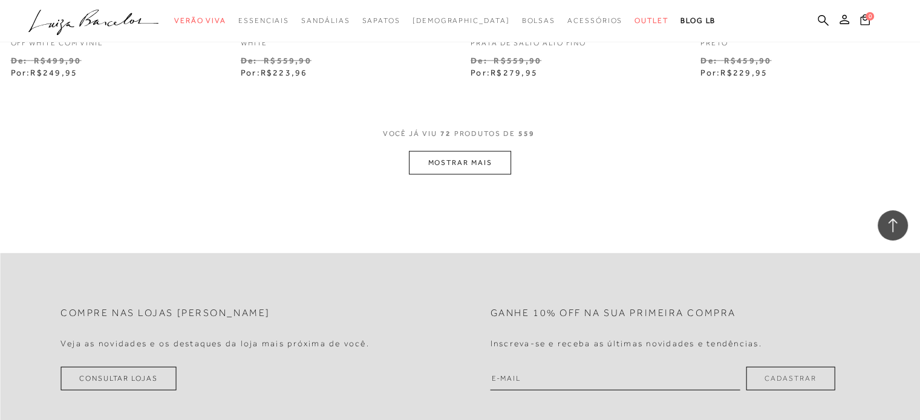
scroll to position [7801, 0]
click at [464, 154] on button "MOSTRAR MAIS" at bounding box center [460, 163] width 102 height 24
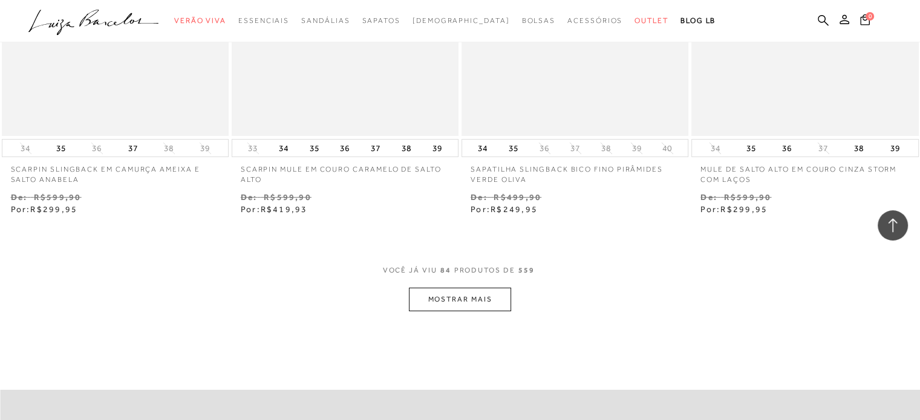
scroll to position [9010, 0]
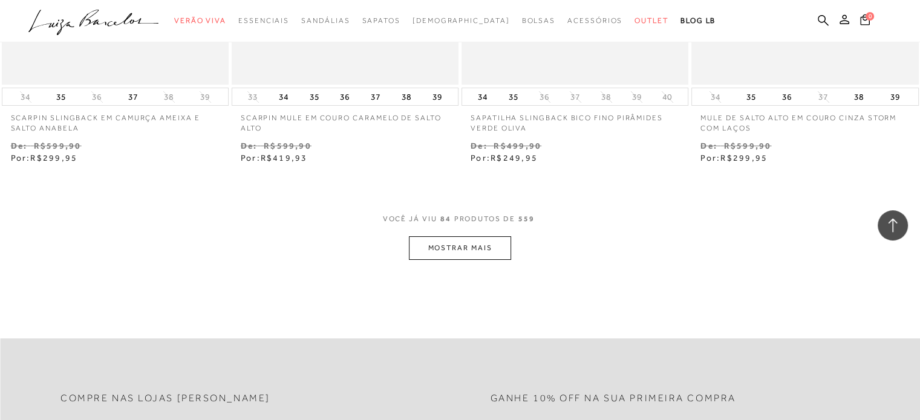
click at [430, 236] on button "MOSTRAR MAIS" at bounding box center [460, 248] width 102 height 24
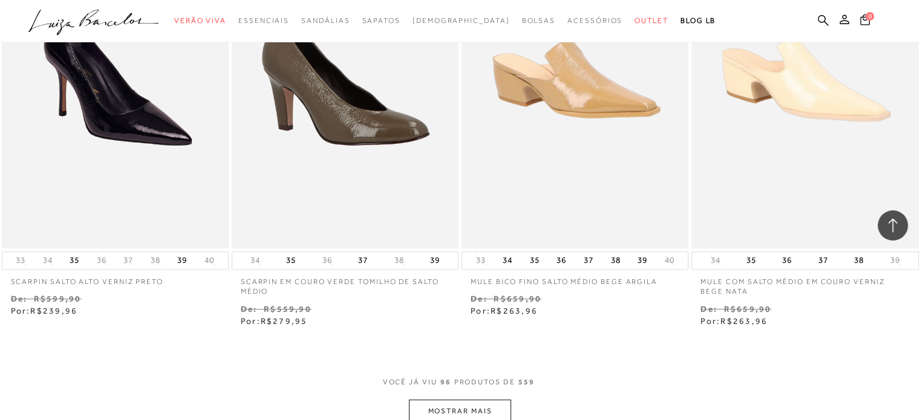
scroll to position [10219, 0]
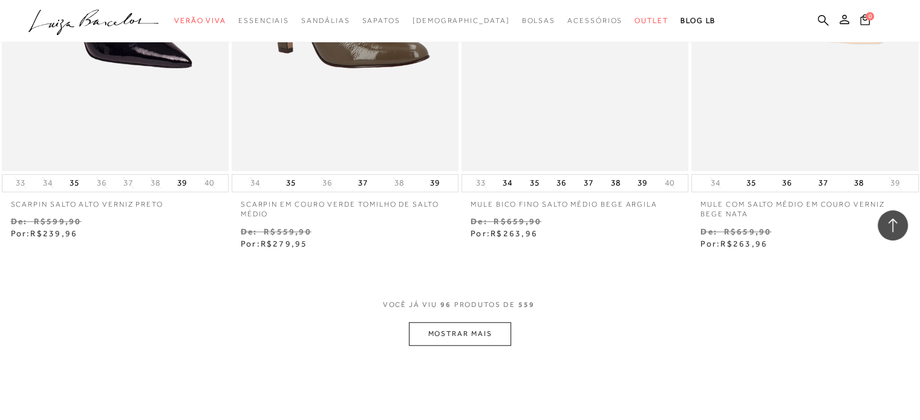
click at [450, 322] on button "MOSTRAR MAIS" at bounding box center [460, 334] width 102 height 24
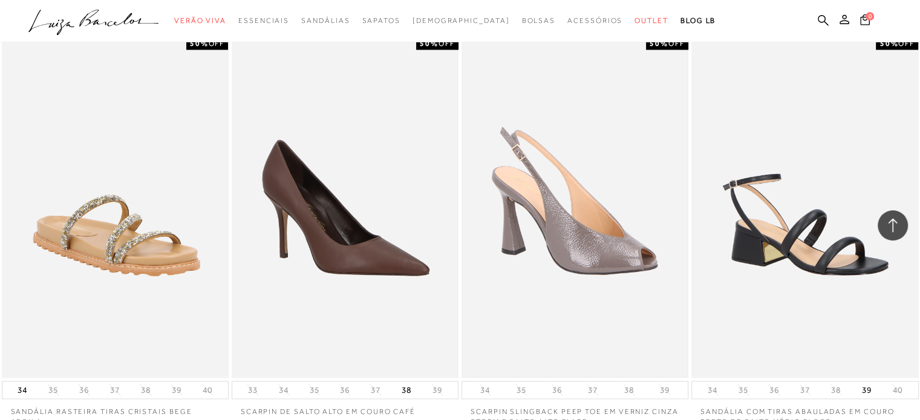
scroll to position [11550, 0]
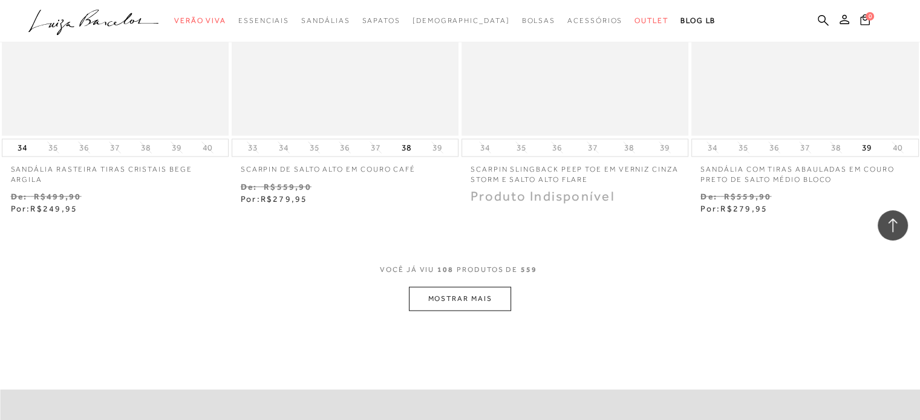
click at [437, 287] on button "MOSTRAR MAIS" at bounding box center [460, 299] width 102 height 24
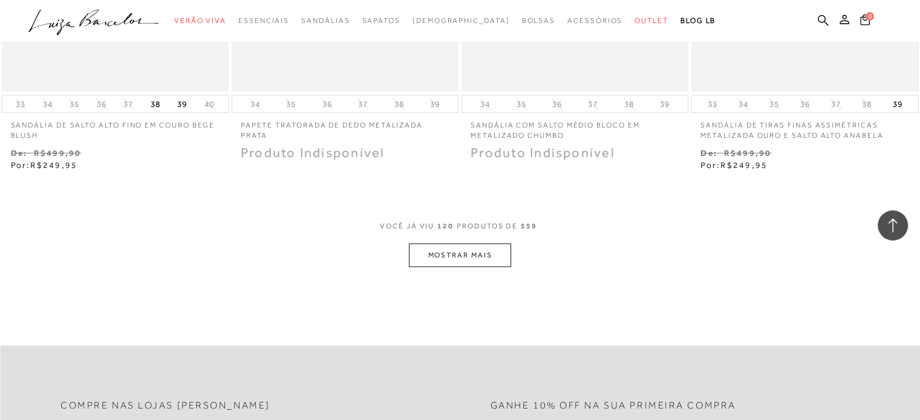
scroll to position [12880, 0]
click at [464, 244] on button "MOSTRAR MAIS" at bounding box center [460, 254] width 102 height 24
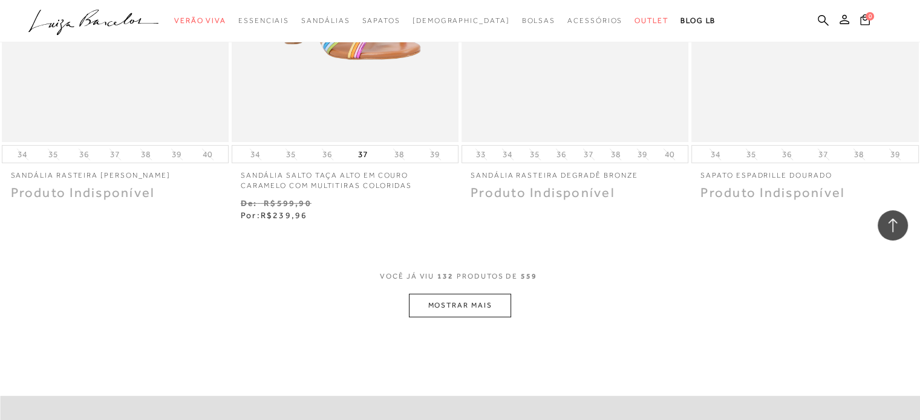
scroll to position [14150, 0]
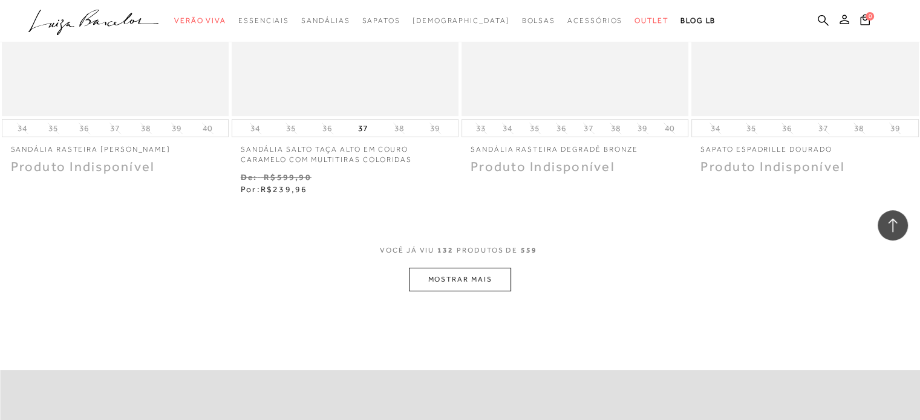
click at [489, 271] on button "MOSTRAR MAIS" at bounding box center [460, 280] width 102 height 24
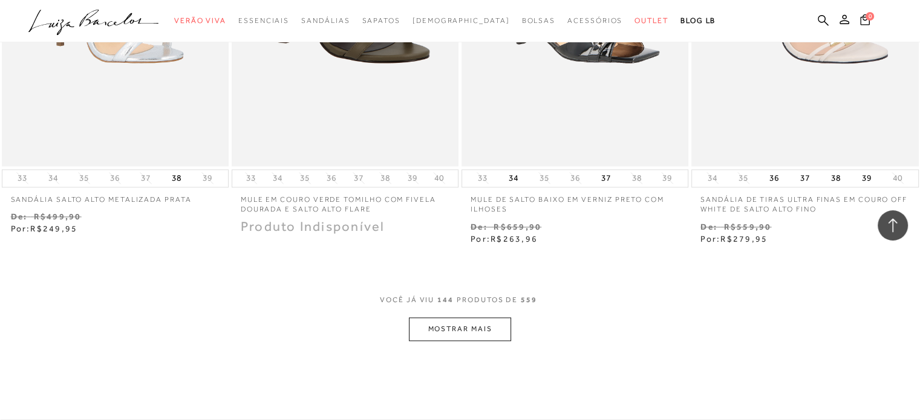
scroll to position [15420, 0]
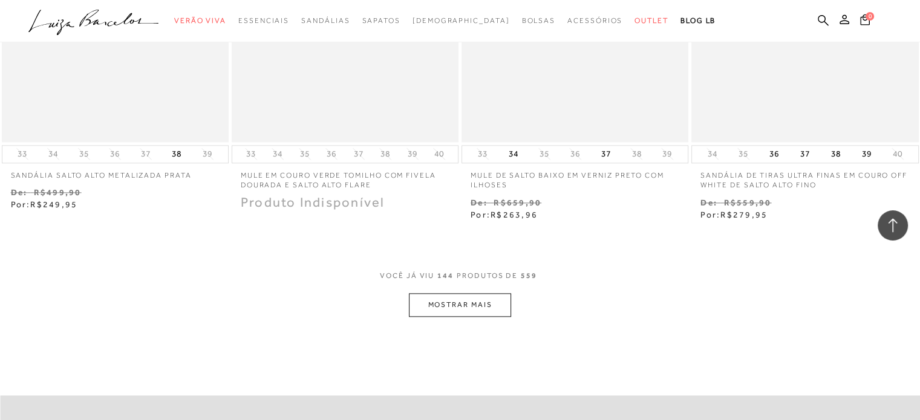
click at [467, 305] on button "MOSTRAR MAIS" at bounding box center [460, 305] width 102 height 24
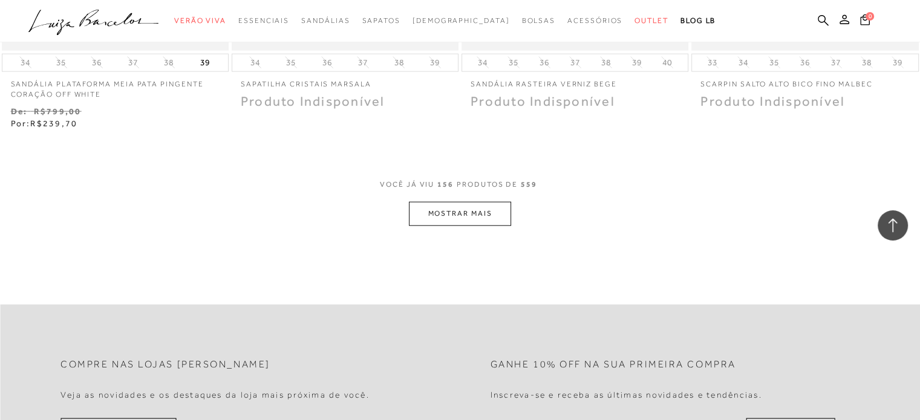
scroll to position [16811, 0]
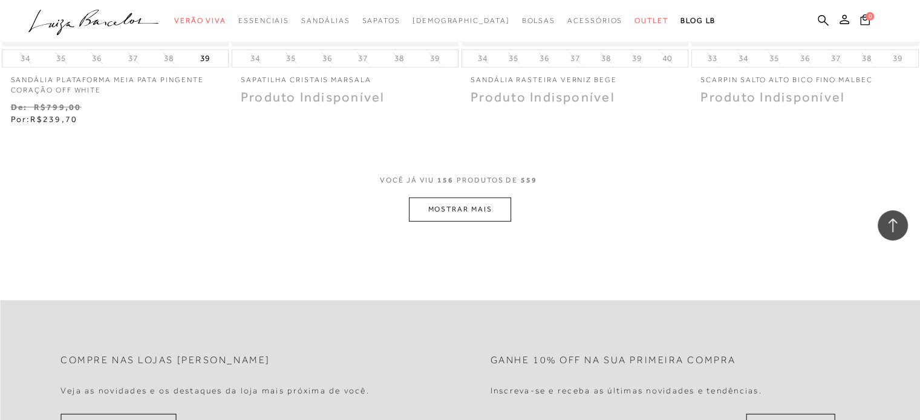
click at [478, 198] on button "MOSTRAR MAIS" at bounding box center [460, 210] width 102 height 24
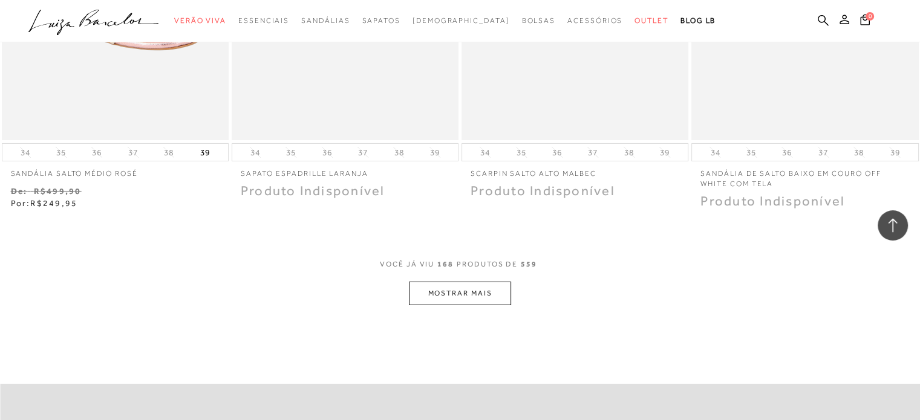
scroll to position [18141, 0]
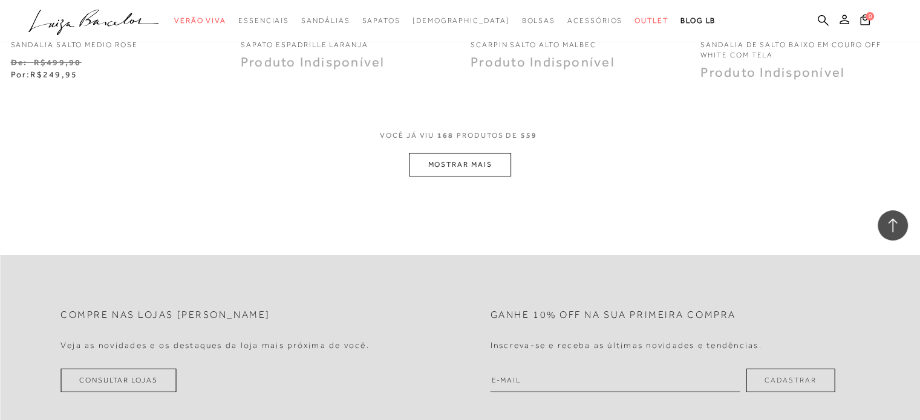
click at [473, 153] on button "MOSTRAR MAIS" at bounding box center [460, 165] width 102 height 24
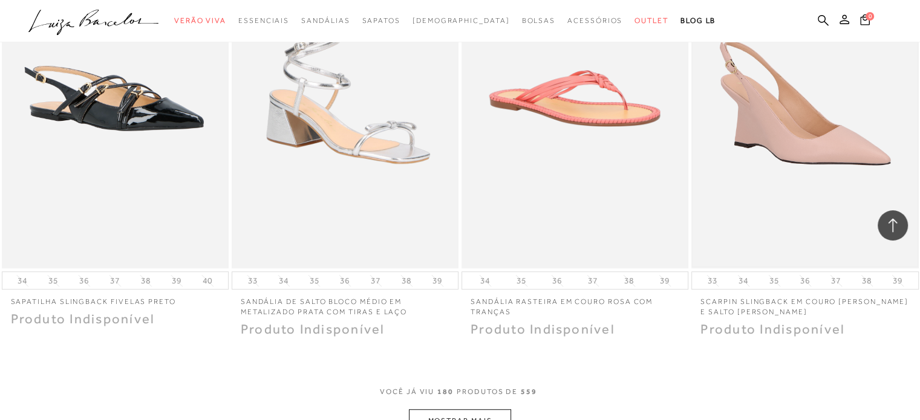
scroll to position [19290, 0]
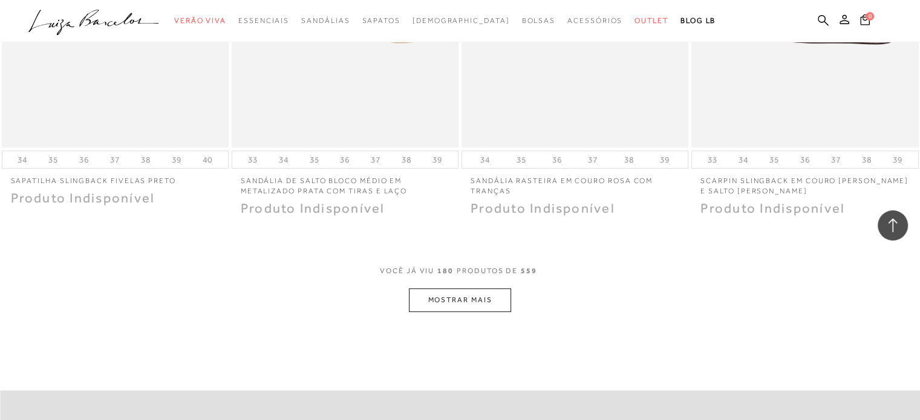
click at [464, 293] on button "MOSTRAR MAIS" at bounding box center [460, 300] width 102 height 24
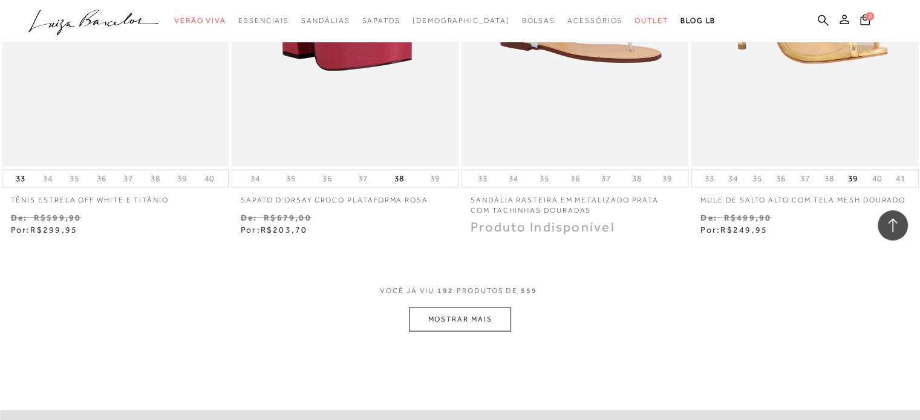
scroll to position [20681, 0]
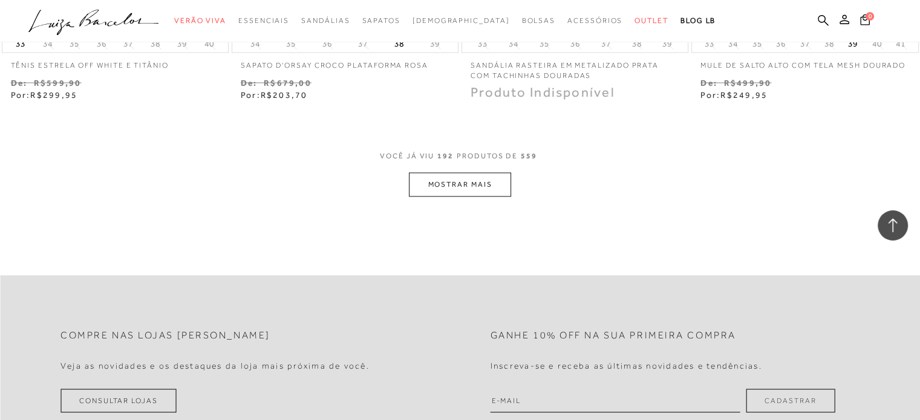
click at [460, 172] on button "MOSTRAR MAIS" at bounding box center [460, 184] width 102 height 24
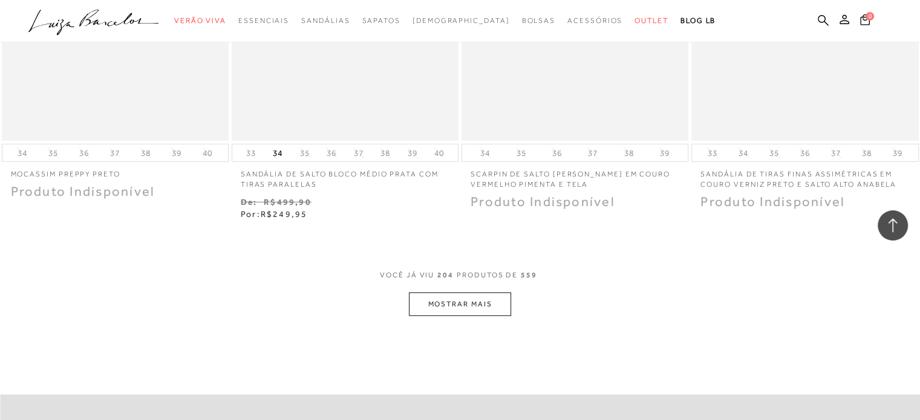
scroll to position [21890, 0]
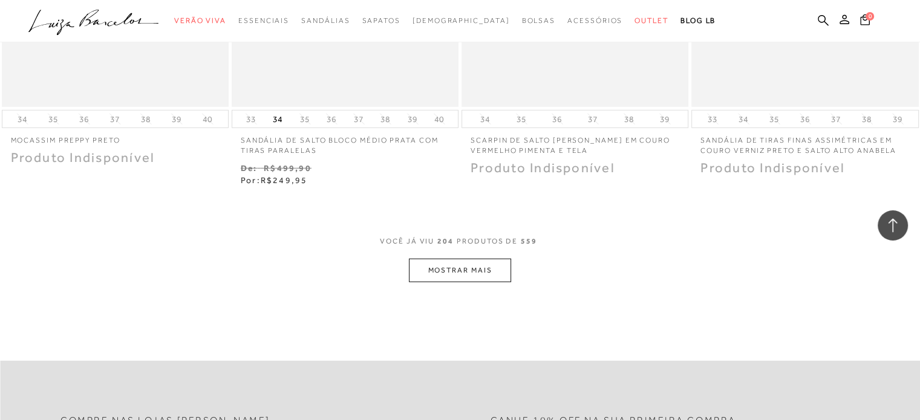
click at [469, 259] on button "MOSTRAR MAIS" at bounding box center [460, 271] width 102 height 24
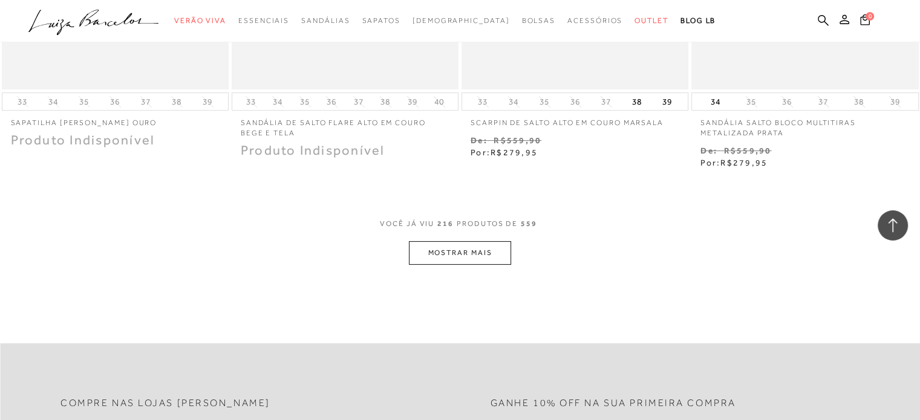
scroll to position [23281, 0]
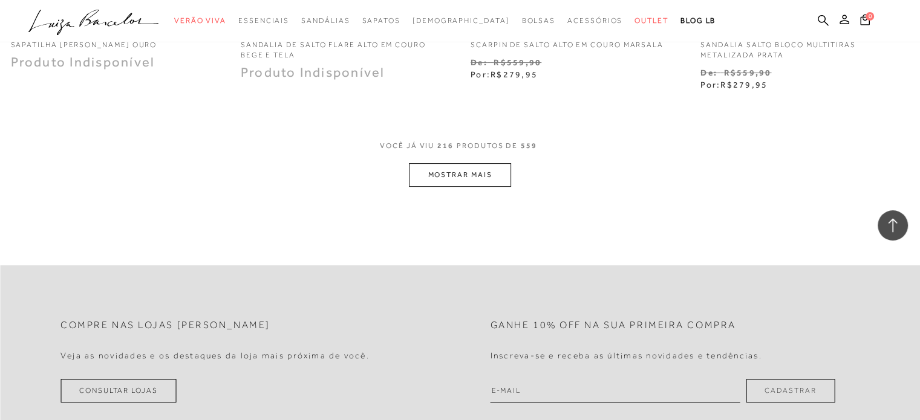
click at [476, 169] on button "MOSTRAR MAIS" at bounding box center [460, 175] width 102 height 24
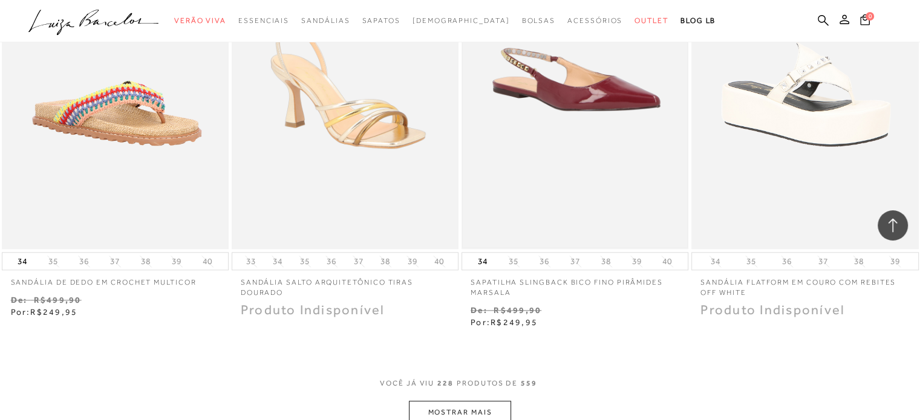
scroll to position [24430, 0]
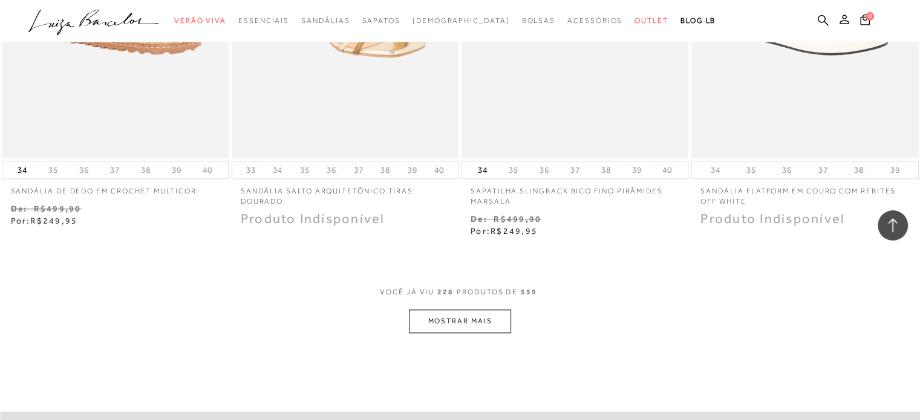
click at [461, 310] on button "MOSTRAR MAIS" at bounding box center [460, 322] width 102 height 24
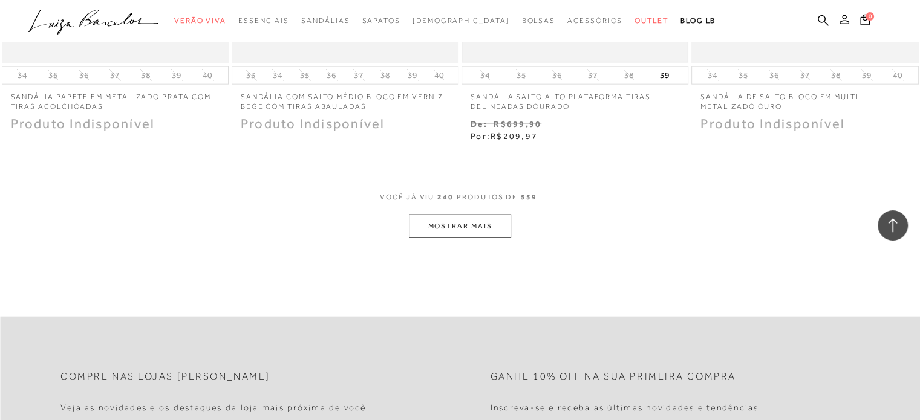
scroll to position [25821, 0]
click at [445, 216] on button "MOSTRAR MAIS" at bounding box center [460, 226] width 102 height 24
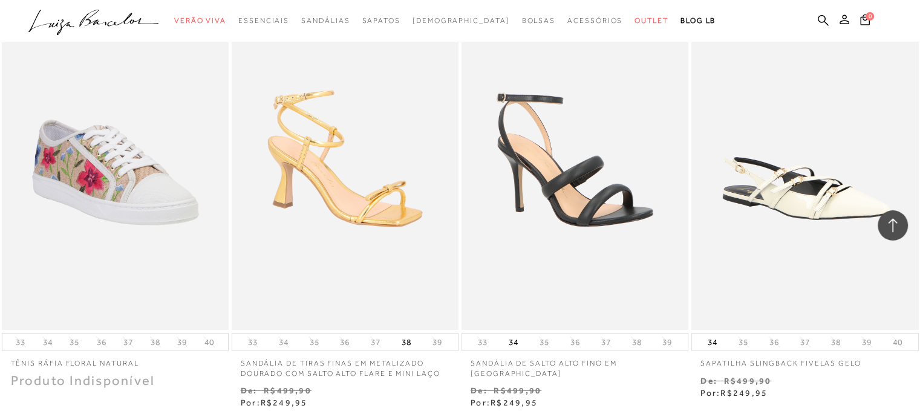
scroll to position [27091, 0]
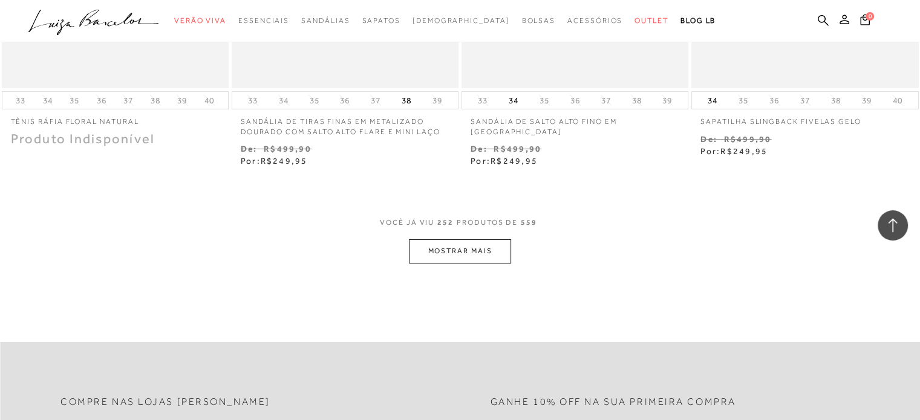
click at [438, 239] on button "MOSTRAR MAIS" at bounding box center [460, 251] width 102 height 24
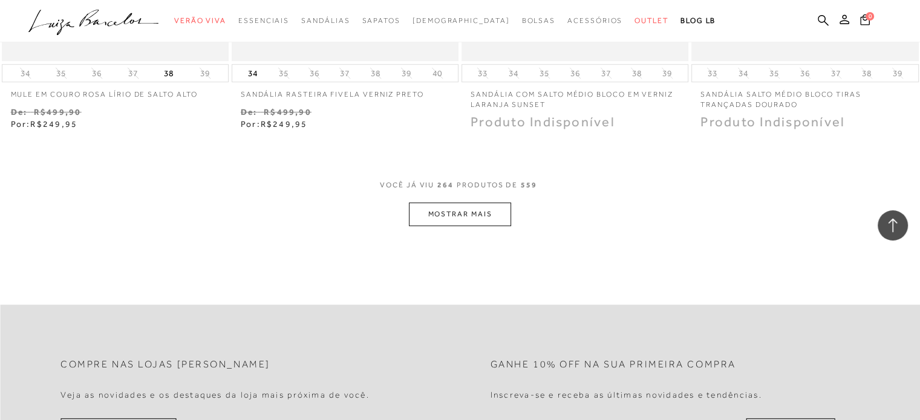
scroll to position [28421, 0]
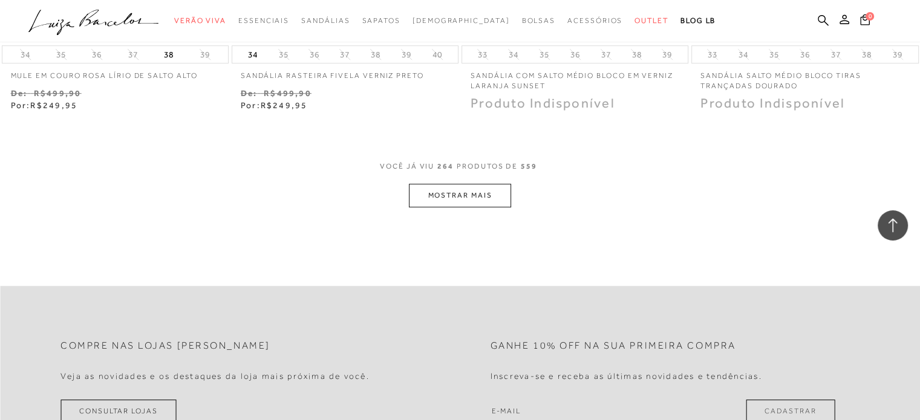
click at [474, 184] on button "MOSTRAR MAIS" at bounding box center [460, 196] width 102 height 24
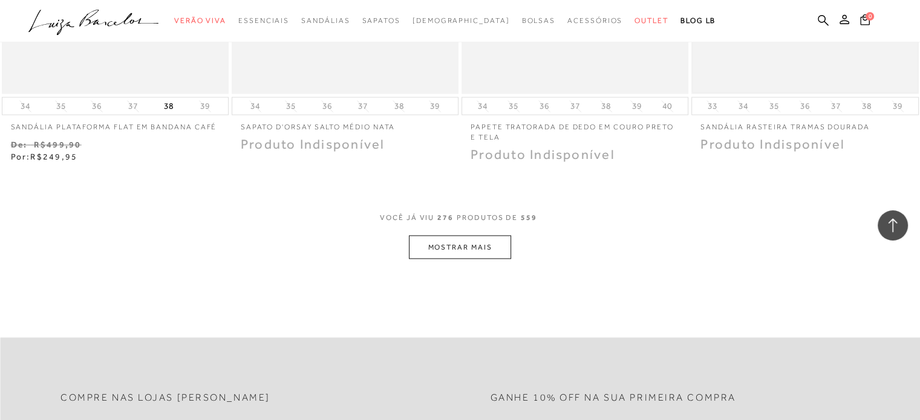
scroll to position [29691, 0]
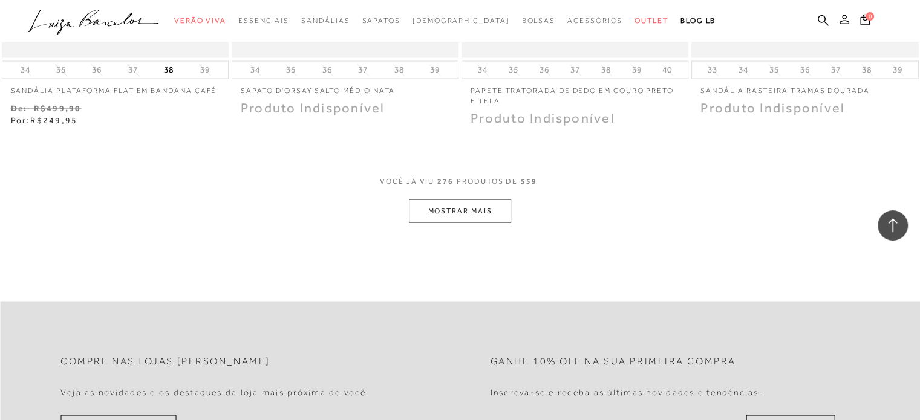
click at [455, 199] on button "MOSTRAR MAIS" at bounding box center [460, 211] width 102 height 24
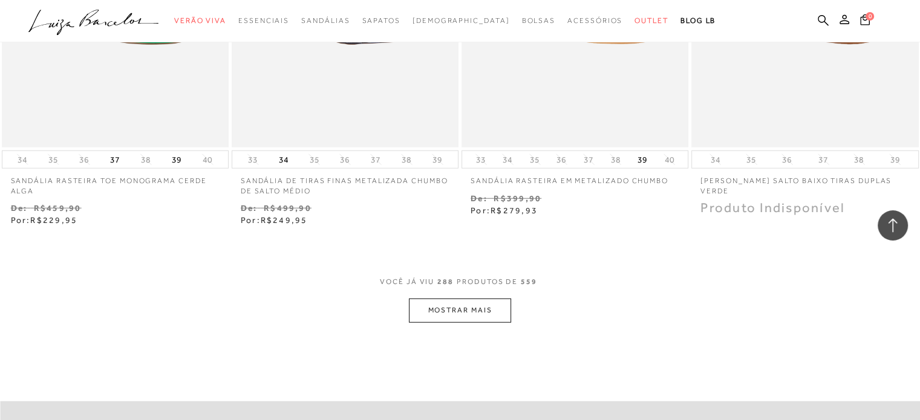
scroll to position [30900, 0]
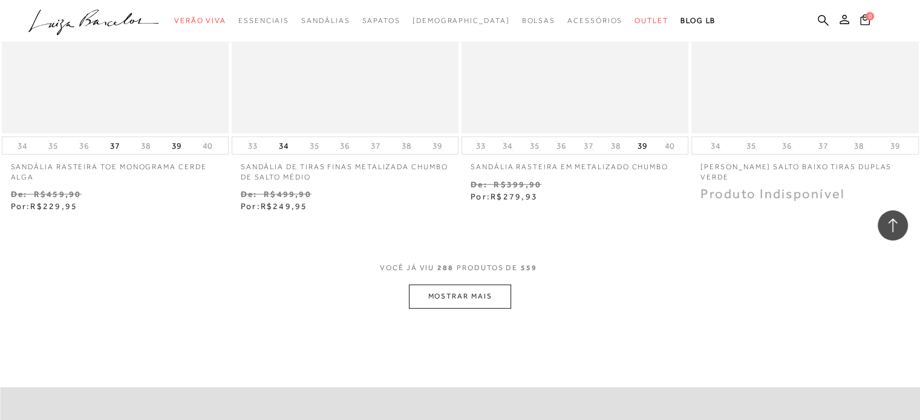
click at [425, 285] on button "MOSTRAR MAIS" at bounding box center [460, 297] width 102 height 24
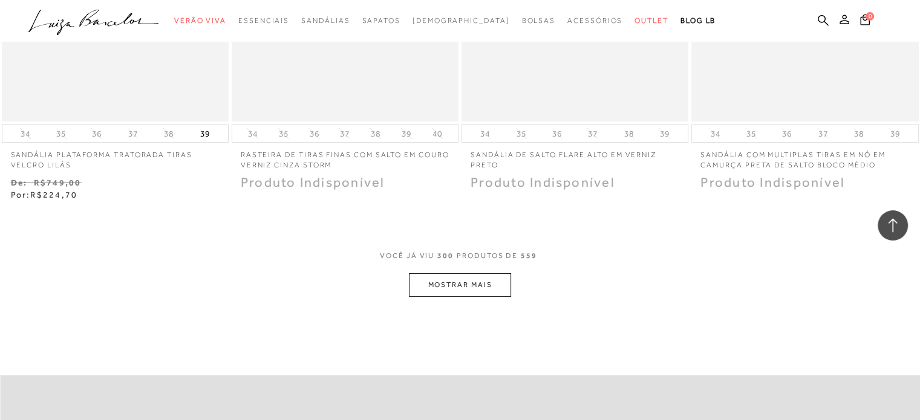
scroll to position [32231, 0]
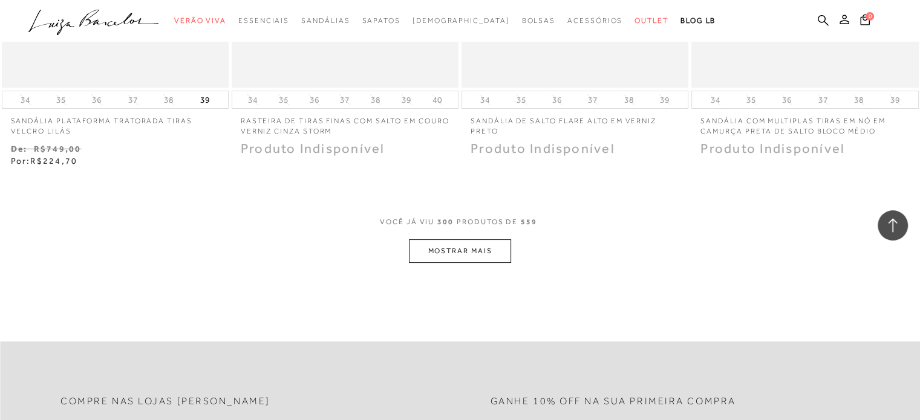
click at [452, 239] on button "MOSTRAR MAIS" at bounding box center [460, 251] width 102 height 24
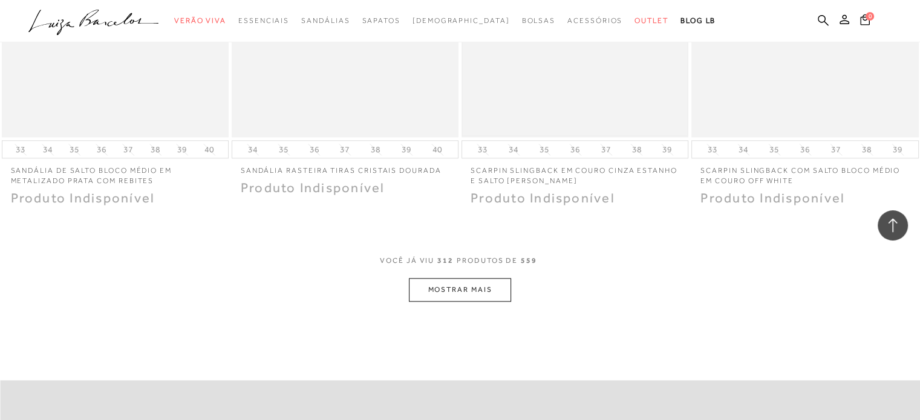
scroll to position [33500, 0]
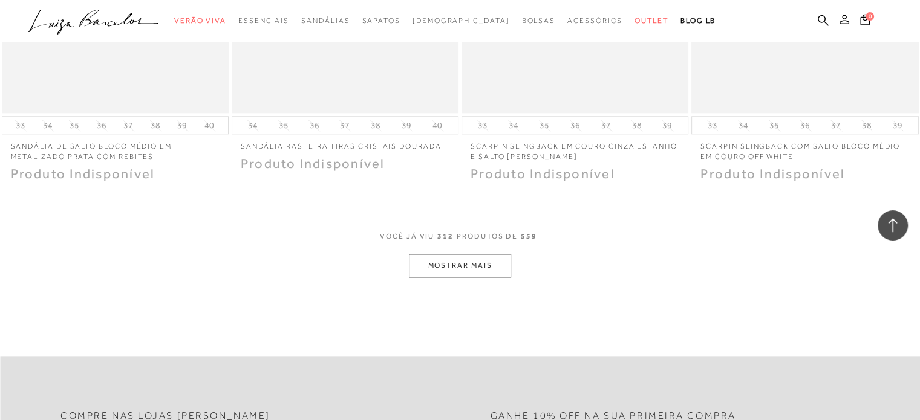
click at [462, 254] on button "MOSTRAR MAIS" at bounding box center [460, 266] width 102 height 24
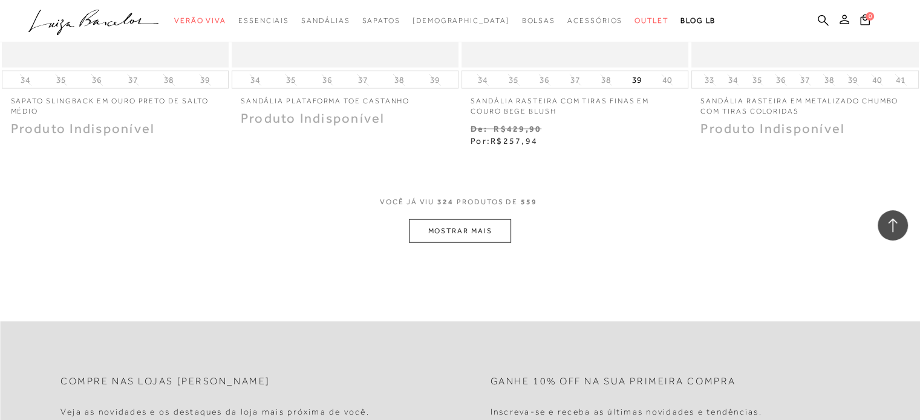
scroll to position [34831, 0]
click at [481, 219] on button "MOSTRAR MAIS" at bounding box center [460, 231] width 102 height 24
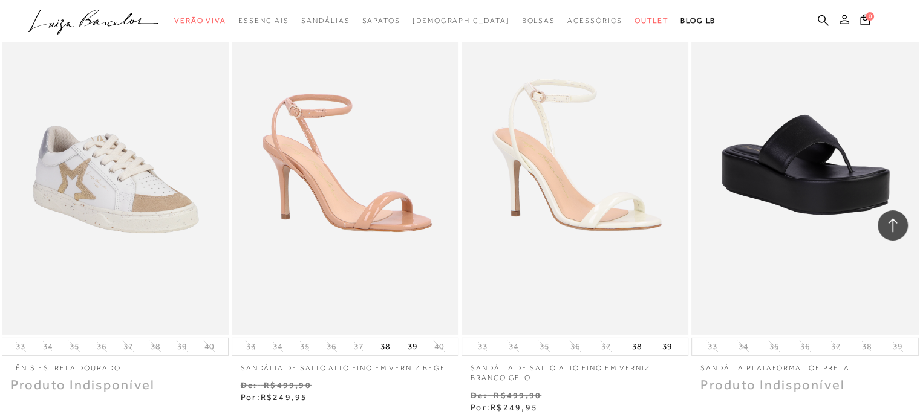
scroll to position [36101, 0]
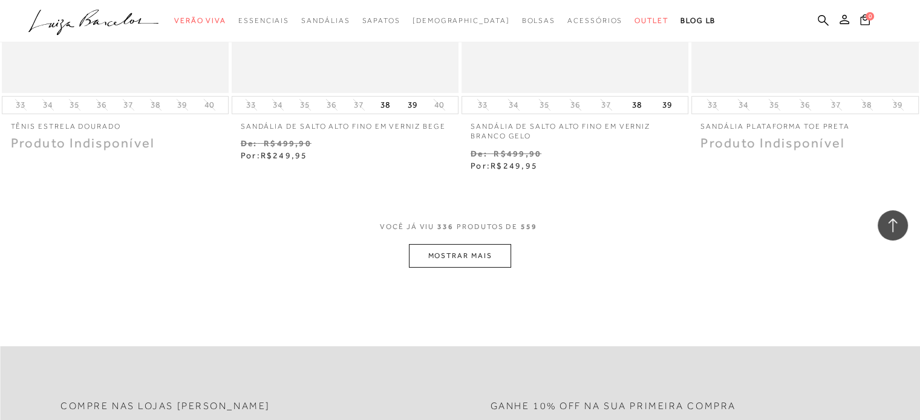
click at [441, 244] on button "MOSTRAR MAIS" at bounding box center [460, 256] width 102 height 24
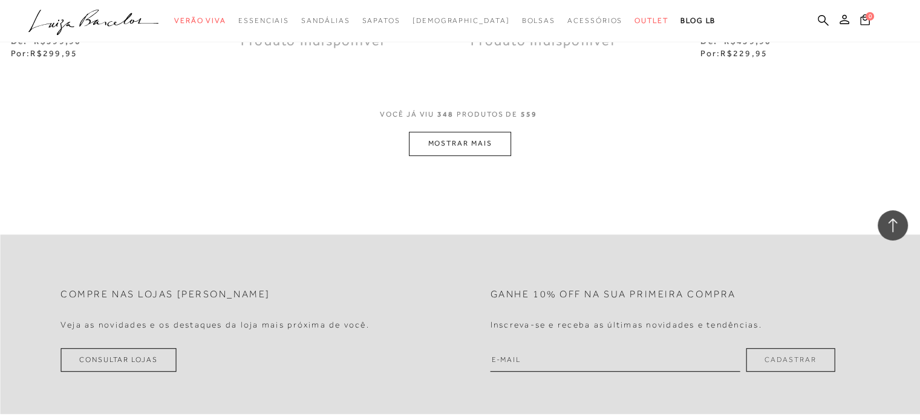
scroll to position [37552, 0]
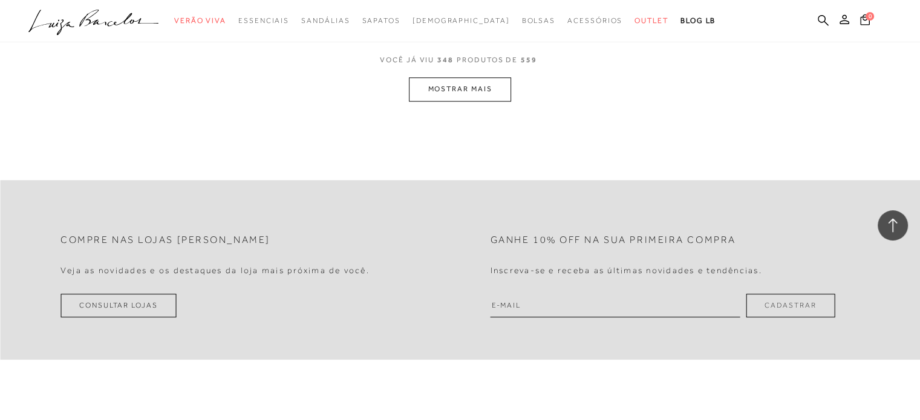
click at [483, 77] on button "MOSTRAR MAIS" at bounding box center [460, 89] width 102 height 24
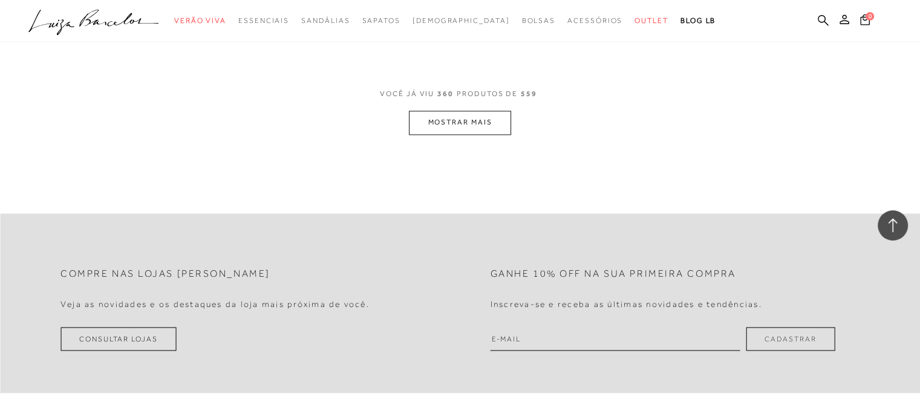
scroll to position [38786, 0]
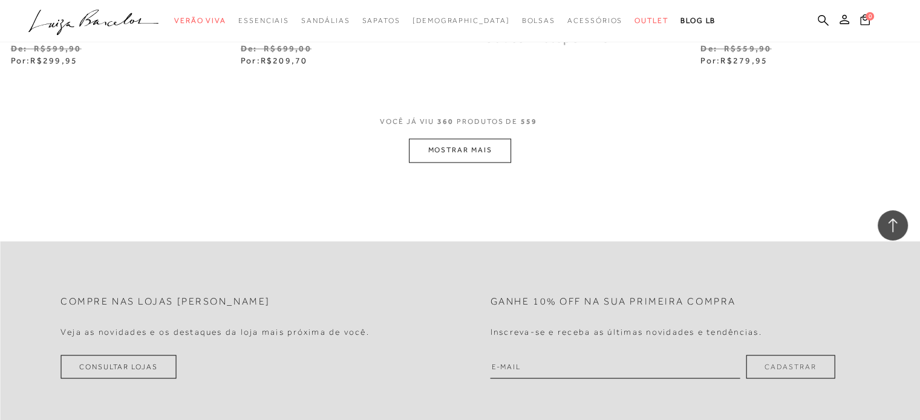
click at [470, 138] on button "MOSTRAR MAIS" at bounding box center [460, 150] width 102 height 24
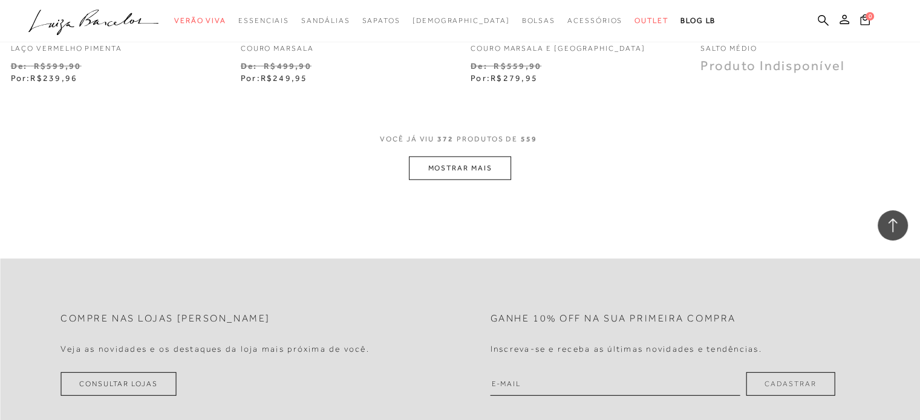
scroll to position [40056, 0]
click at [475, 154] on button "MOSTRAR MAIS" at bounding box center [460, 166] width 102 height 24
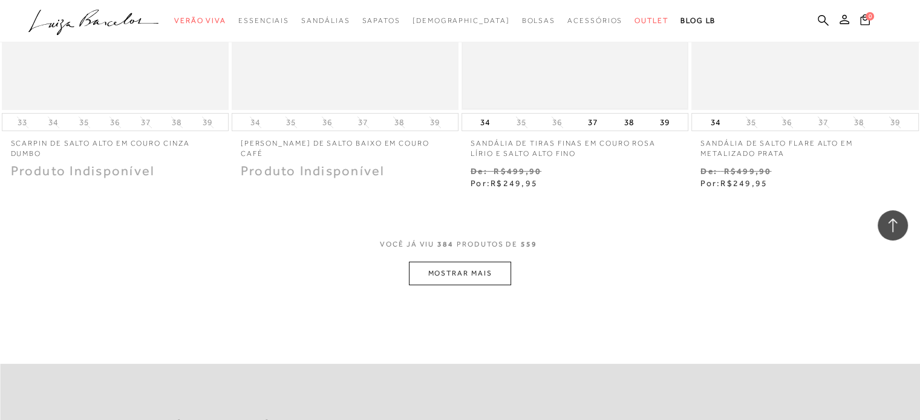
scroll to position [41265, 0]
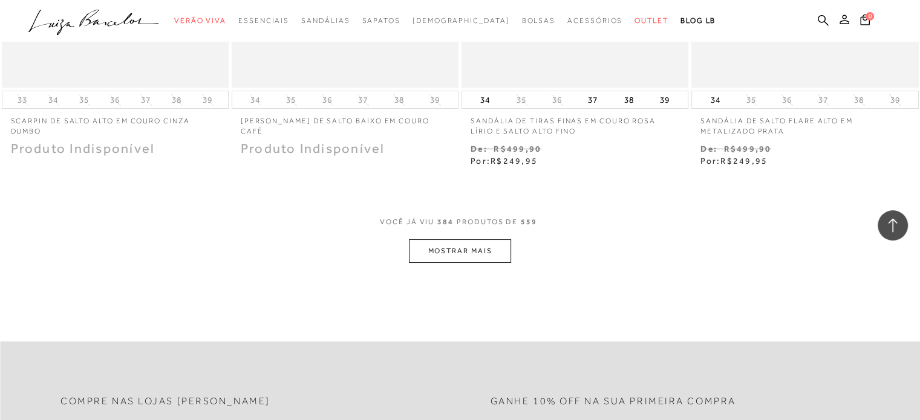
click at [461, 239] on button "MOSTRAR MAIS" at bounding box center [460, 251] width 102 height 24
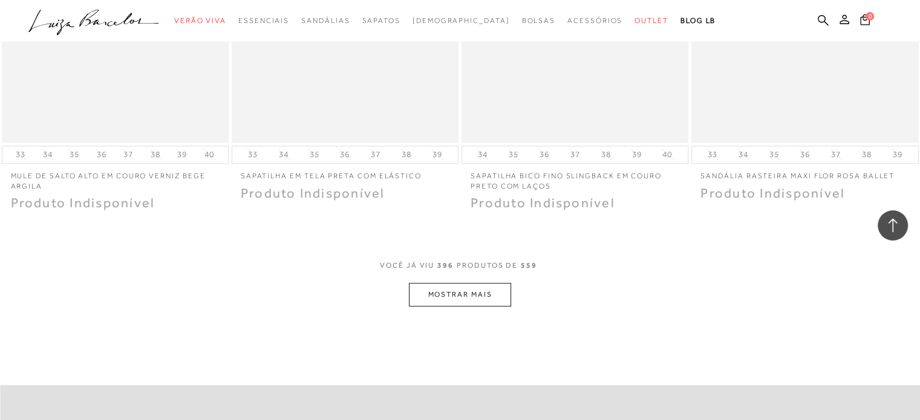
scroll to position [42535, 0]
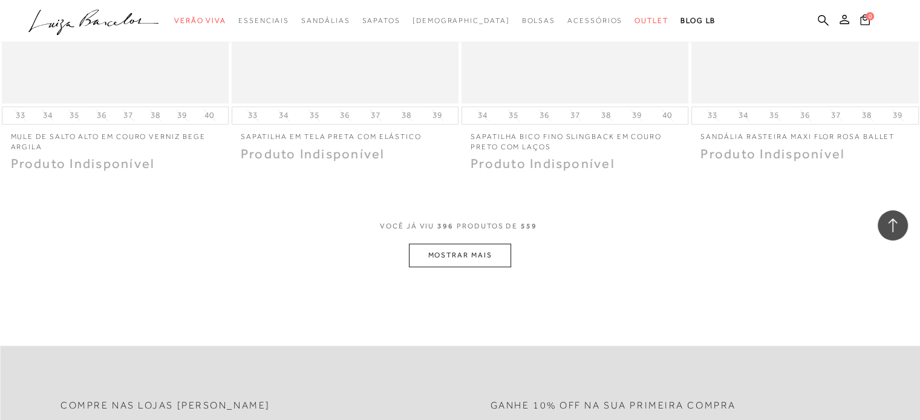
click at [479, 244] on button "MOSTRAR MAIS" at bounding box center [460, 256] width 102 height 24
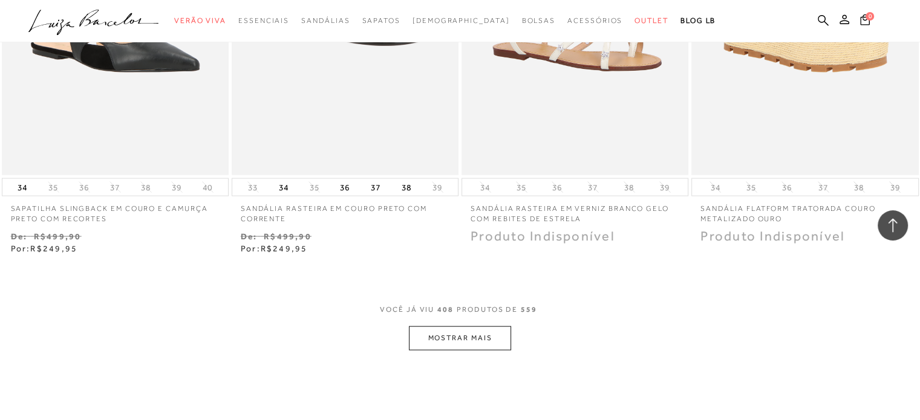
scroll to position [43805, 0]
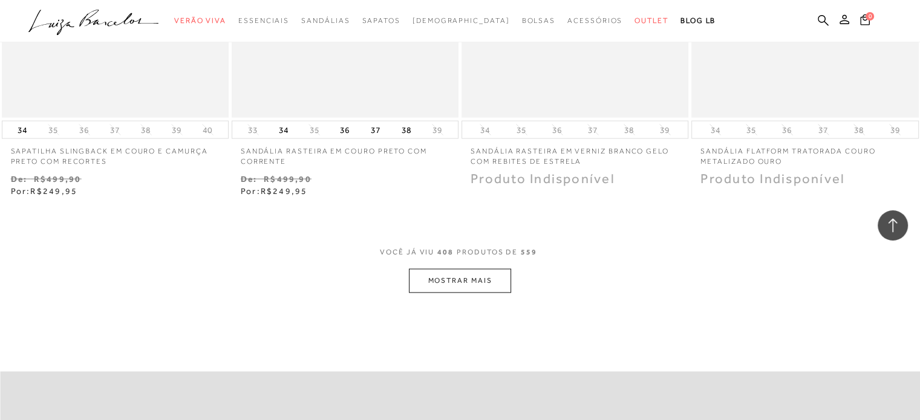
click at [467, 269] on button "MOSTRAR MAIS" at bounding box center [460, 281] width 102 height 24
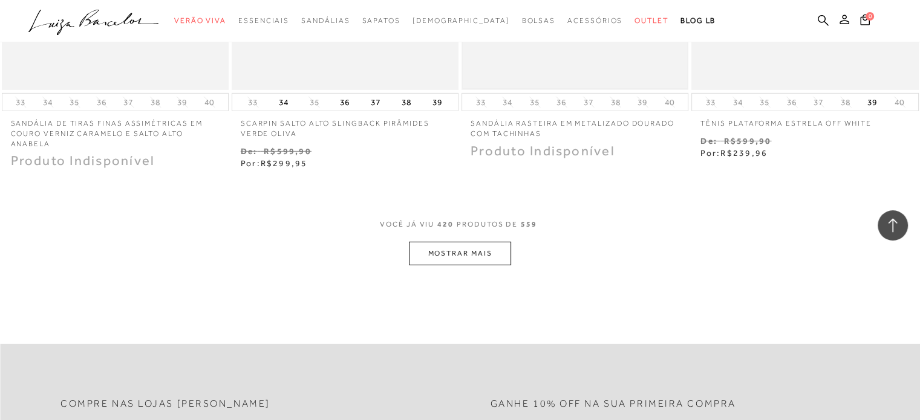
scroll to position [45196, 0]
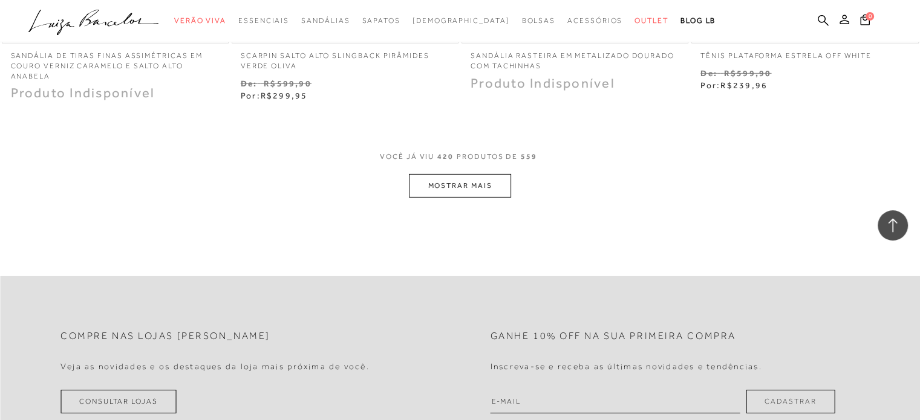
click at [469, 175] on button "MOSTRAR MAIS" at bounding box center [460, 186] width 102 height 24
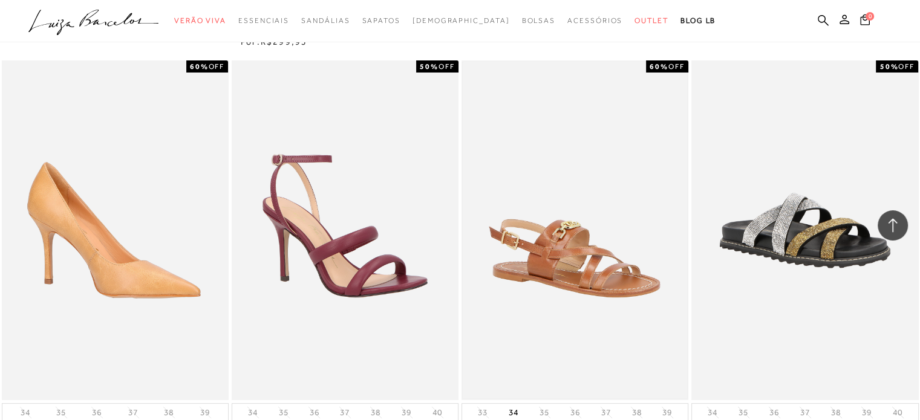
scroll to position [46345, 0]
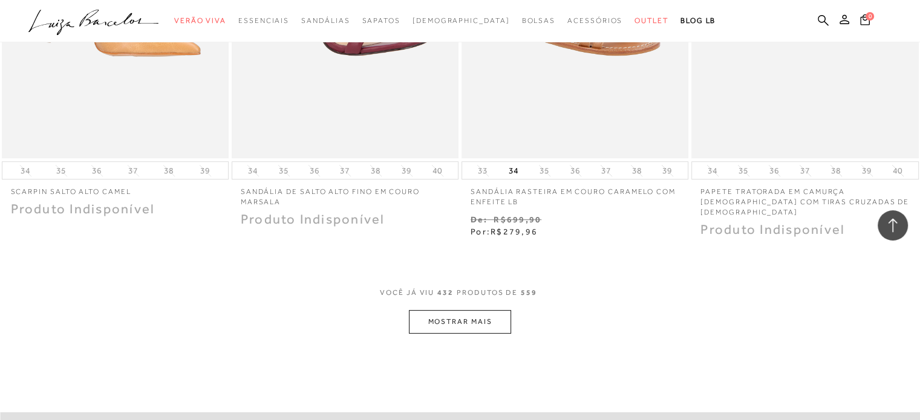
click at [456, 310] on button "MOSTRAR MAIS" at bounding box center [460, 322] width 102 height 24
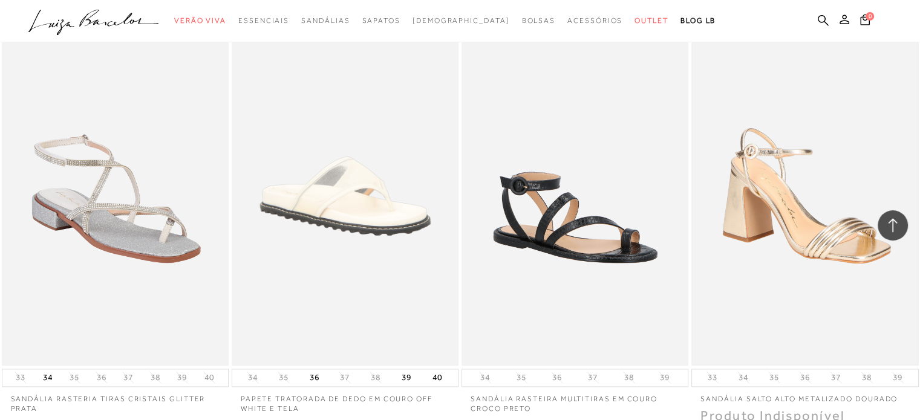
scroll to position [47675, 0]
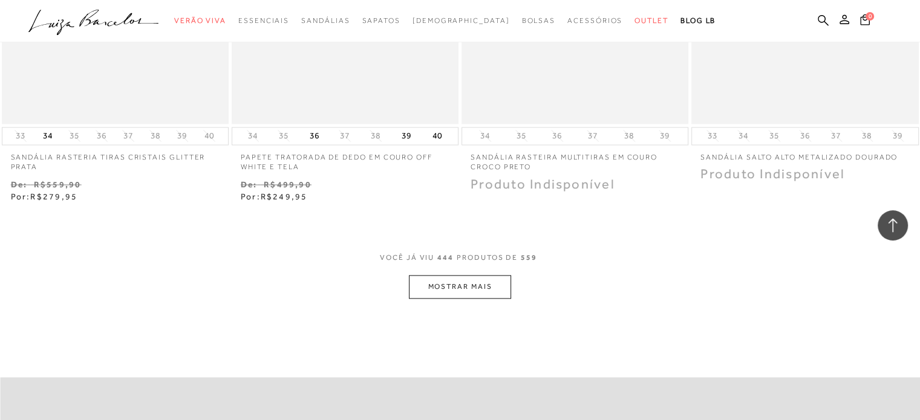
click at [474, 275] on button "MOSTRAR MAIS" at bounding box center [460, 287] width 102 height 24
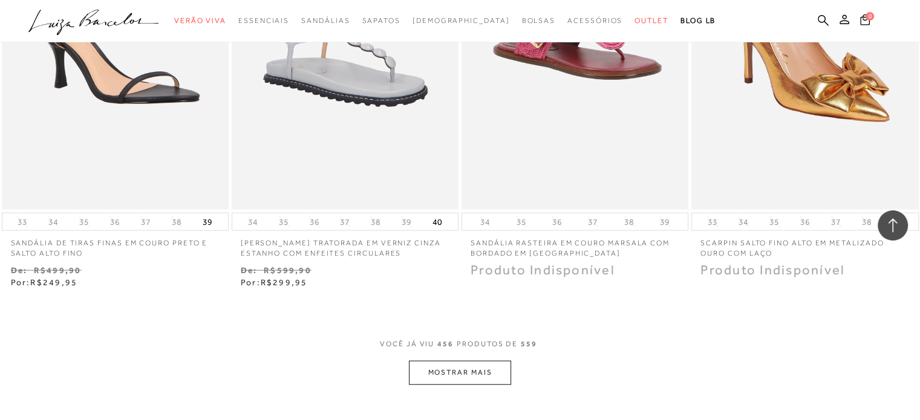
scroll to position [49006, 0]
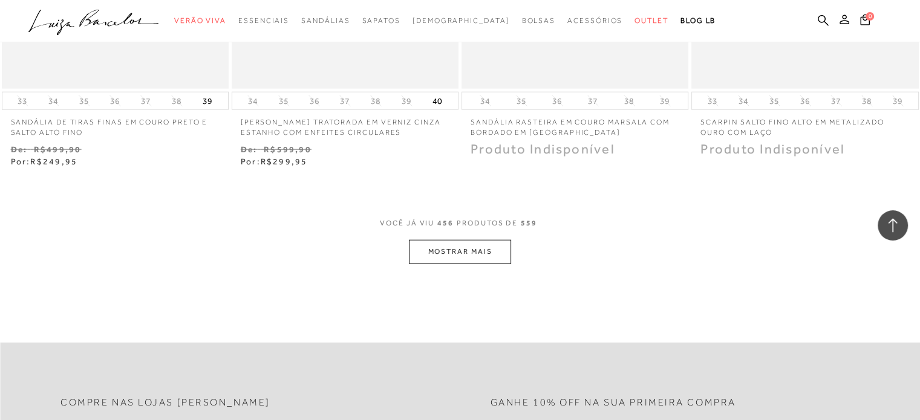
click at [490, 240] on button "MOSTRAR MAIS" at bounding box center [460, 252] width 102 height 24
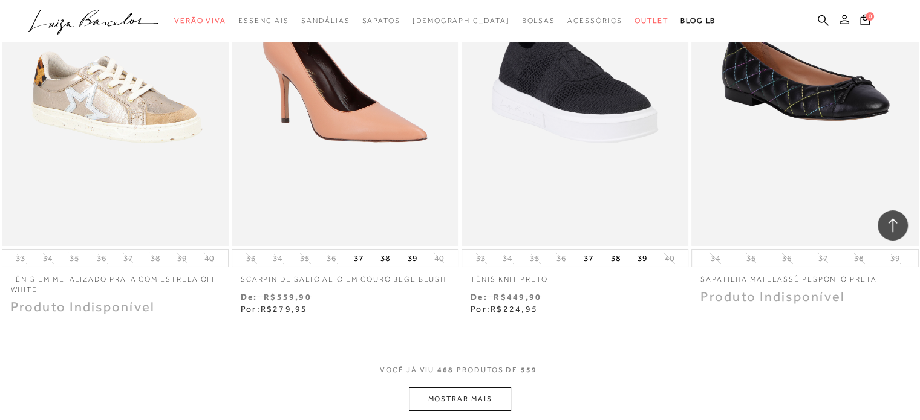
scroll to position [50215, 0]
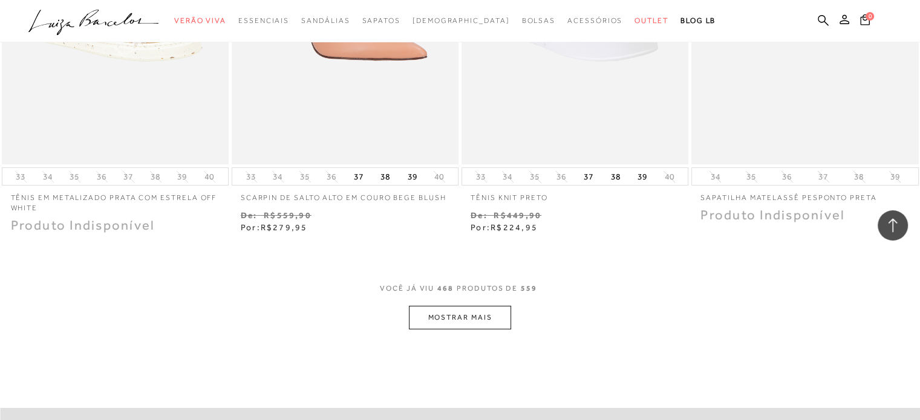
click at [477, 306] on button "MOSTRAR MAIS" at bounding box center [460, 318] width 102 height 24
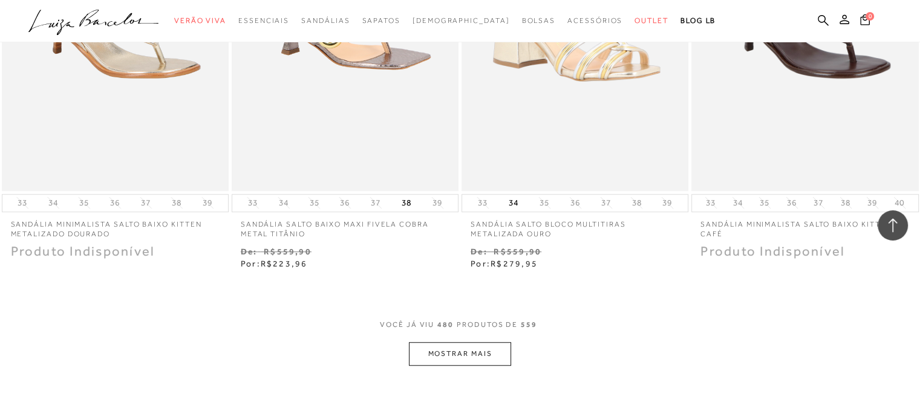
scroll to position [51545, 0]
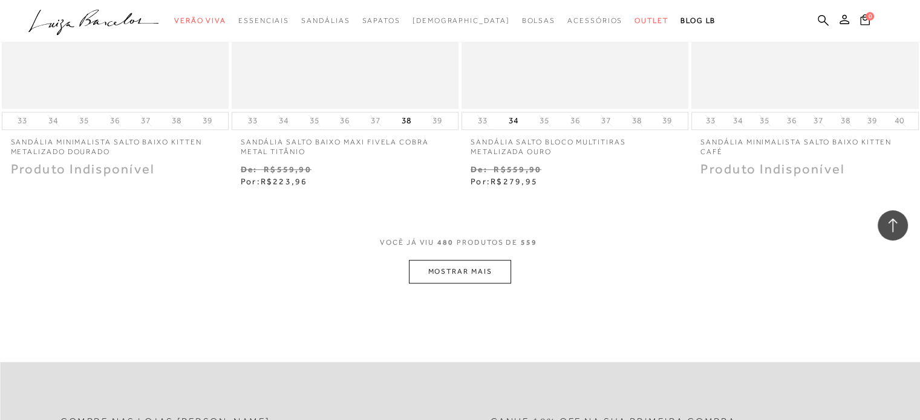
click at [484, 260] on button "MOSTRAR MAIS" at bounding box center [460, 272] width 102 height 24
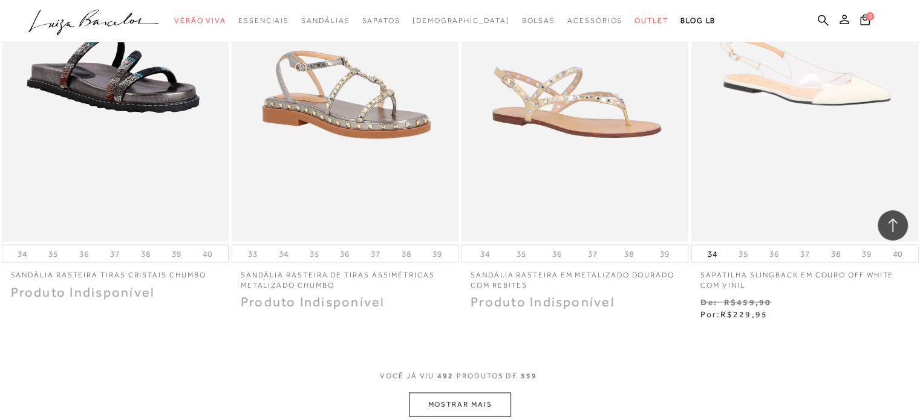
scroll to position [52815, 0]
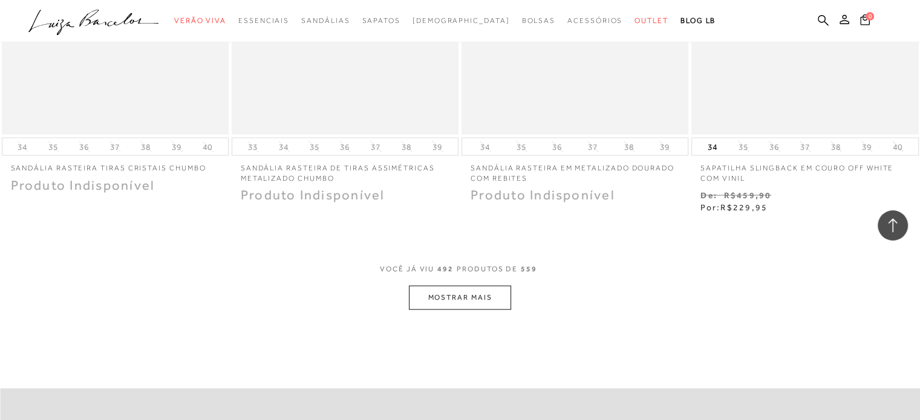
click at [476, 285] on button "MOSTRAR MAIS" at bounding box center [460, 297] width 102 height 24
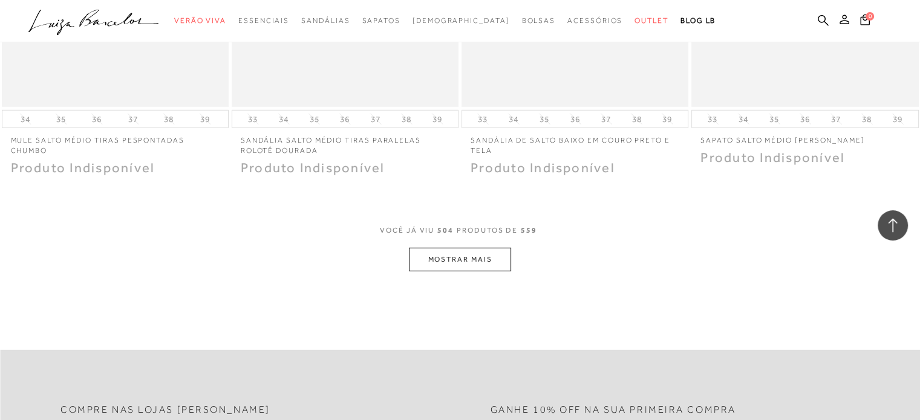
scroll to position [54146, 0]
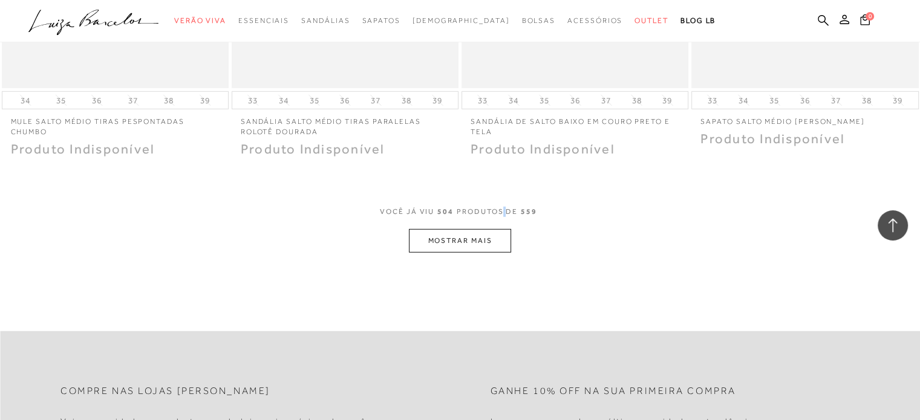
click at [501, 207] on div "VOCê JÁ VIU 504 PRODUTOS DE 559" at bounding box center [460, 218] width 160 height 22
click at [501, 229] on button "MOSTRAR MAIS" at bounding box center [460, 241] width 102 height 24
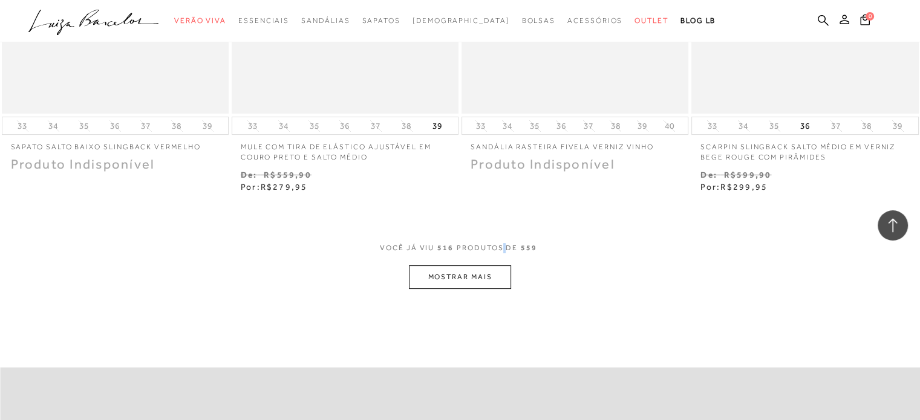
scroll to position [55476, 0]
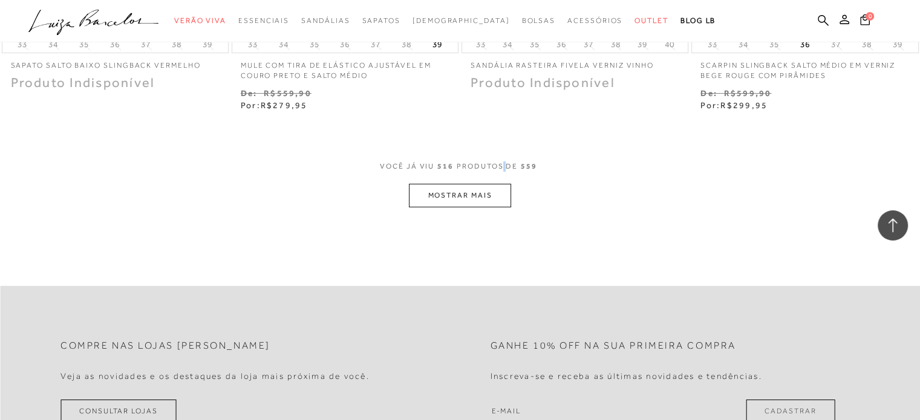
click at [454, 184] on button "MOSTRAR MAIS" at bounding box center [460, 196] width 102 height 24
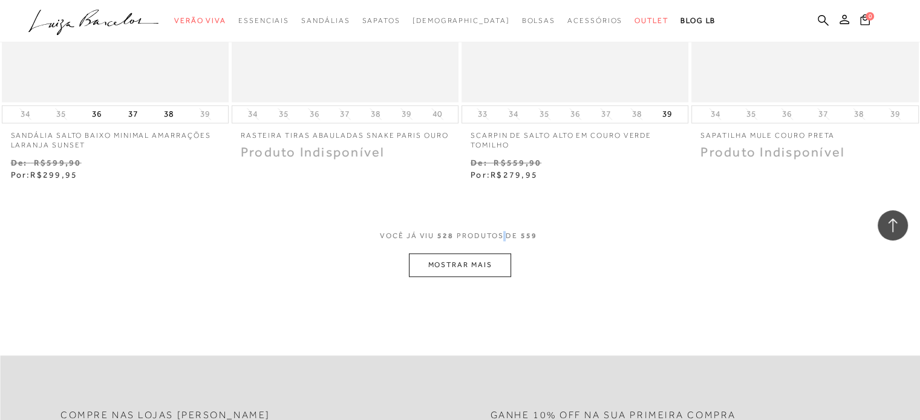
scroll to position [56746, 0]
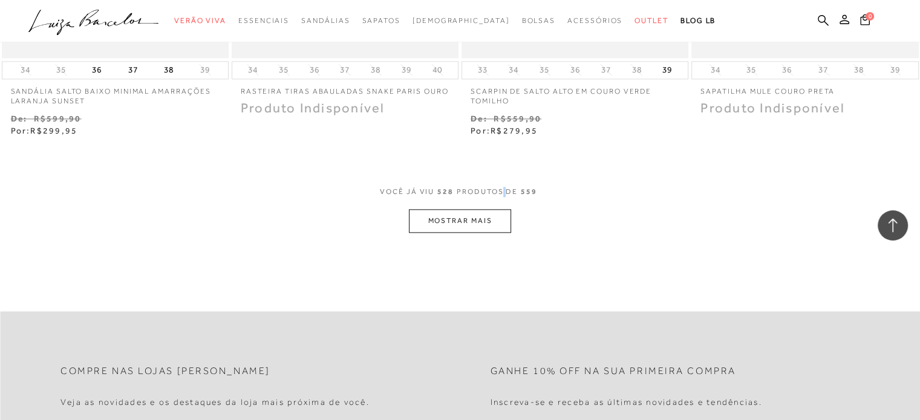
click at [468, 209] on button "MOSTRAR MAIS" at bounding box center [460, 221] width 102 height 24
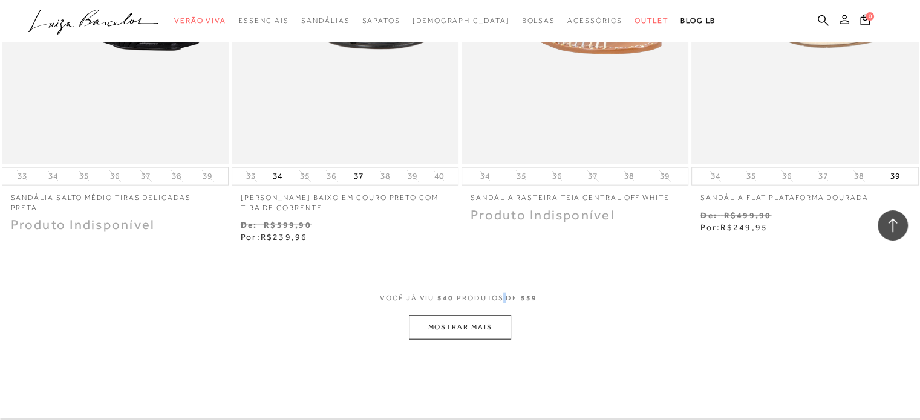
scroll to position [57955, 0]
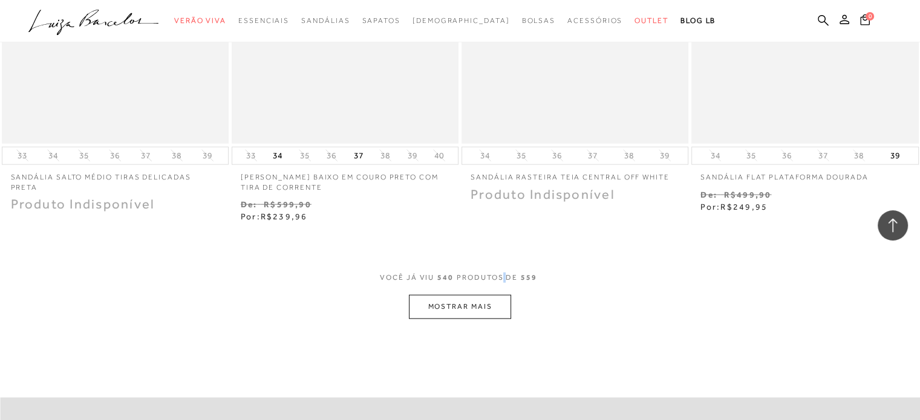
click at [483, 295] on button "MOSTRAR MAIS" at bounding box center [460, 307] width 102 height 24
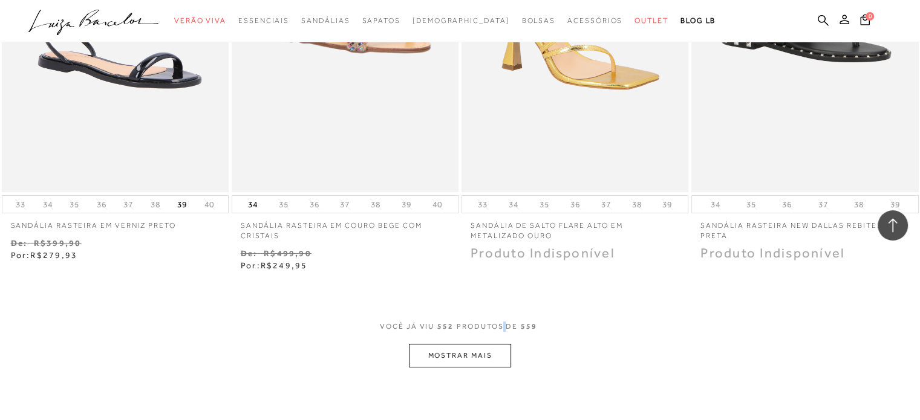
scroll to position [59225, 0]
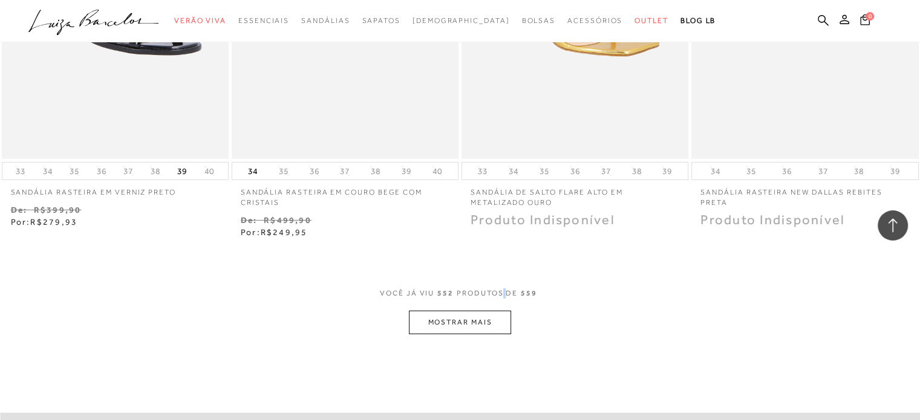
click at [476, 311] on button "MOSTRAR MAIS" at bounding box center [460, 323] width 102 height 24
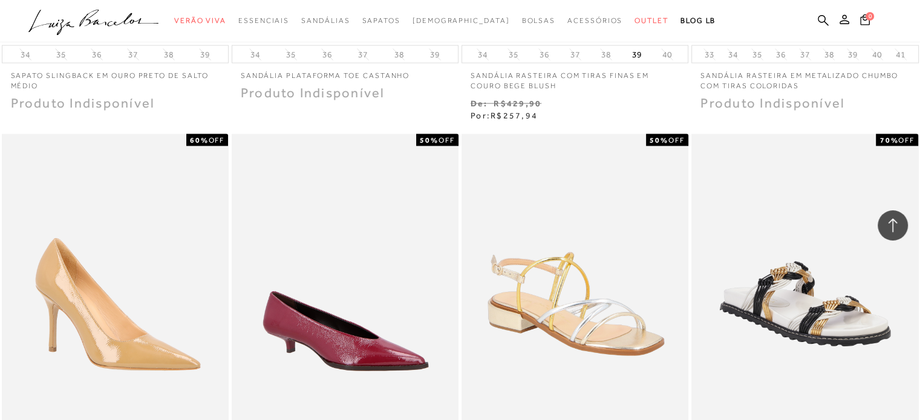
scroll to position [35037, 0]
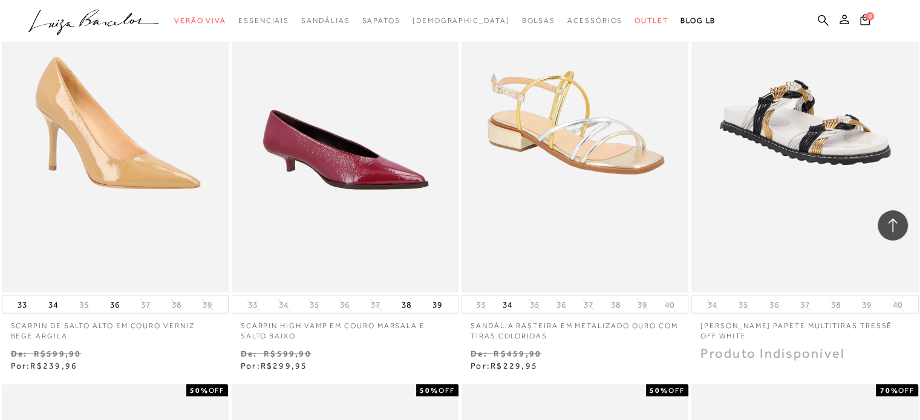
click at [670, 121] on img at bounding box center [575, 123] width 224 height 337
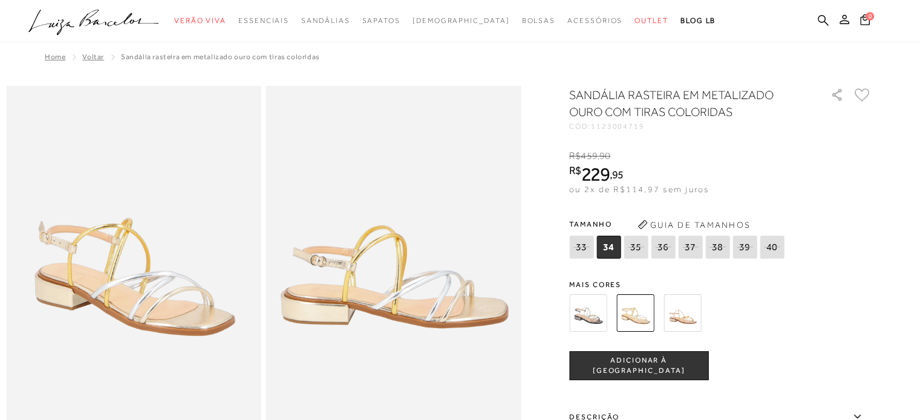
click at [695, 313] on img at bounding box center [681, 312] width 37 height 37
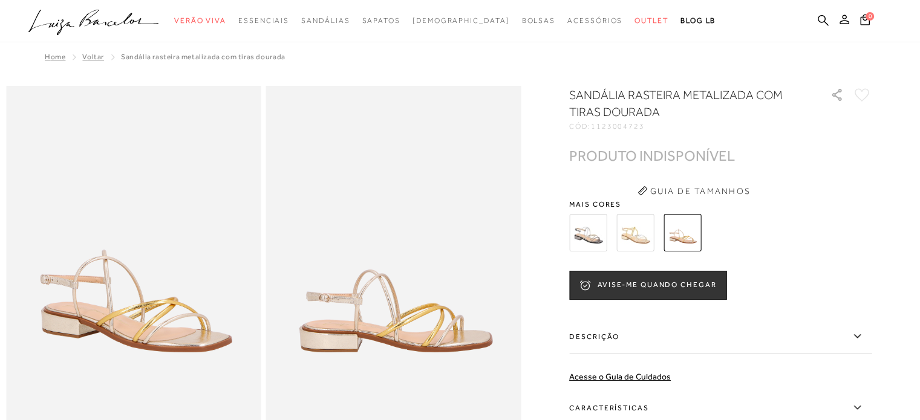
click at [639, 239] on img at bounding box center [634, 232] width 37 height 37
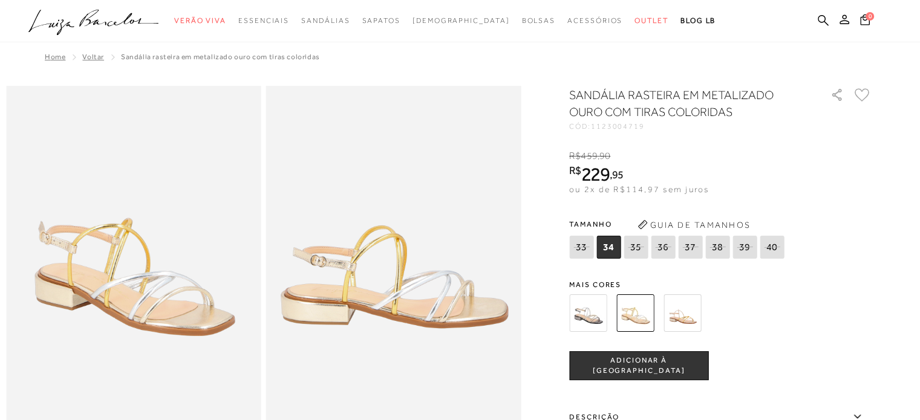
click at [692, 314] on img at bounding box center [681, 312] width 37 height 37
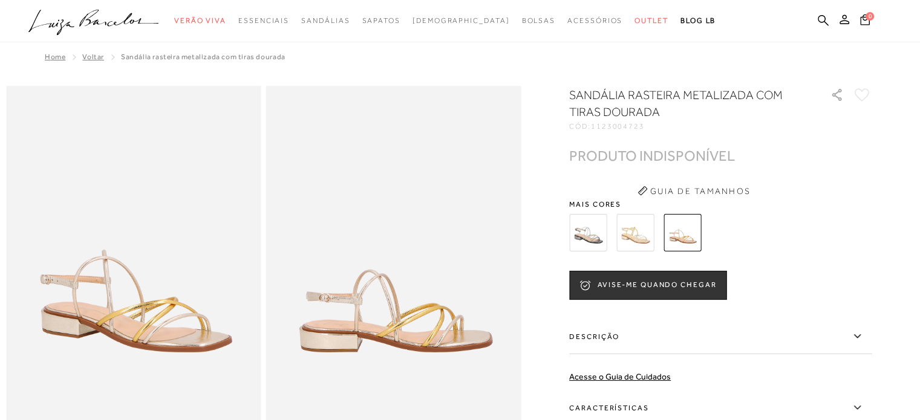
click at [594, 229] on img at bounding box center [587, 232] width 37 height 37
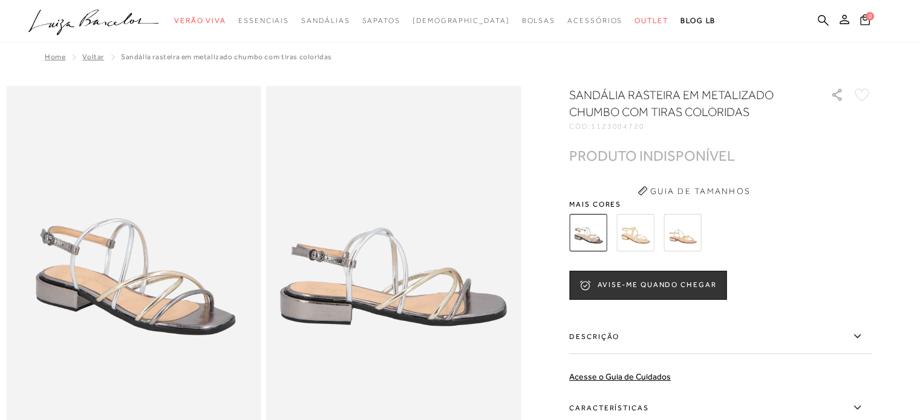
click at [631, 227] on img at bounding box center [634, 232] width 37 height 37
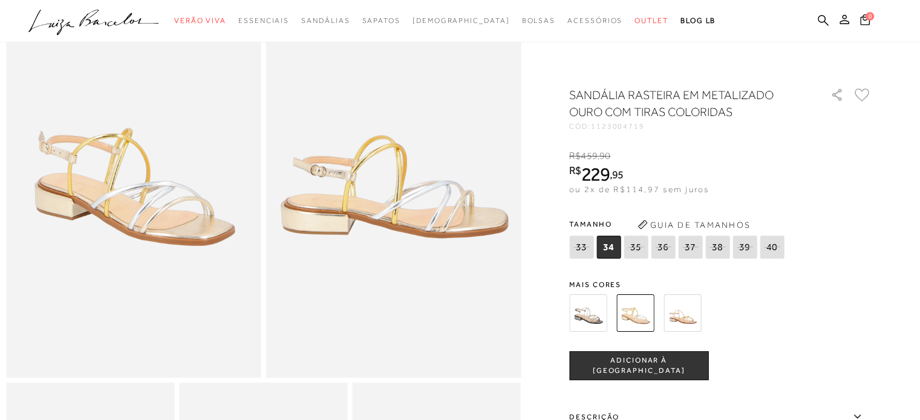
scroll to position [121, 0]
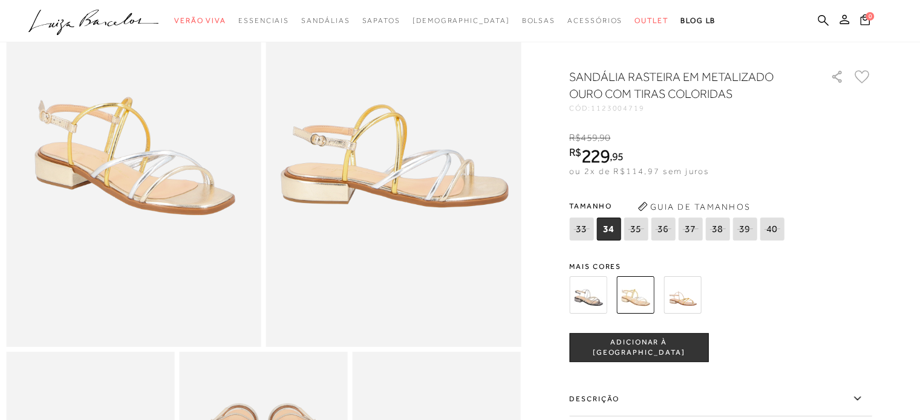
click at [694, 357] on button "ADICIONAR À [GEOGRAPHIC_DATA]" at bounding box center [638, 347] width 139 height 29
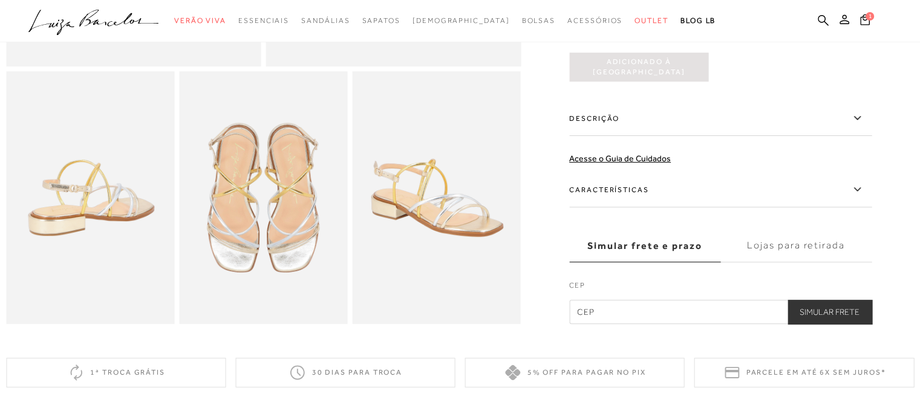
scroll to position [423, 0]
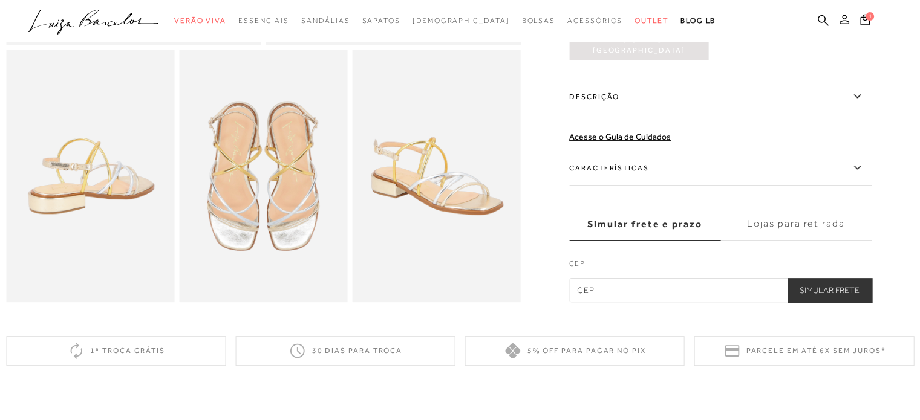
click at [608, 298] on input "text" at bounding box center [720, 290] width 302 height 24
type input "78700-028"
click at [825, 300] on button "Simular Frete" at bounding box center [829, 290] width 84 height 24
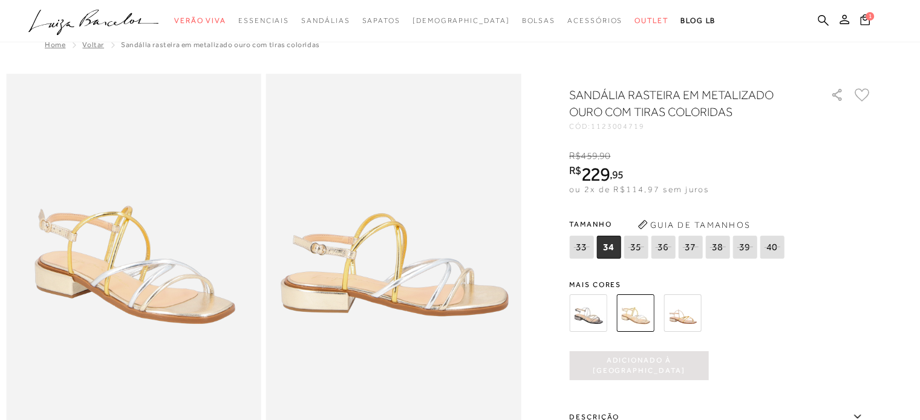
scroll to position [0, 0]
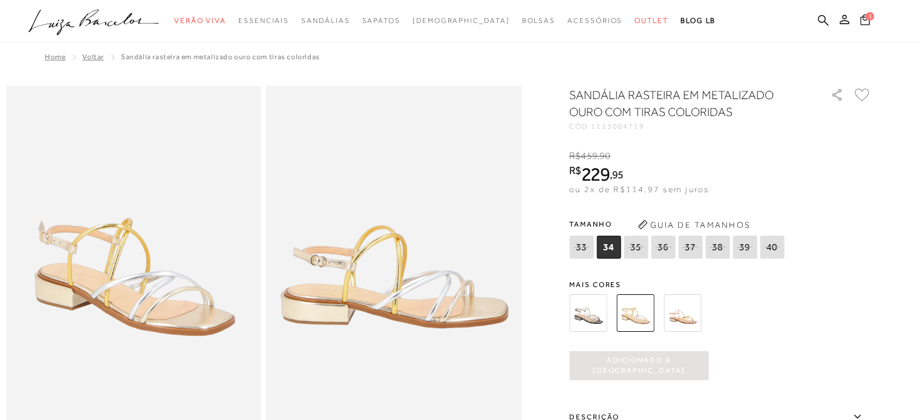
click at [863, 19] on icon at bounding box center [865, 19] width 10 height 11
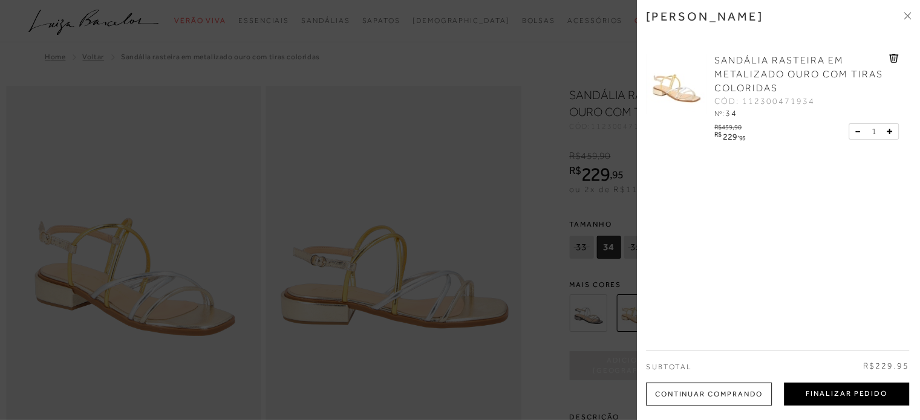
click at [836, 394] on button "Finalizar Pedido" at bounding box center [846, 394] width 125 height 23
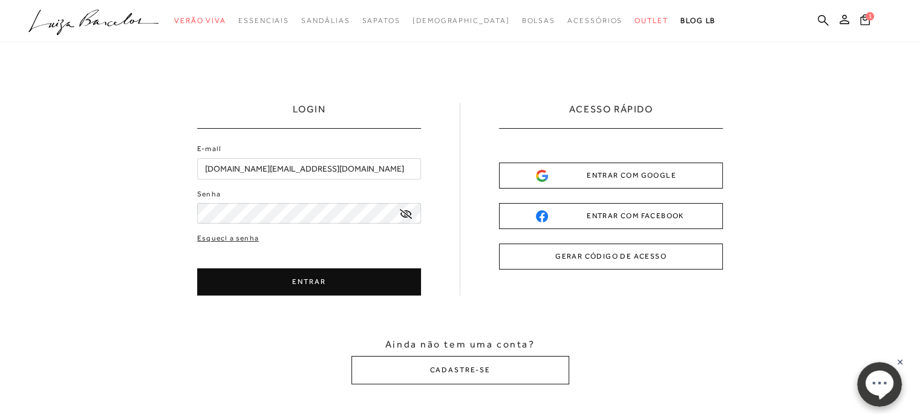
click at [404, 209] on icon at bounding box center [406, 214] width 12 height 10
click at [339, 287] on button "ENTRAR" at bounding box center [309, 281] width 224 height 27
type input "licitacoes.contratos.mt@gmail.com"
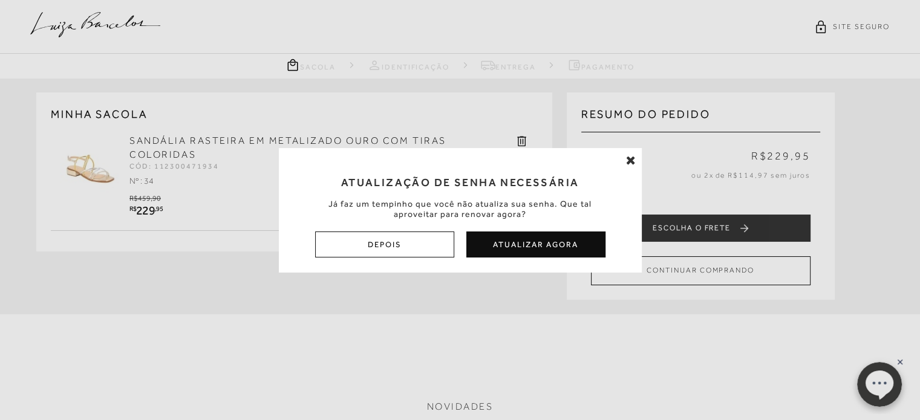
click at [633, 159] on icon at bounding box center [631, 160] width 10 height 12
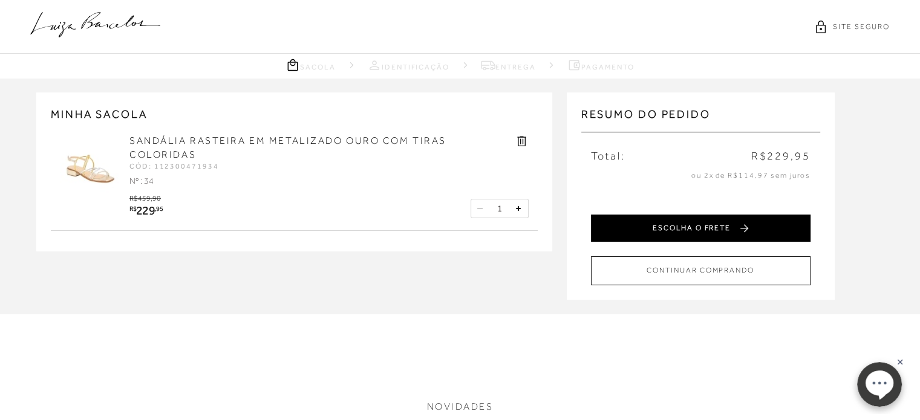
click at [709, 229] on button "ESCOLHA O FRETE" at bounding box center [701, 228] width 220 height 27
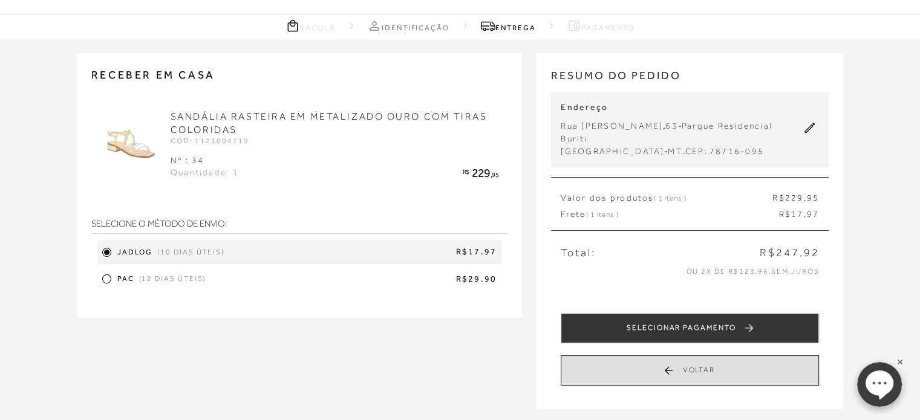
scroll to position [60, 0]
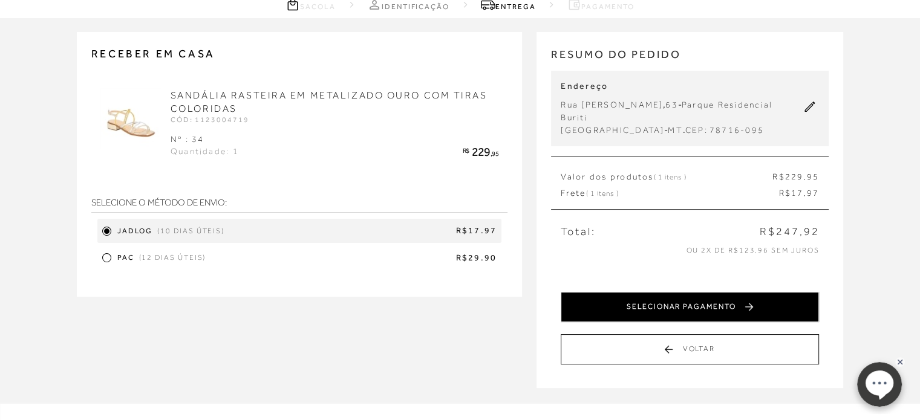
click at [726, 314] on button "SELECIONAR PAGAMENTO" at bounding box center [690, 307] width 258 height 30
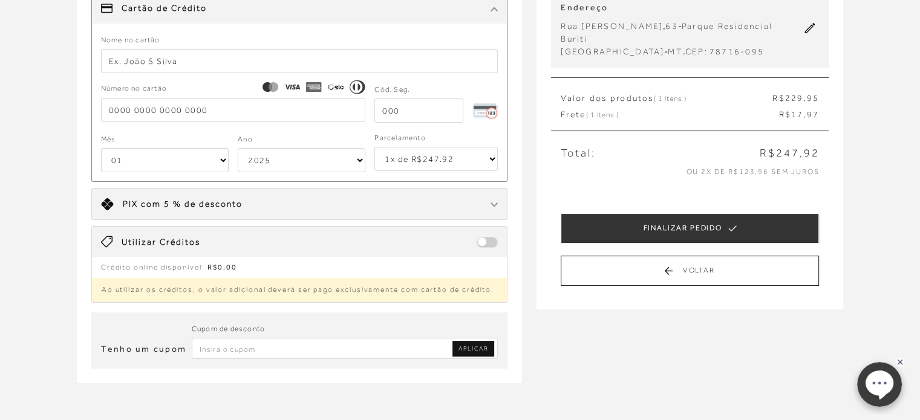
scroll to position [181, 0]
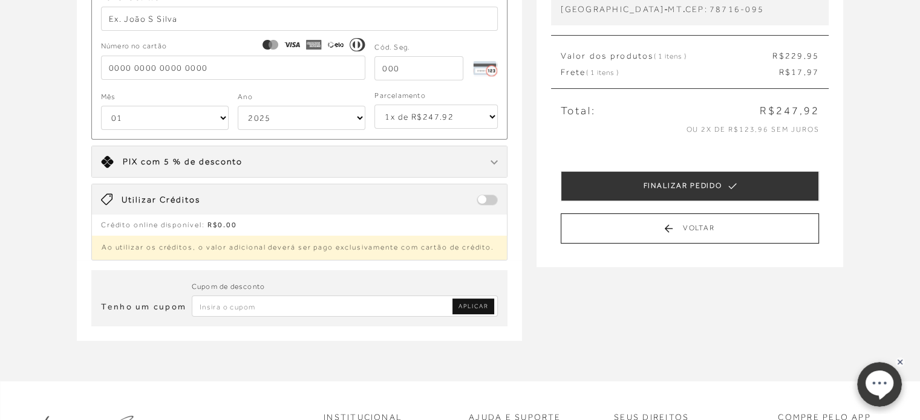
click at [486, 120] on select "1x de R$247.92 2x de R$123.96 sem juros 3x de R$82.64 sem juros 4x de R$61.98 s…" at bounding box center [435, 117] width 123 height 24
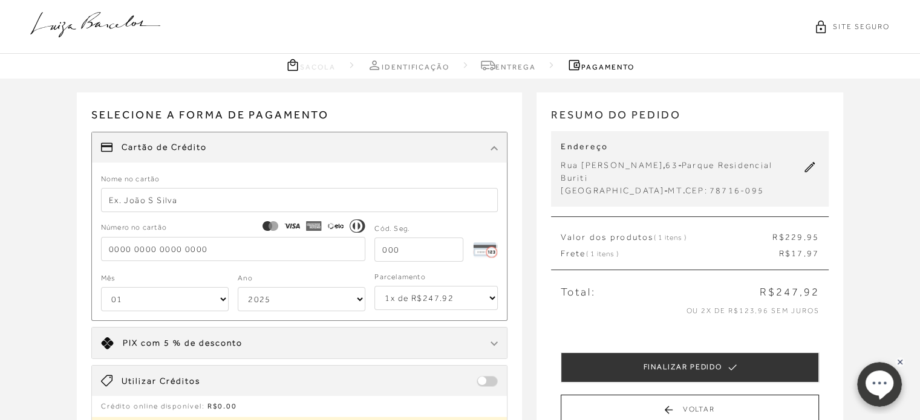
scroll to position [0, 0]
click at [166, 204] on input "text" at bounding box center [299, 200] width 397 height 24
type input "MONICA ANDRADE MOTA"
click at [106, 249] on input "tel" at bounding box center [233, 249] width 265 height 24
